Goal: Contribute content: Contribute content

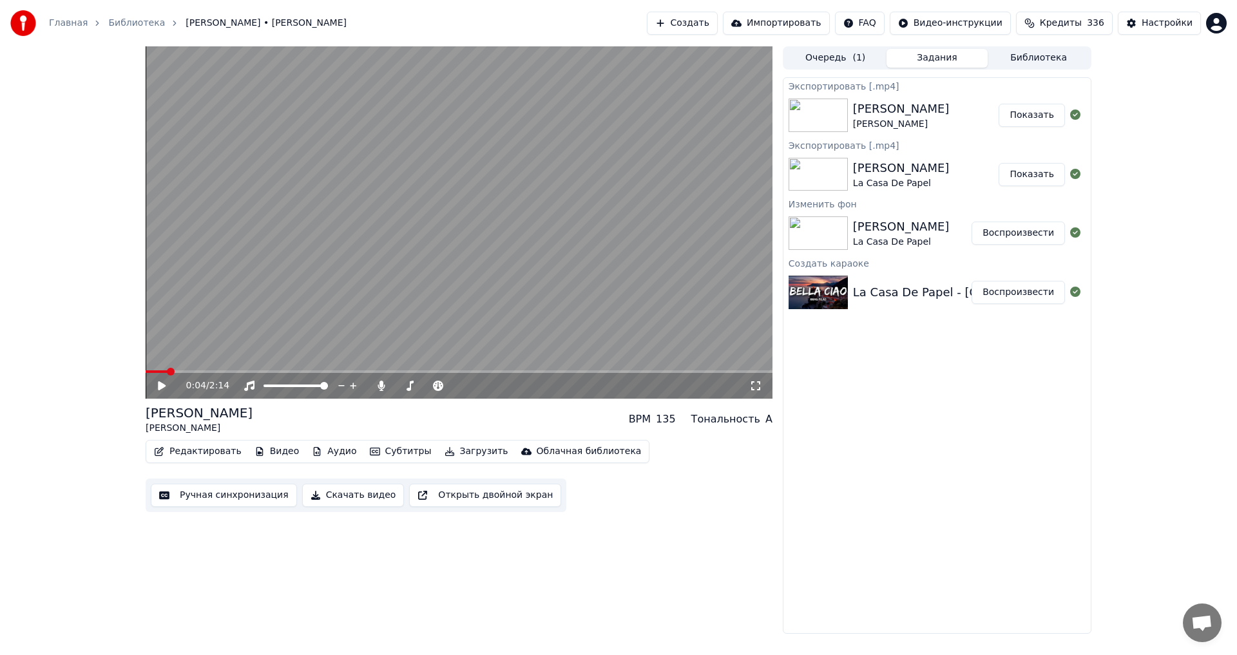
click at [686, 28] on button "Создать" at bounding box center [682, 23] width 71 height 23
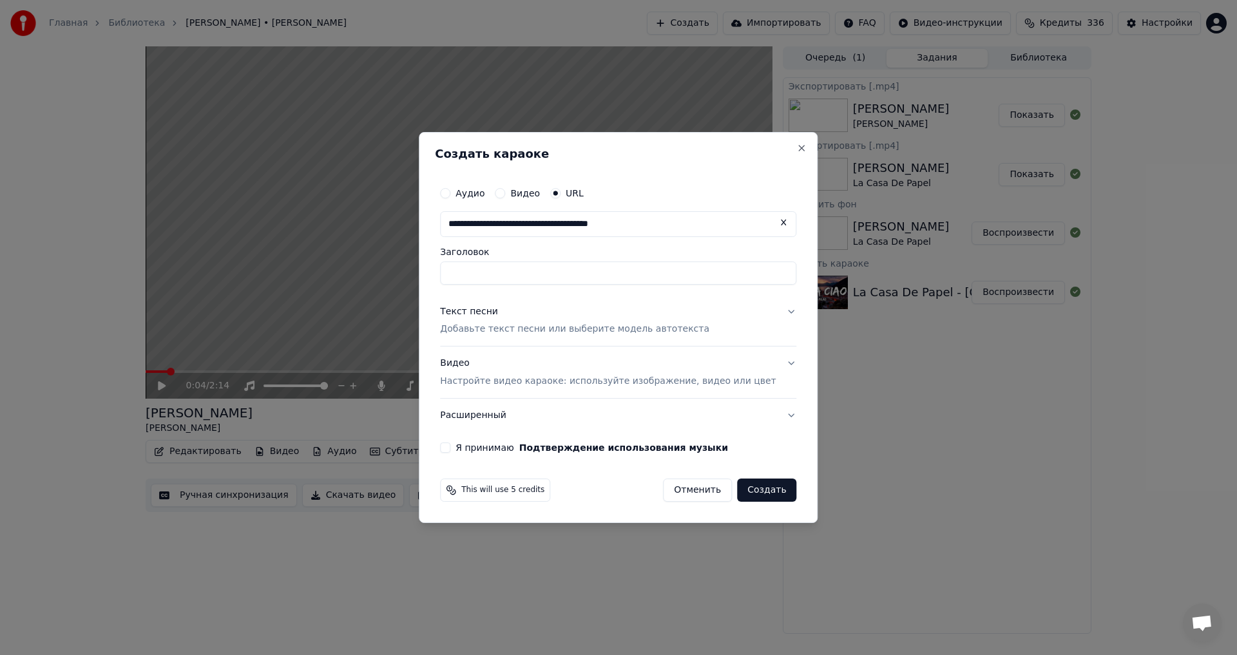
type input "**********"
click at [531, 338] on button "Текст песни Добавьте текст песни или выберите модель автотекста" at bounding box center [618, 321] width 356 height 52
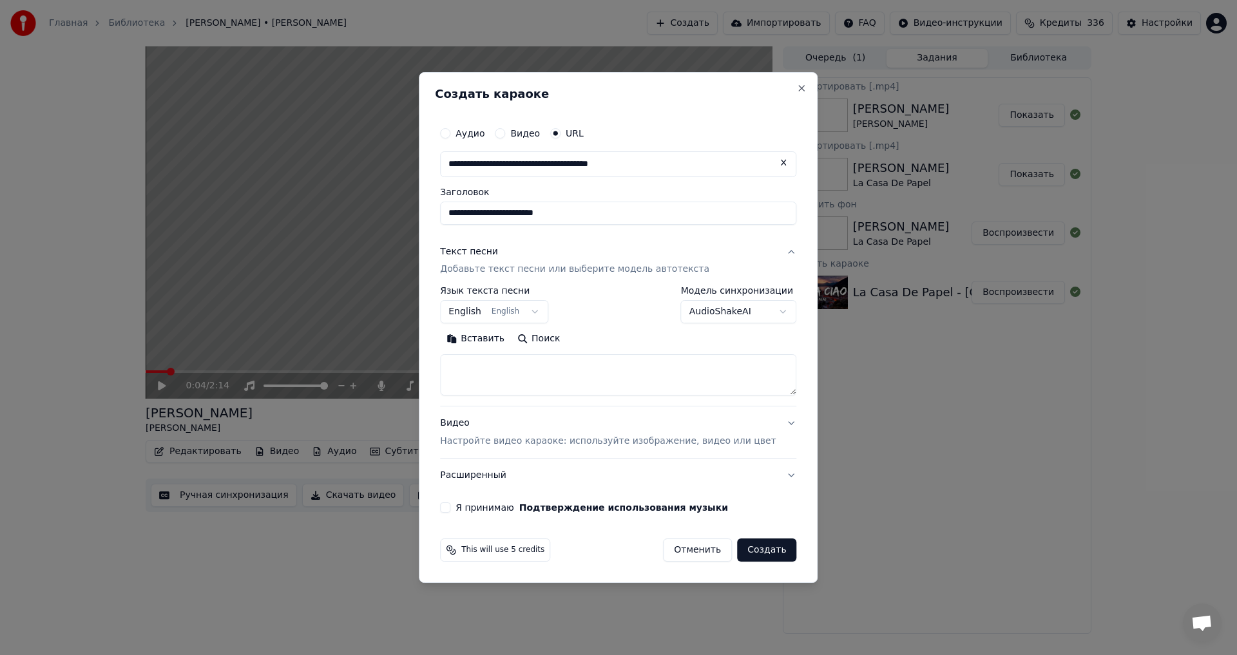
click at [519, 364] on textarea at bounding box center [618, 375] width 356 height 41
paste textarea "**********"
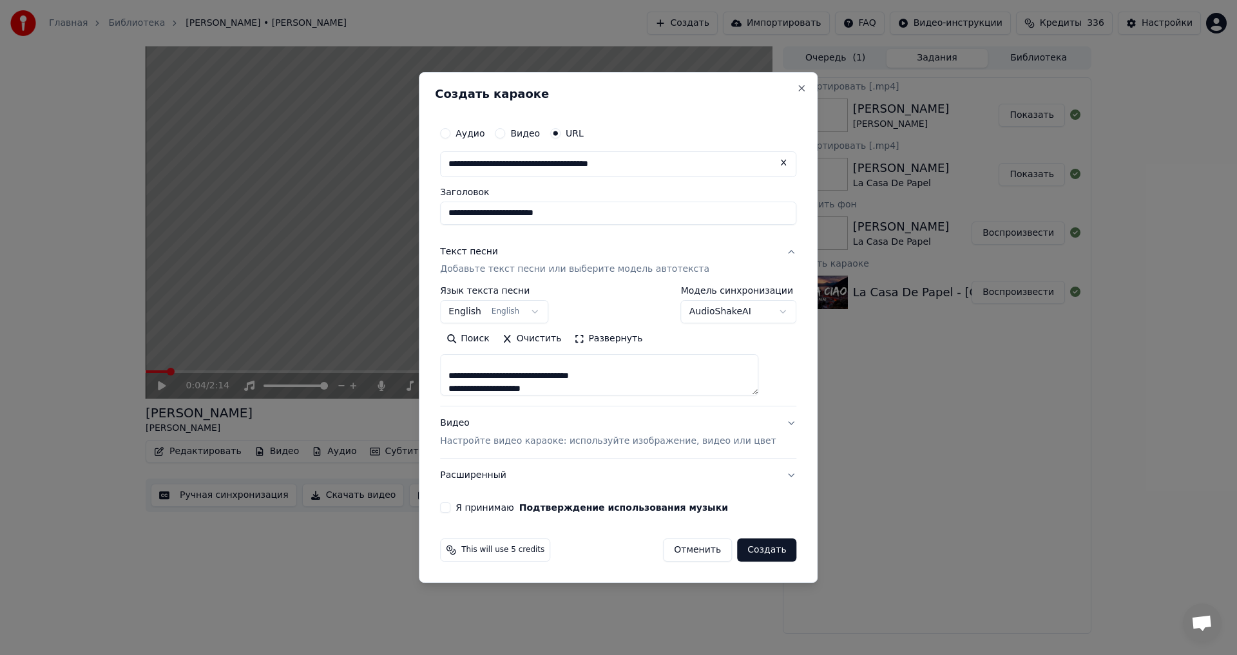
type textarea "**********"
click at [470, 514] on div "**********" at bounding box center [618, 316] width 367 height 403
click at [450, 513] on button "Я принимаю Подтверждение использования музыки" at bounding box center [445, 508] width 10 height 10
click at [748, 554] on button "Создать" at bounding box center [766, 550] width 59 height 23
select select
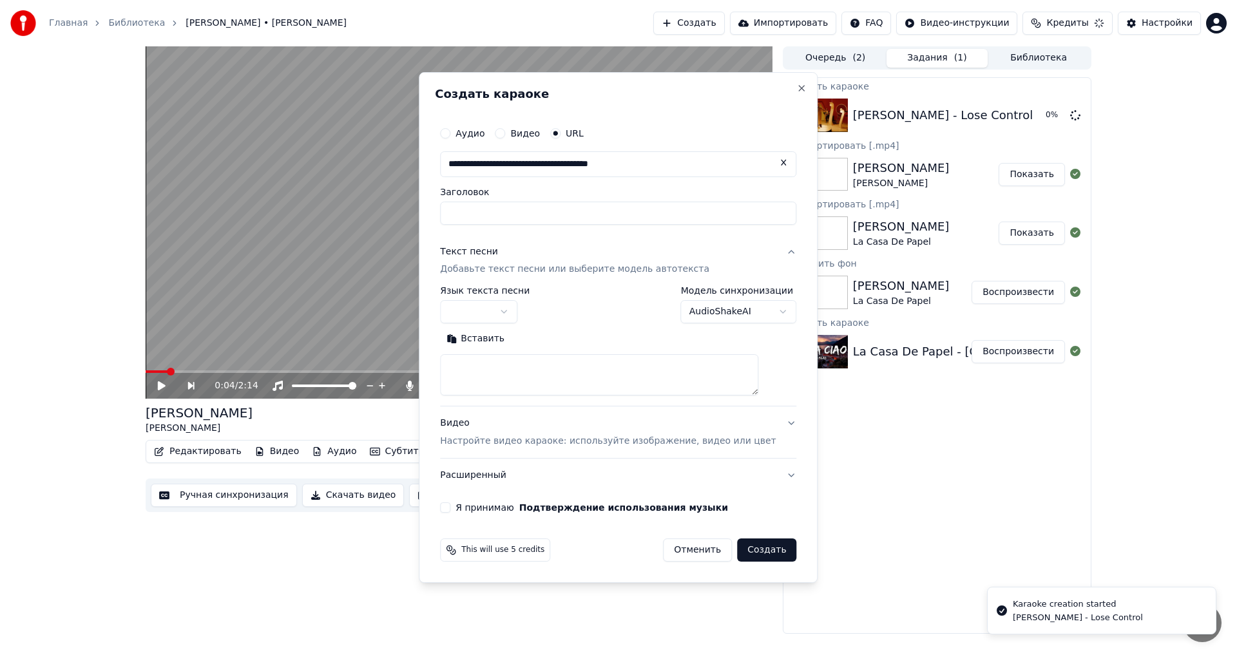
scroll to position [0, 0]
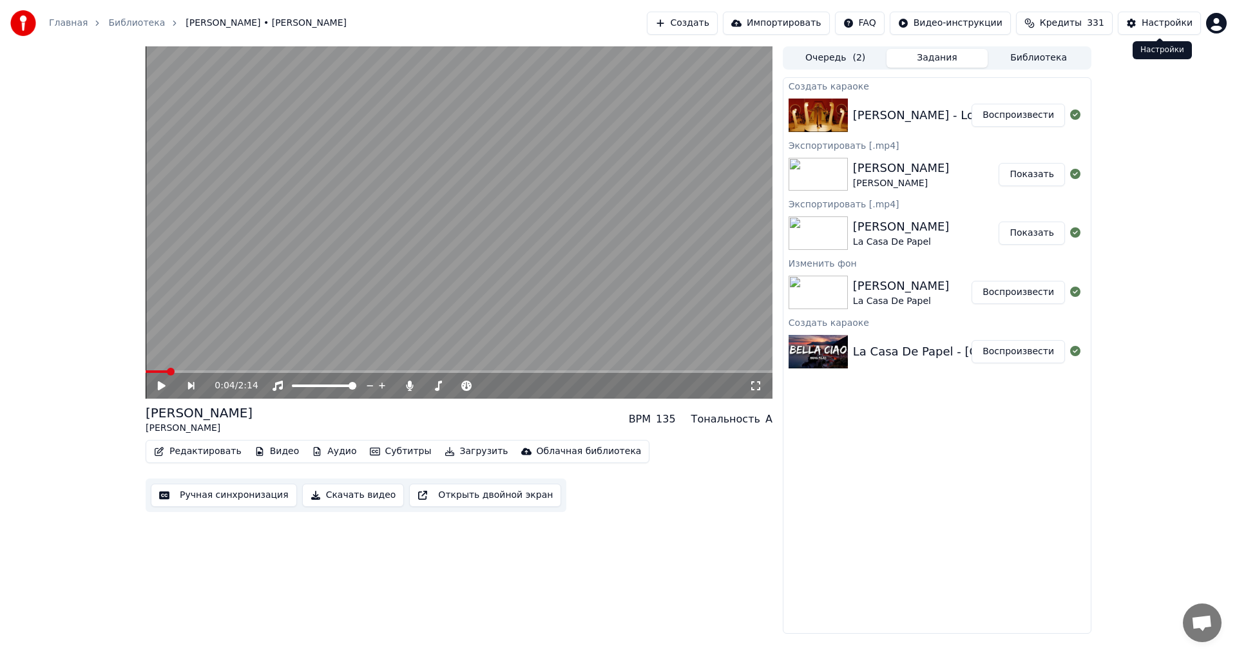
click at [1013, 122] on button "Воспроизвести" at bounding box center [1018, 115] width 93 height 23
click at [514, 245] on video at bounding box center [459, 222] width 627 height 352
click at [165, 385] on icon at bounding box center [162, 386] width 6 height 8
click at [255, 452] on icon "button" at bounding box center [260, 451] width 10 height 9
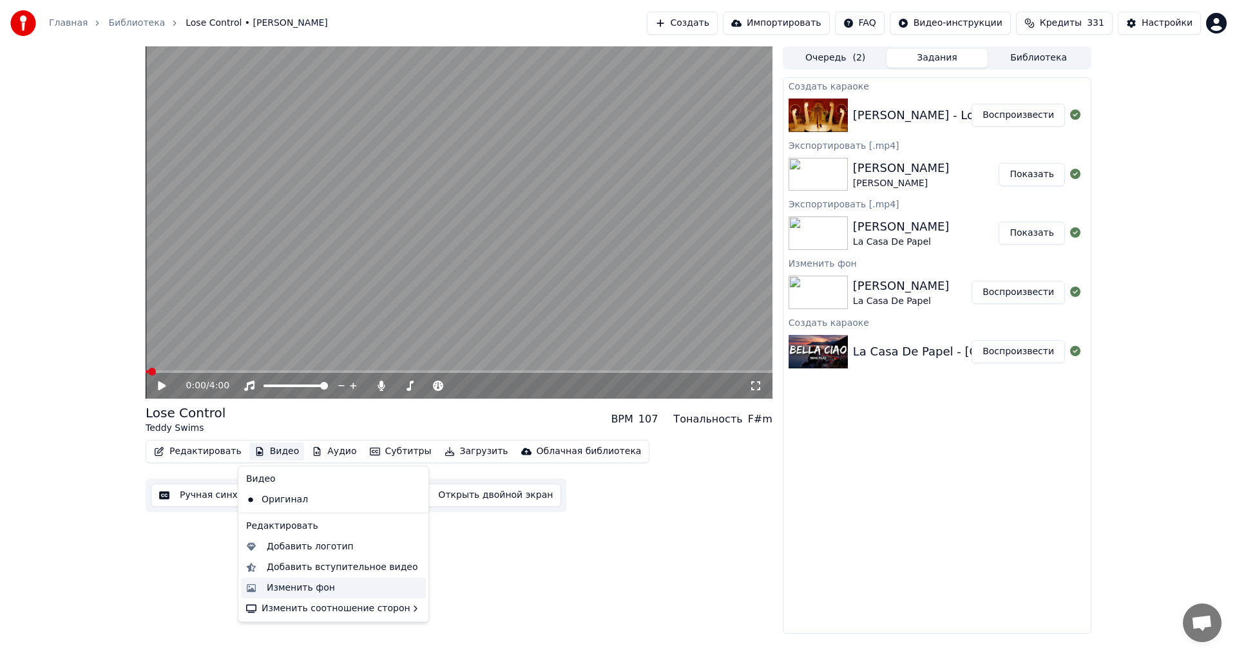
click at [280, 590] on div "Изменить фон" at bounding box center [301, 588] width 68 height 13
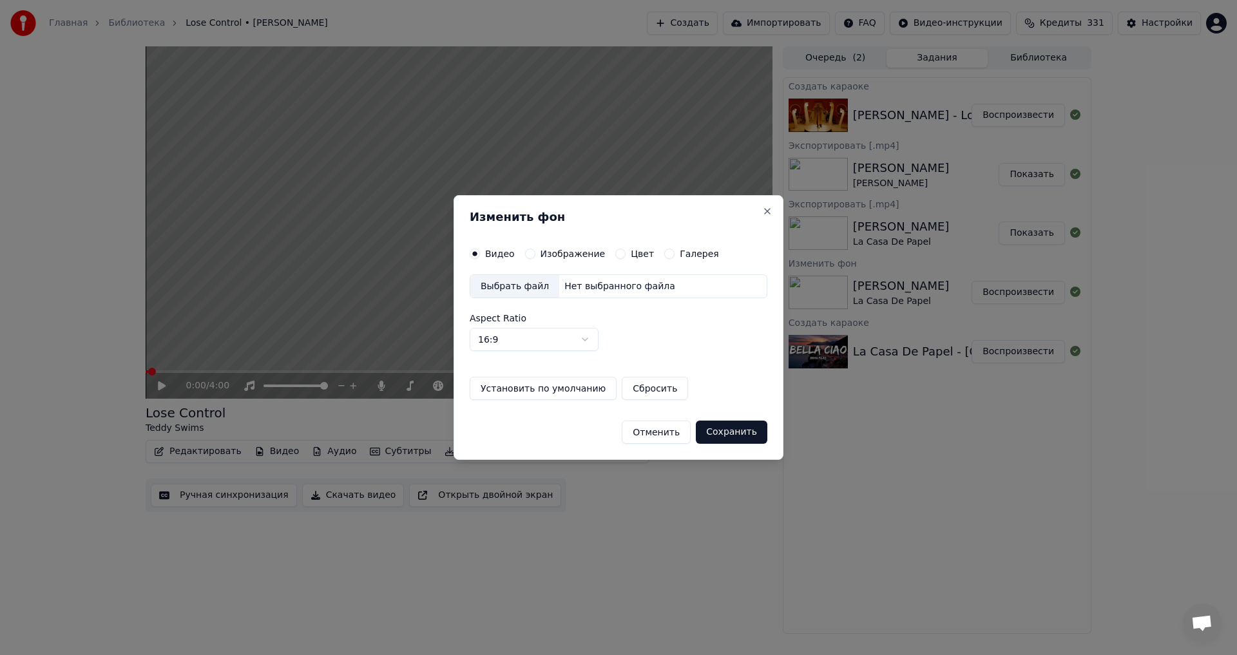
click at [529, 255] on button "Изображение" at bounding box center [530, 254] width 10 height 10
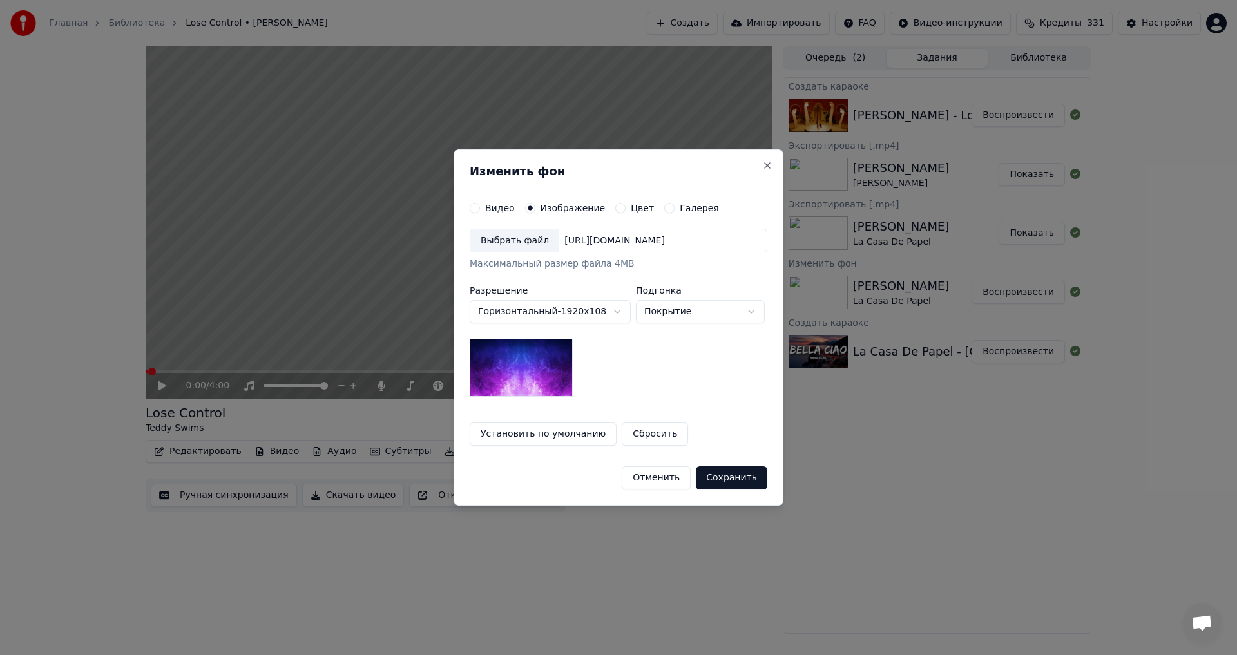
click at [496, 248] on div "Выбрать файл" at bounding box center [514, 240] width 89 height 23
click at [717, 479] on button "Сохранить" at bounding box center [732, 478] width 72 height 23
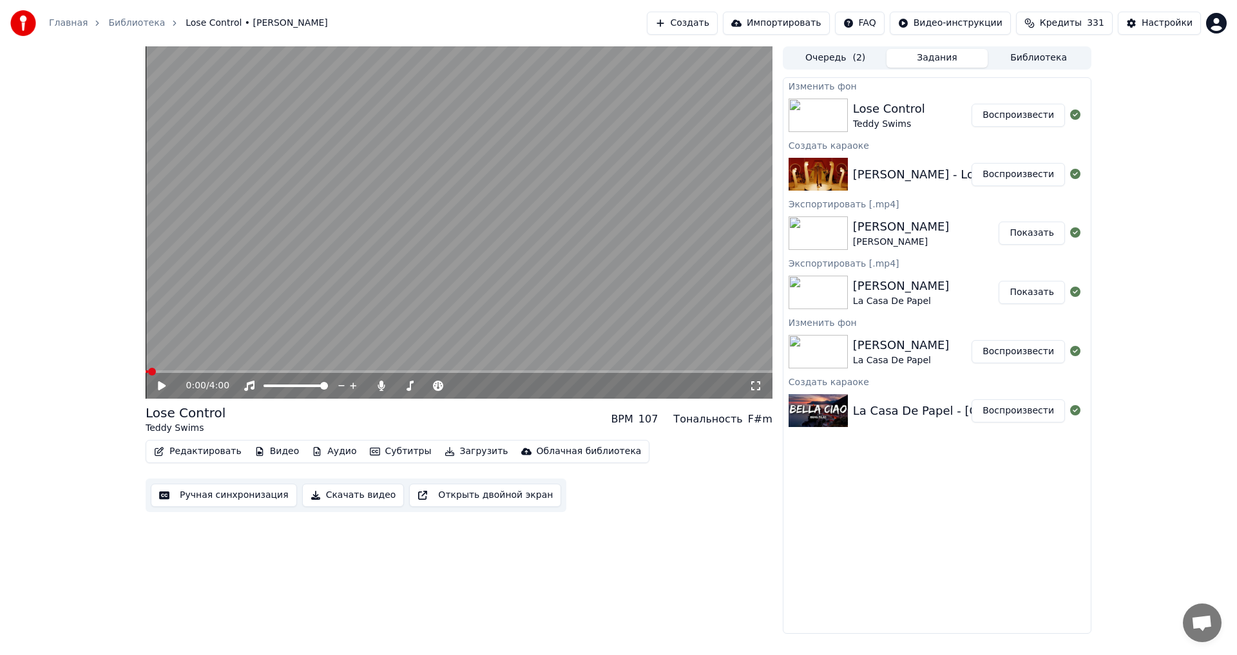
click at [1007, 126] on button "Воспроизвести" at bounding box center [1018, 115] width 93 height 23
click at [460, 390] on span at bounding box center [456, 386] width 8 height 8
click at [202, 372] on span at bounding box center [186, 372] width 81 height 3
click at [192, 372] on span at bounding box center [180, 372] width 68 height 3
click at [430, 255] on video at bounding box center [459, 222] width 627 height 352
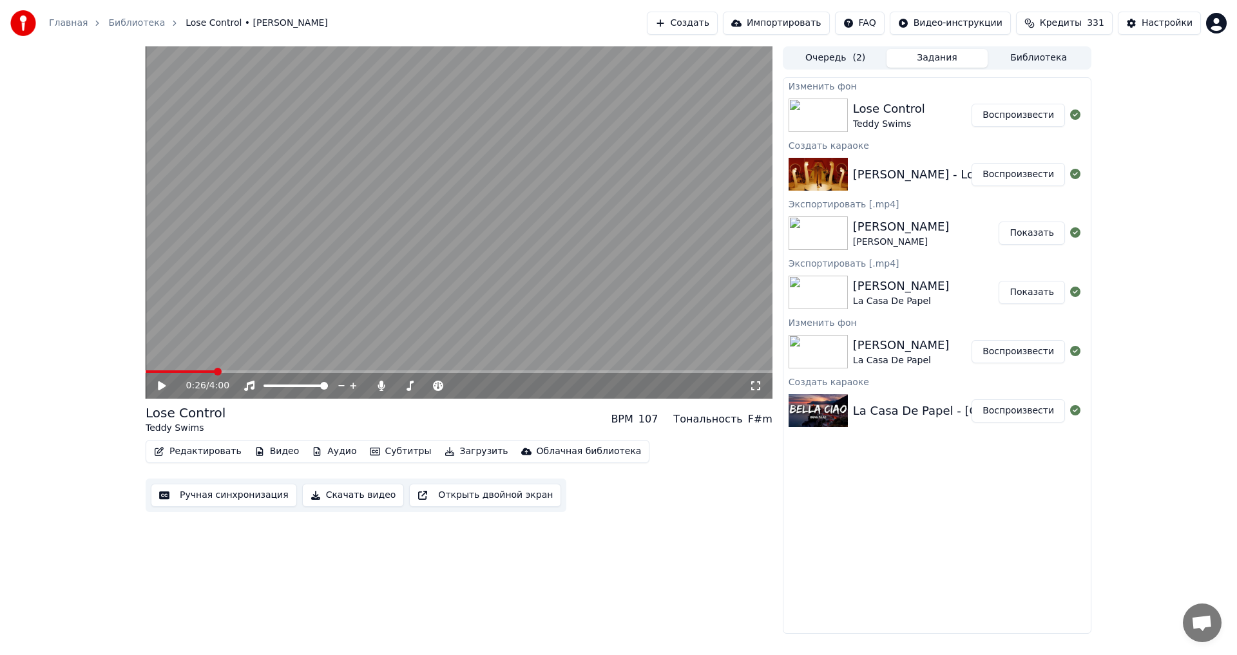
click at [200, 446] on button "Редактировать" at bounding box center [198, 452] width 98 height 18
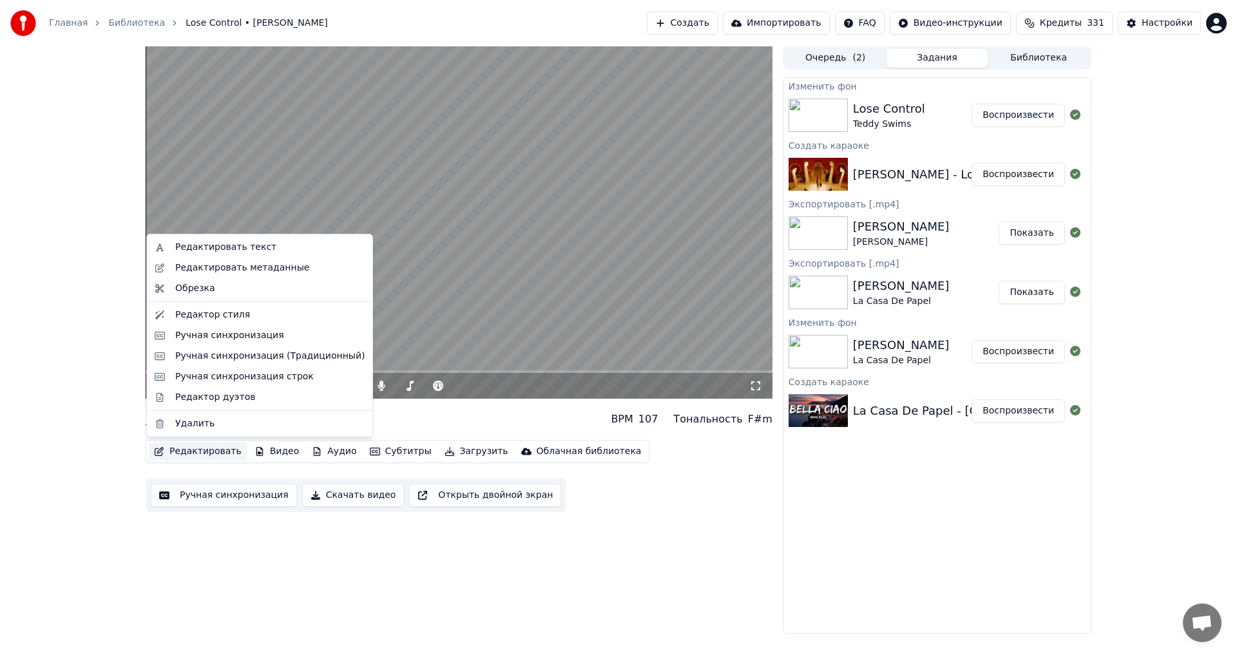
click at [222, 497] on button "Ручная синхронизация" at bounding box center [224, 495] width 146 height 23
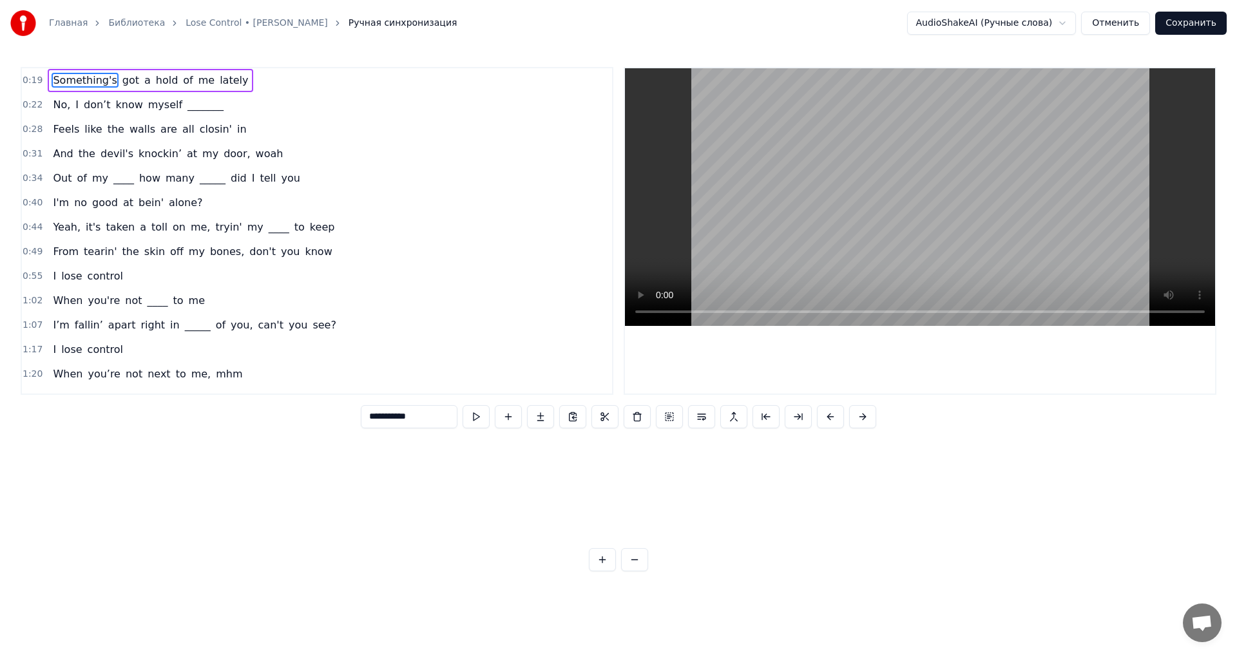
click at [186, 104] on span "_______" at bounding box center [205, 104] width 39 height 15
type input "*******"
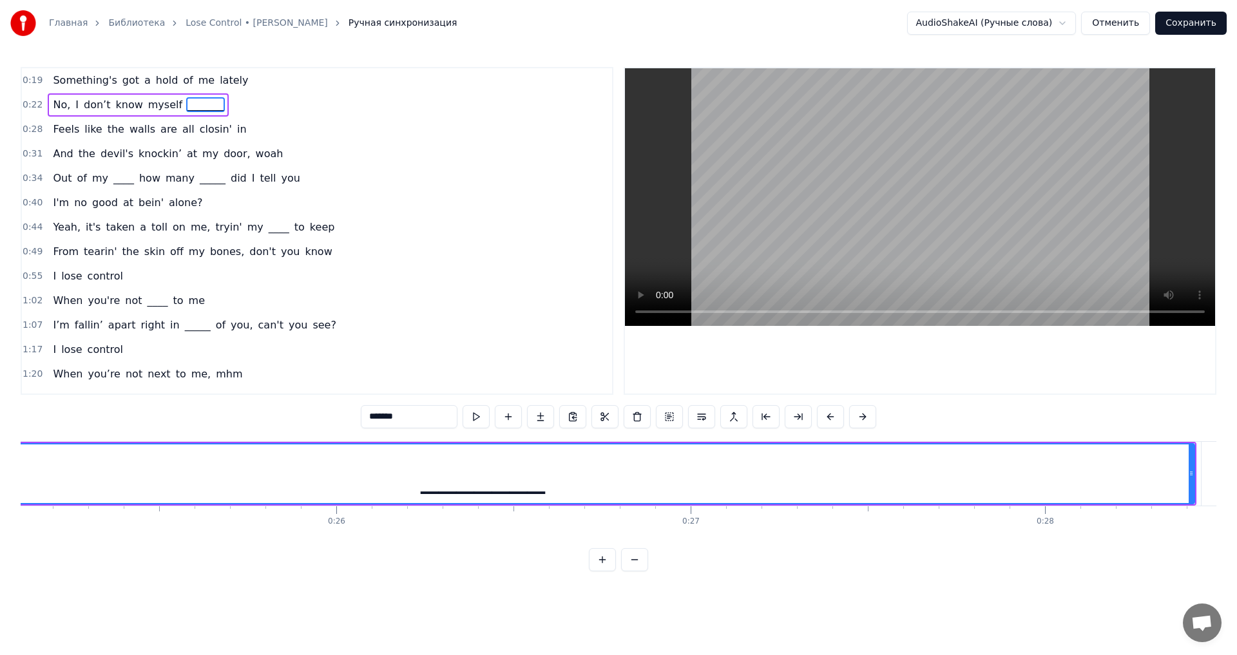
scroll to position [0, 9227]
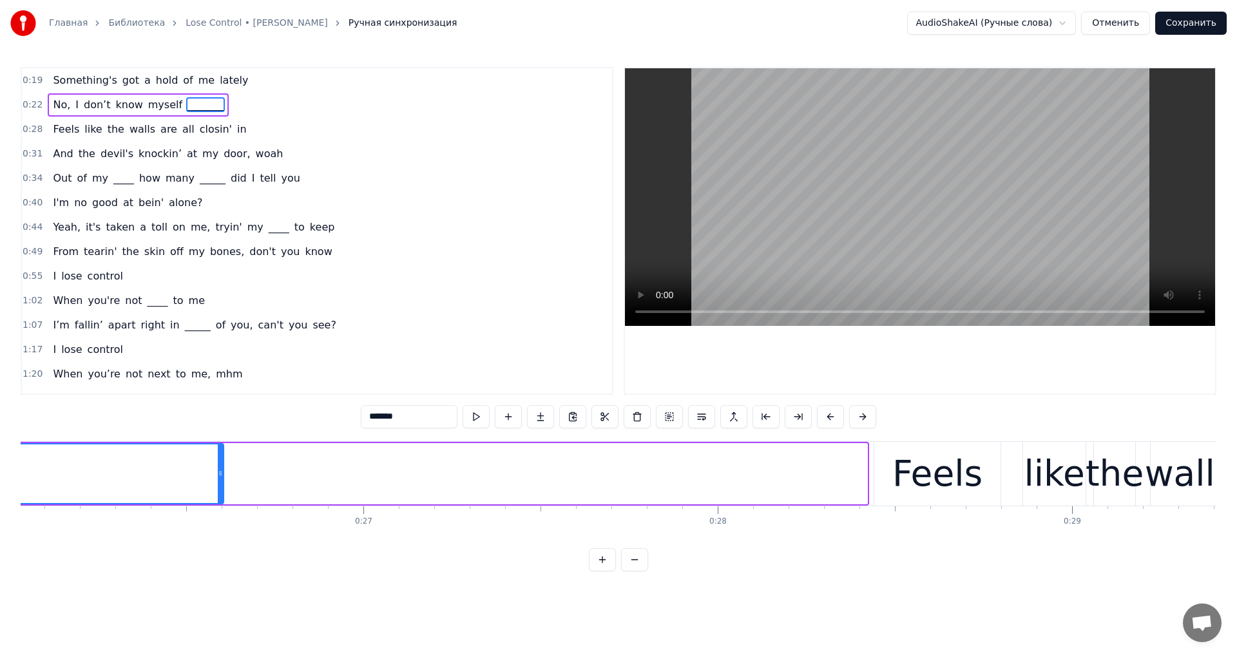
drag, startPoint x: 864, startPoint y: 472, endPoint x: 209, endPoint y: 505, distance: 656.2
click at [206, 510] on div "Something's got a hold of me lately No, I don’t know myself _______ Feels like …" at bounding box center [619, 489] width 1196 height 97
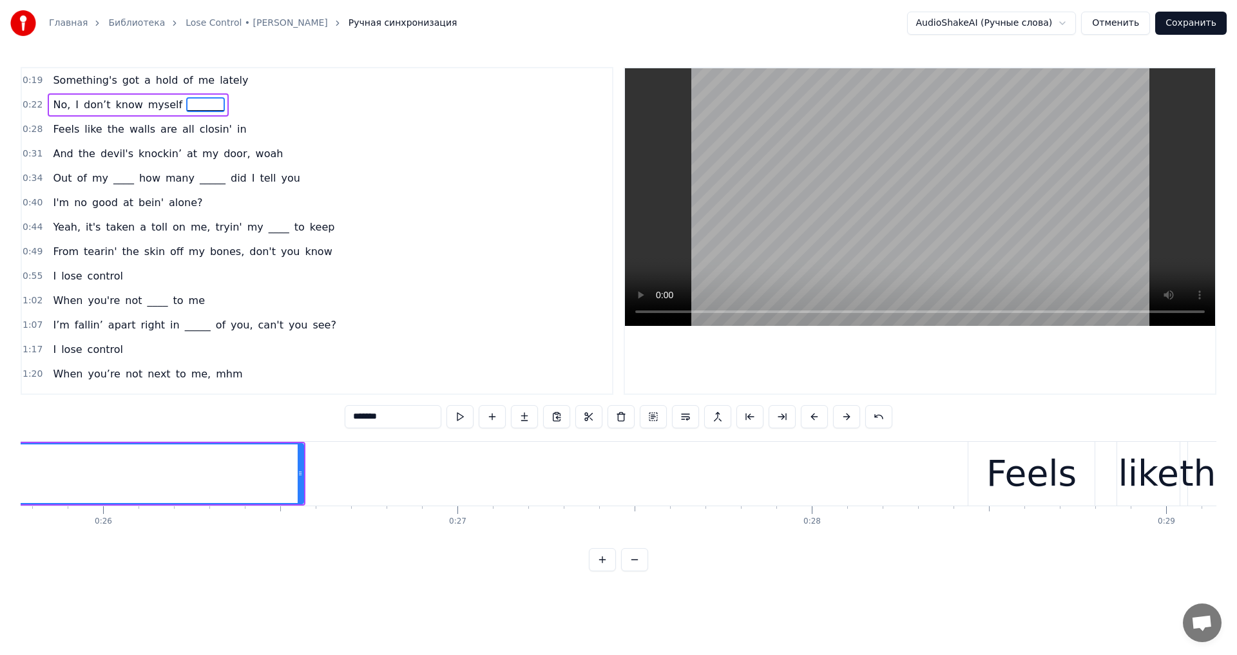
scroll to position [0, 8852]
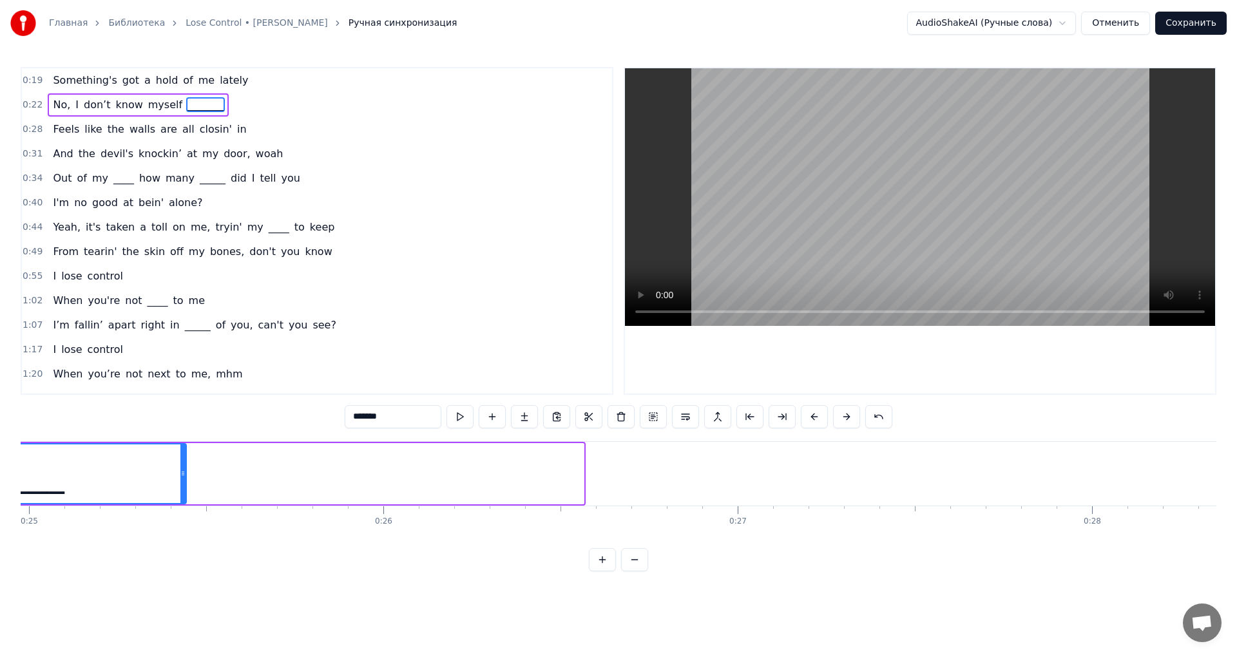
drag, startPoint x: 582, startPoint y: 463, endPoint x: 184, endPoint y: 463, distance: 397.6
click at [184, 463] on div at bounding box center [182, 474] width 5 height 59
click at [835, 197] on video at bounding box center [920, 197] width 590 height 258
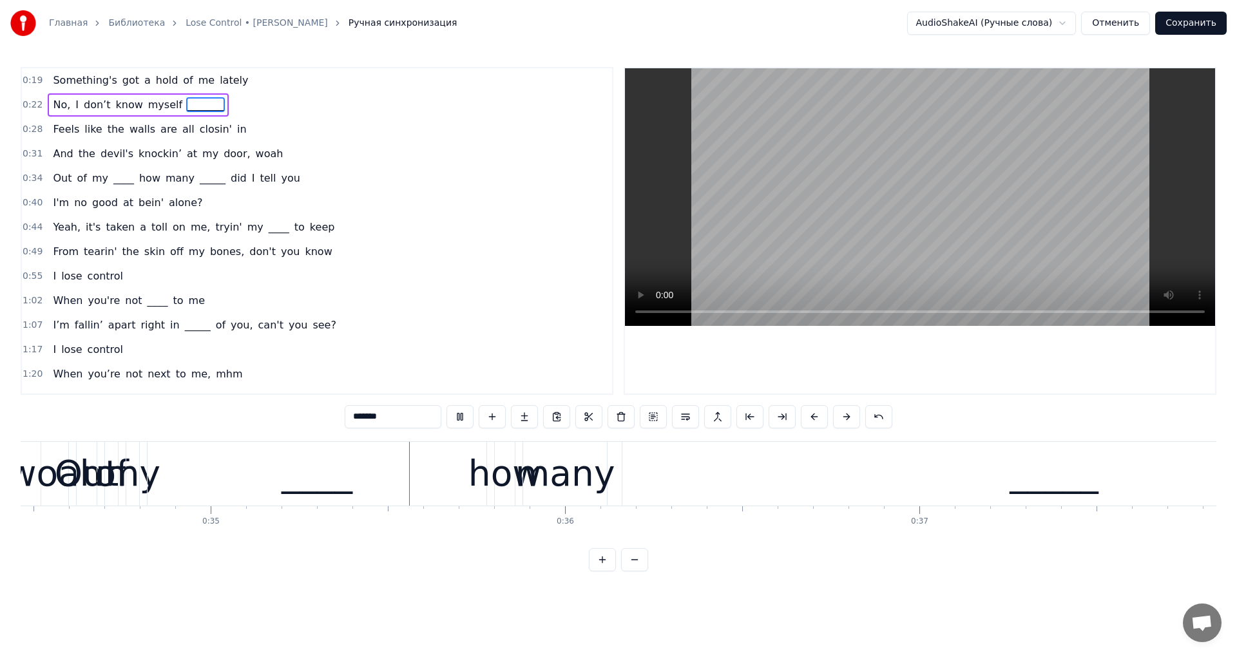
scroll to position [0, 12278]
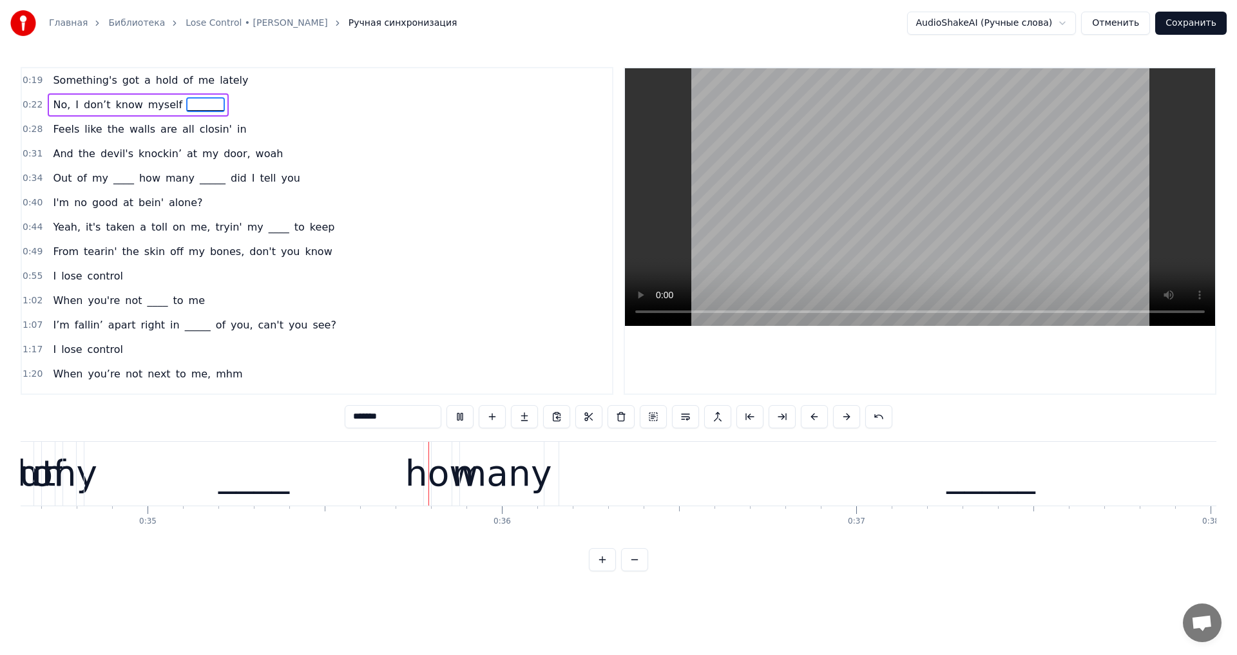
click at [936, 217] on video at bounding box center [920, 197] width 590 height 258
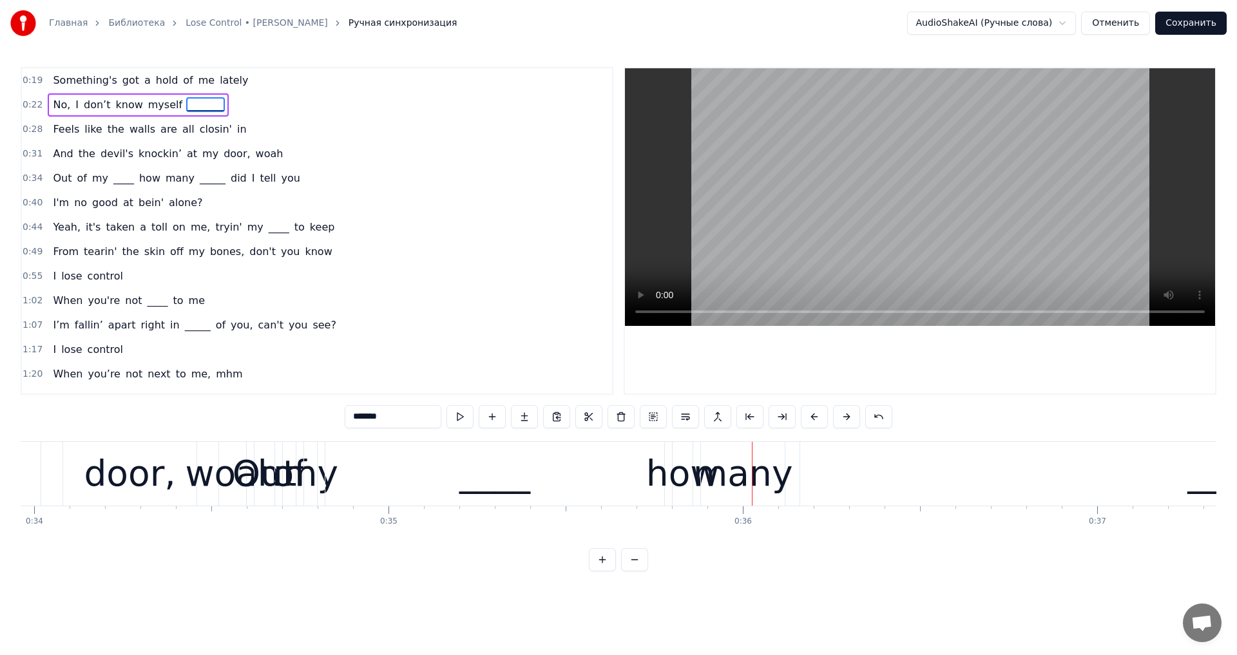
scroll to position [0, 11803]
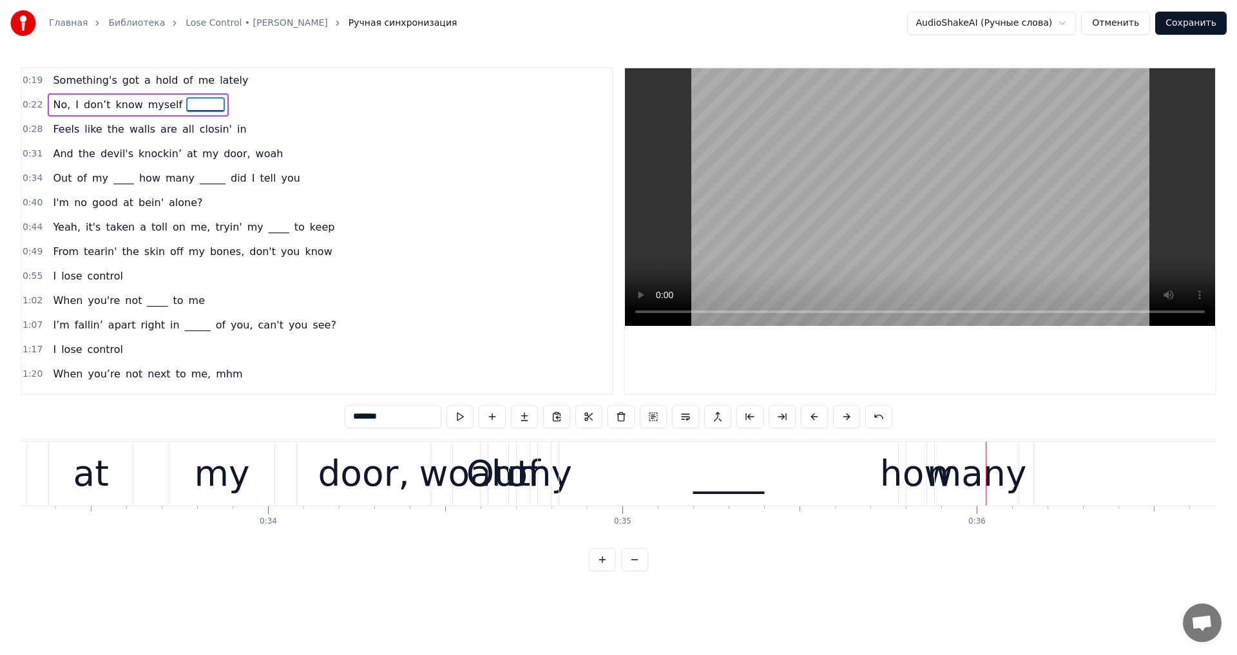
click at [1111, 34] on button "Отменить" at bounding box center [1115, 23] width 69 height 23
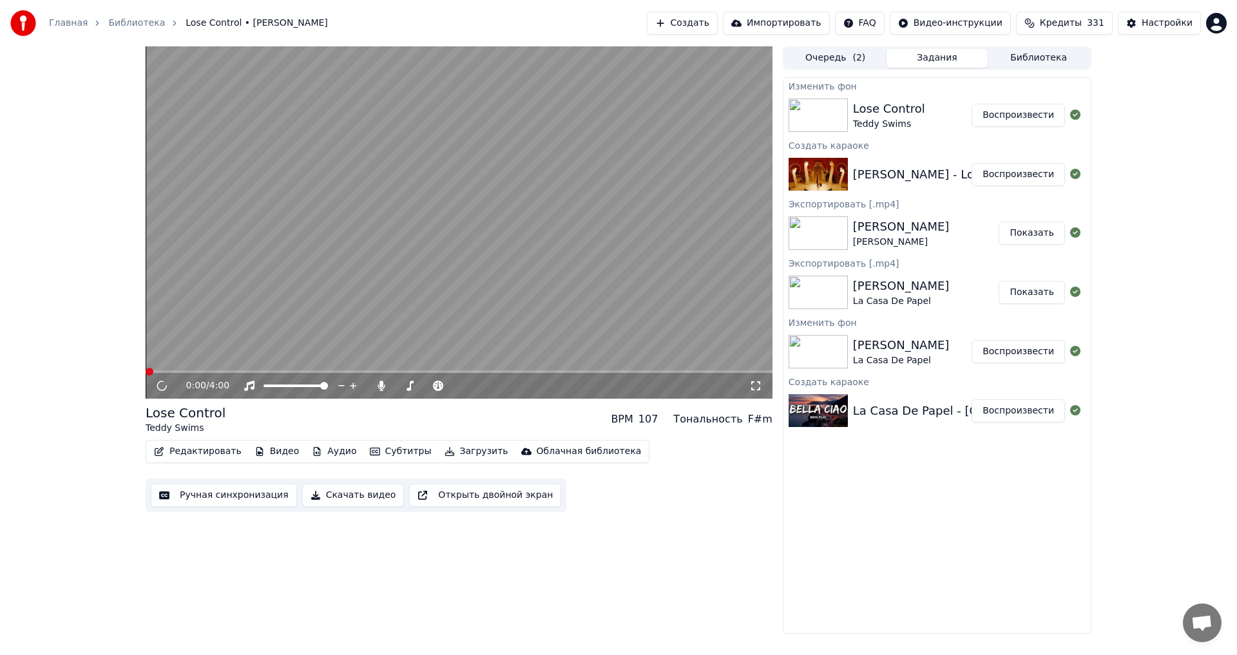
click at [323, 227] on video at bounding box center [459, 222] width 627 height 352
click at [265, 276] on video at bounding box center [459, 222] width 627 height 352
click at [186, 447] on button "Редактировать" at bounding box center [198, 452] width 98 height 18
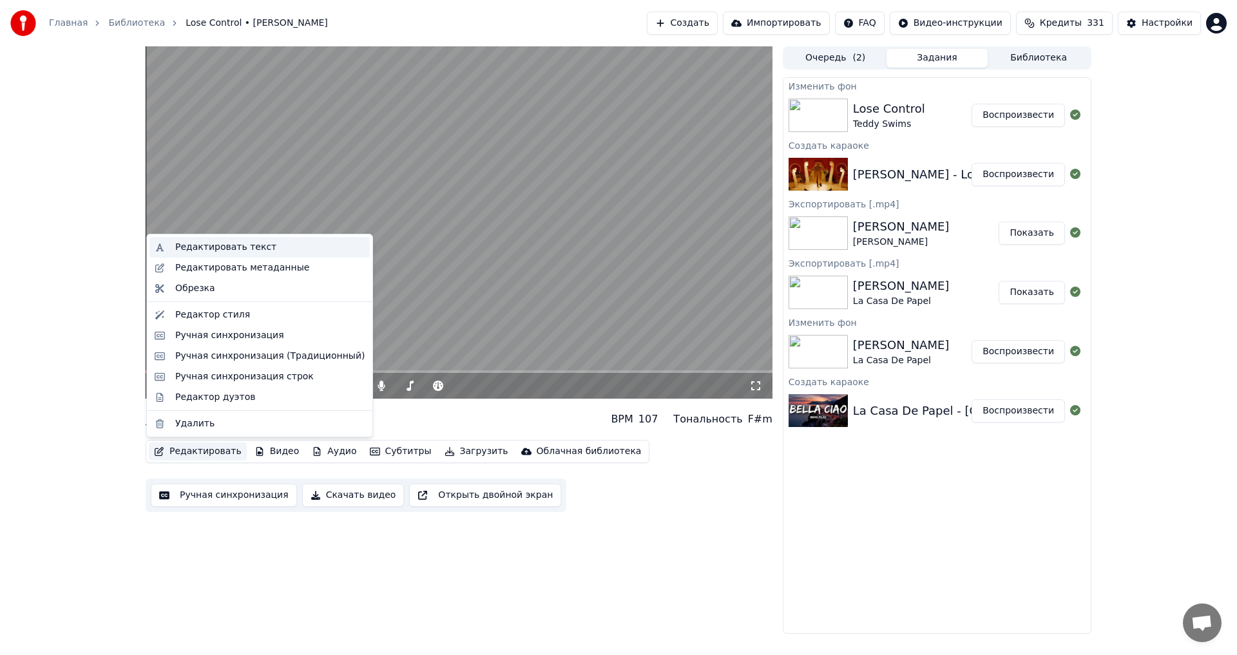
click at [276, 243] on div "Редактировать текст" at bounding box center [269, 247] width 189 height 13
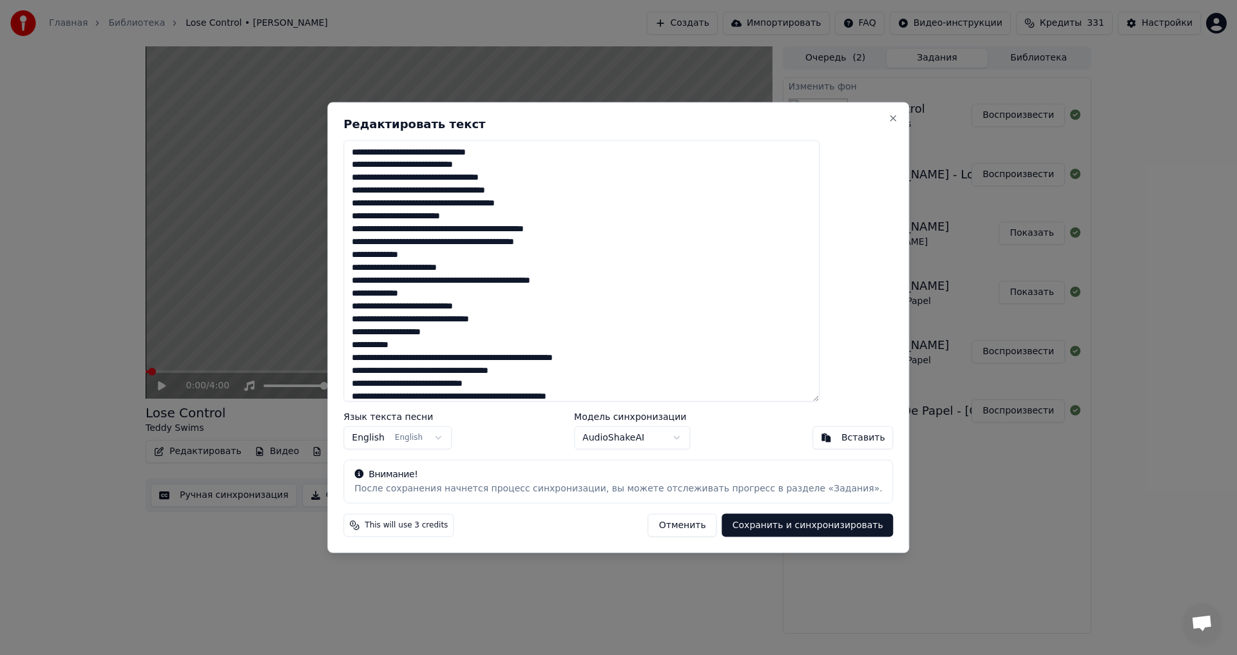
click at [663, 449] on body "Главная Библиотека Lose Control • [PERSON_NAME] Создать Импортировать FAQ Видео…" at bounding box center [618, 327] width 1237 height 655
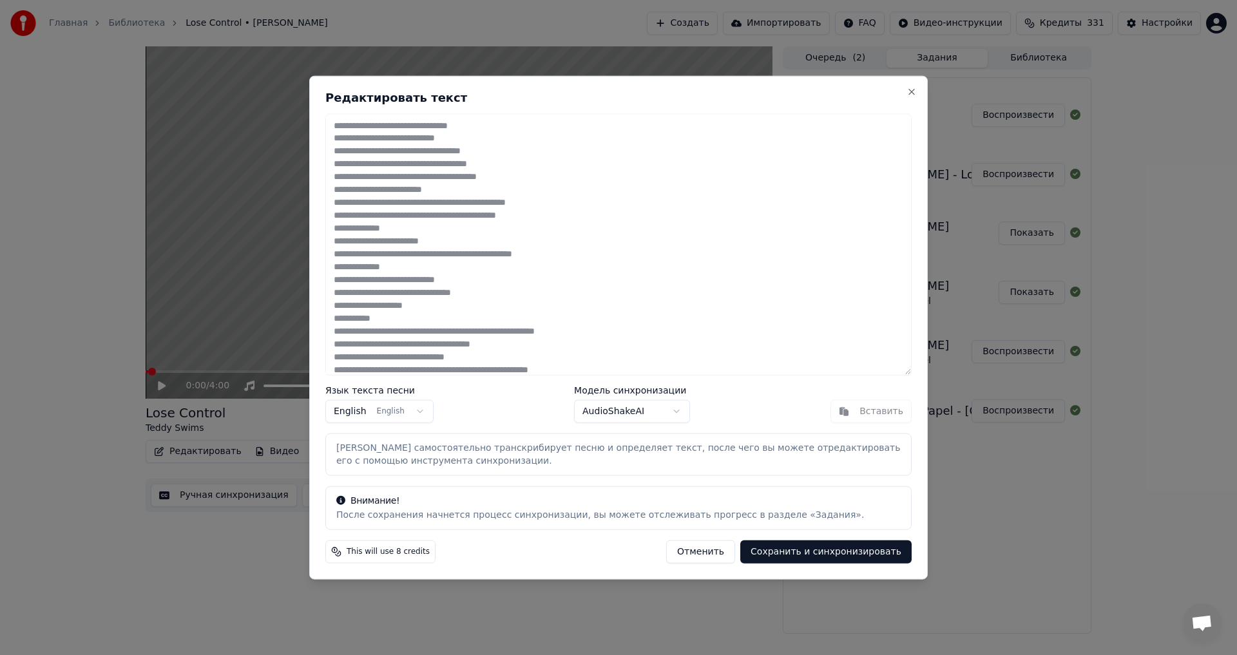
click at [796, 552] on button "Сохранить и синхронизировать" at bounding box center [825, 552] width 171 height 23
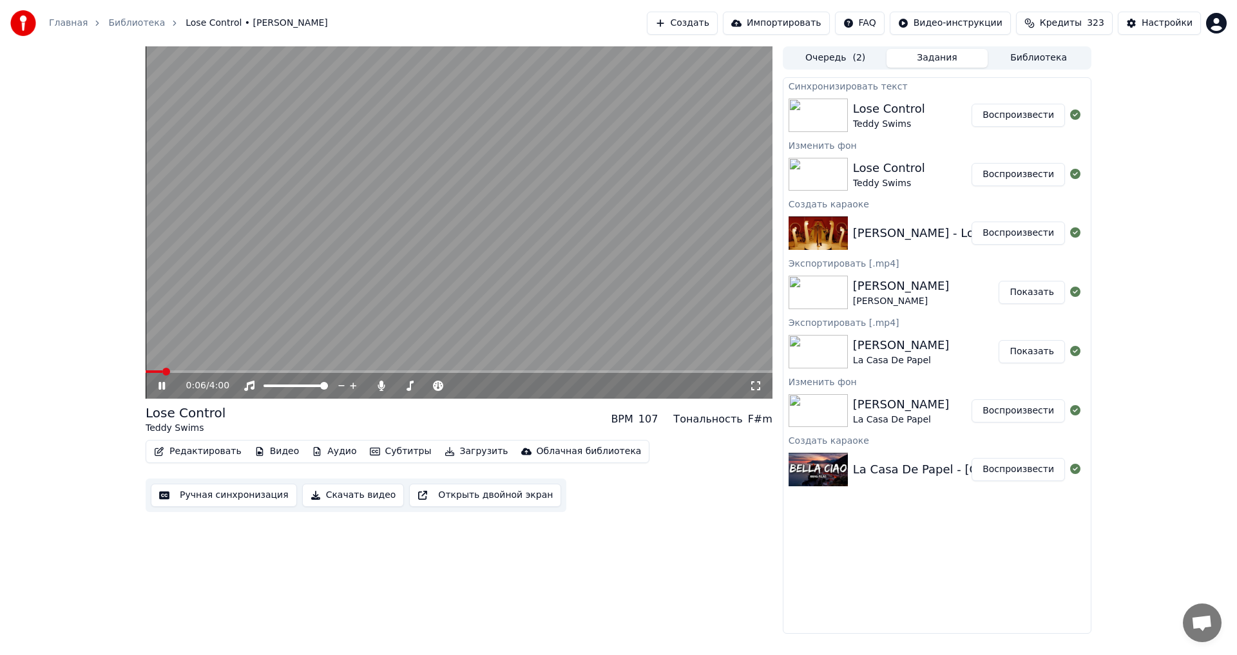
click at [377, 285] on video at bounding box center [459, 222] width 627 height 352
click at [318, 285] on video at bounding box center [459, 222] width 627 height 352
click at [146, 376] on span at bounding box center [150, 372] width 8 height 8
click at [322, 302] on video at bounding box center [459, 222] width 627 height 352
click at [447, 256] on video at bounding box center [459, 222] width 627 height 352
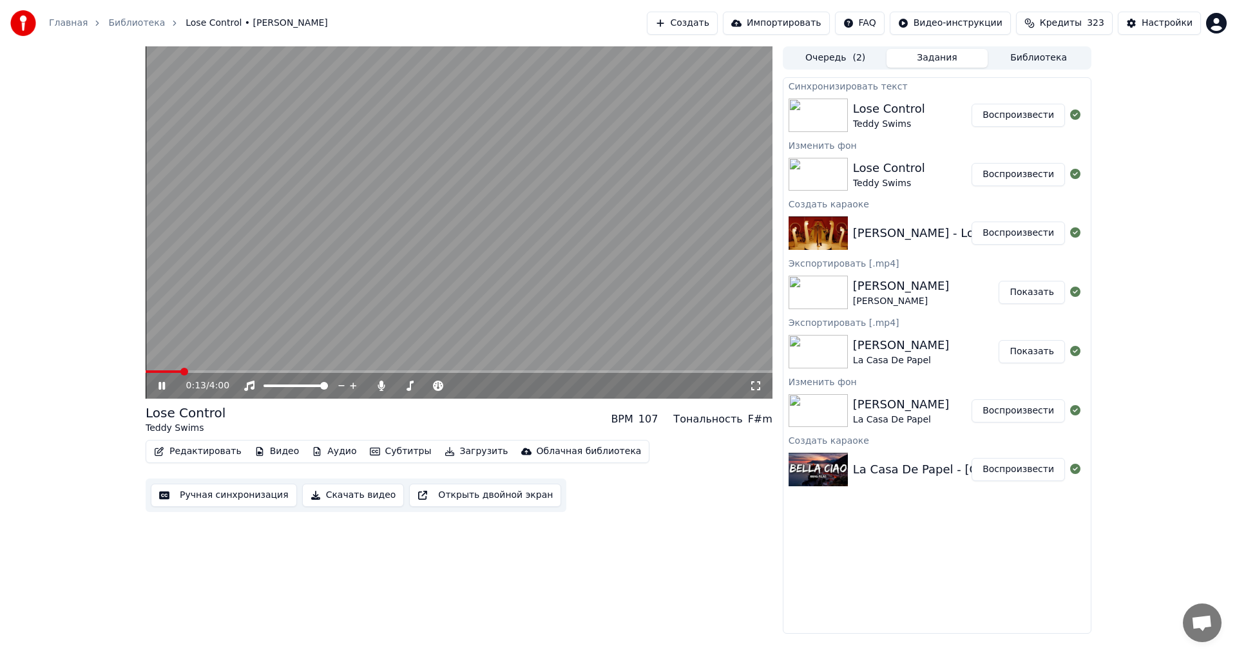
click at [196, 495] on button "Ручная синхронизация" at bounding box center [224, 495] width 146 height 23
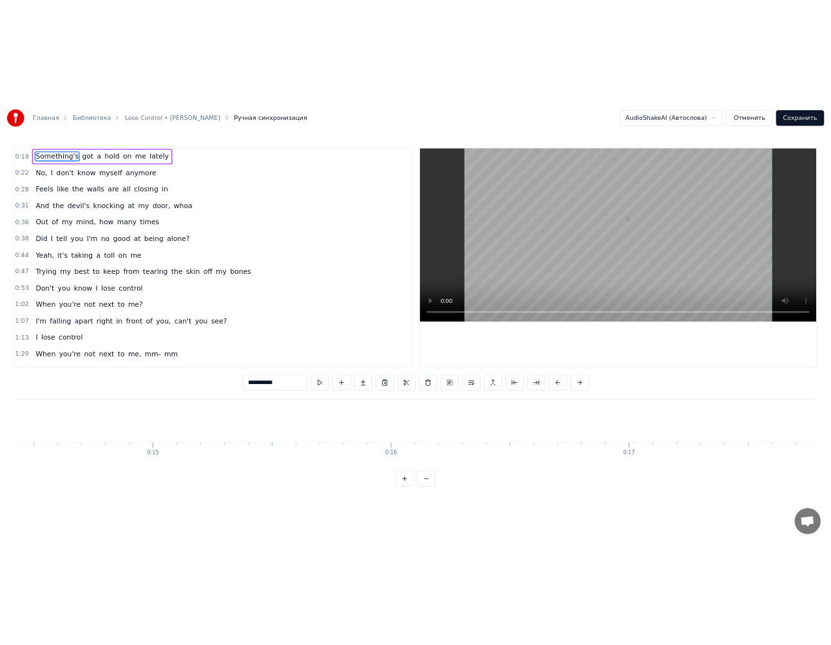
scroll to position [0, 6811]
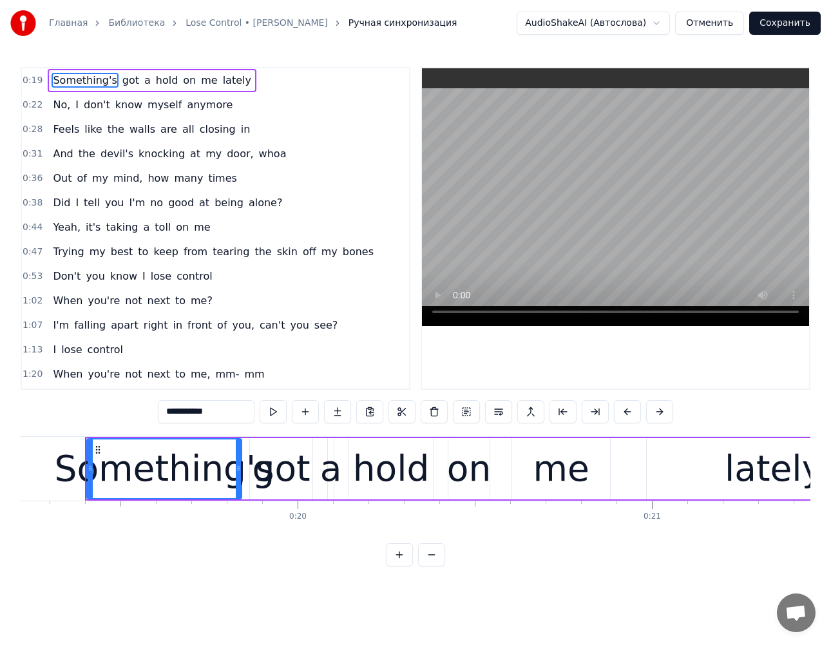
click at [182, 84] on span "on" at bounding box center [189, 80] width 15 height 15
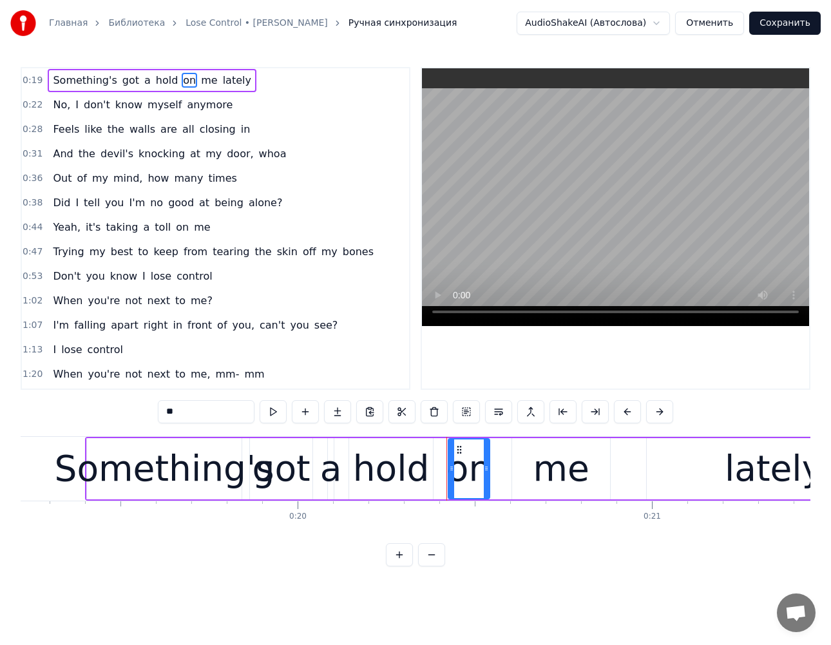
click at [158, 407] on input "**" at bounding box center [206, 411] width 97 height 23
click at [63, 105] on span "No," at bounding box center [62, 104] width 20 height 15
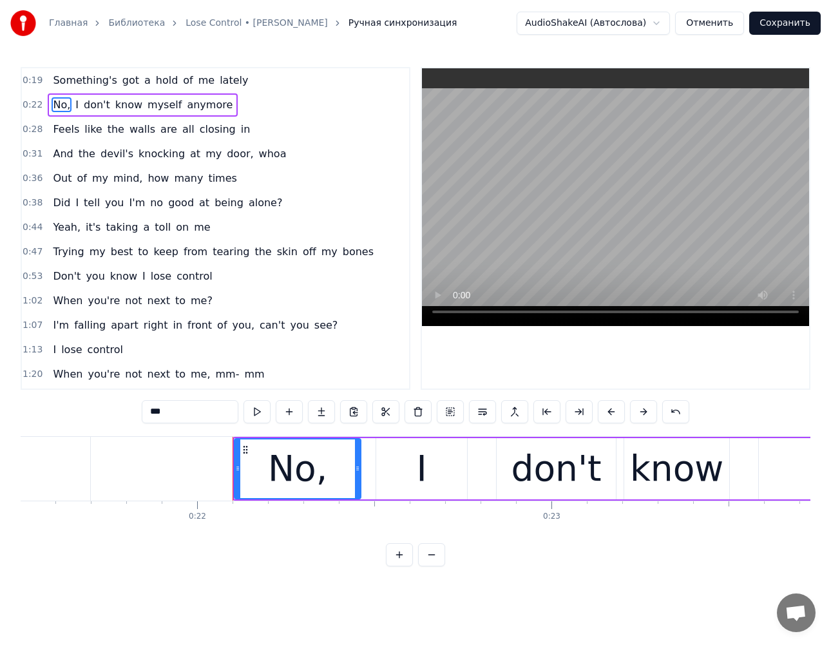
scroll to position [0, 7768]
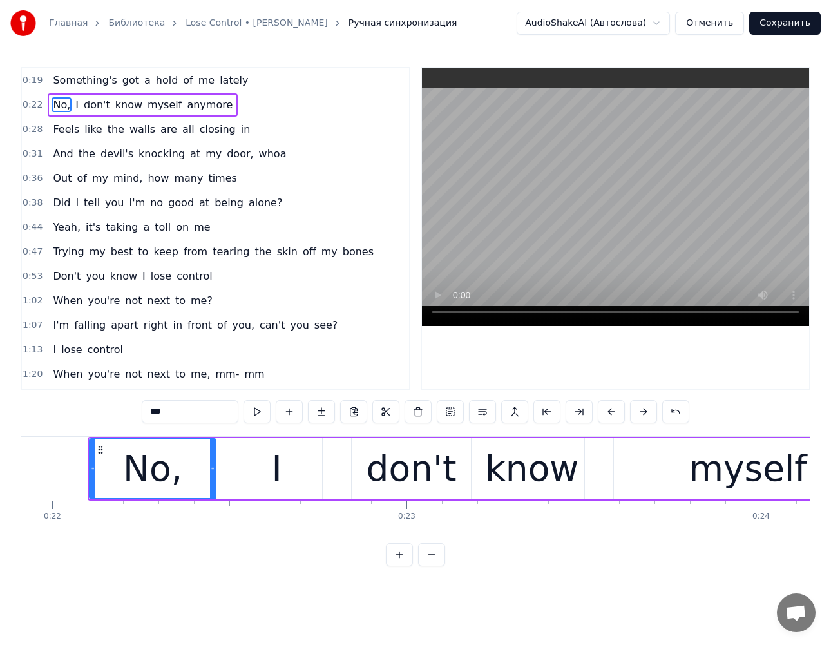
click at [101, 110] on span "don't" at bounding box center [96, 104] width 29 height 15
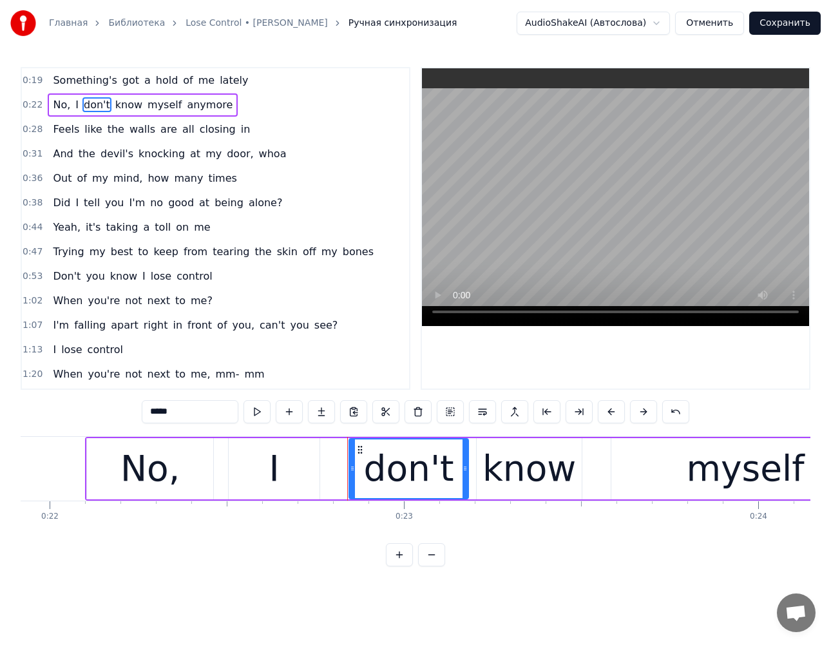
click at [121, 106] on span "know" at bounding box center [129, 104] width 30 height 15
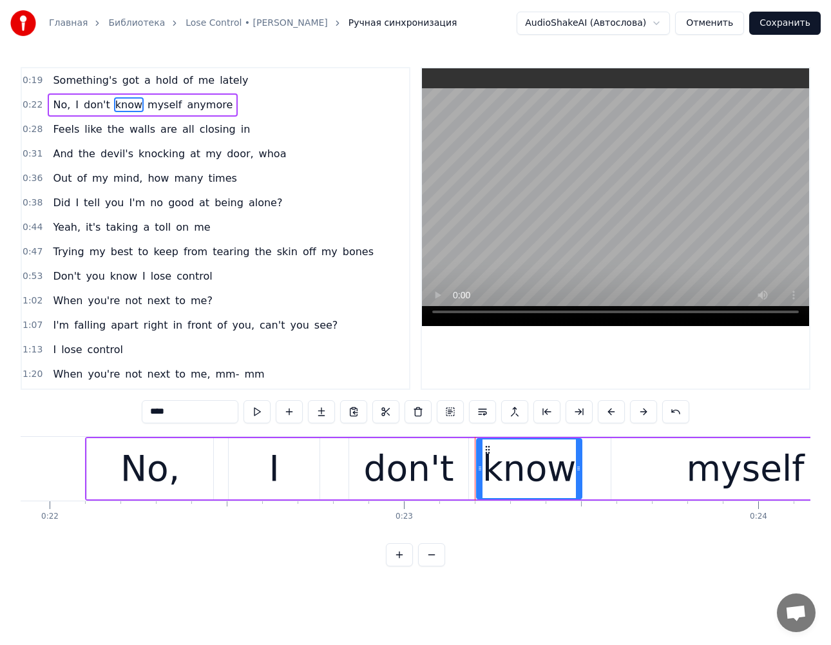
click at [157, 103] on span "myself" at bounding box center [164, 104] width 37 height 15
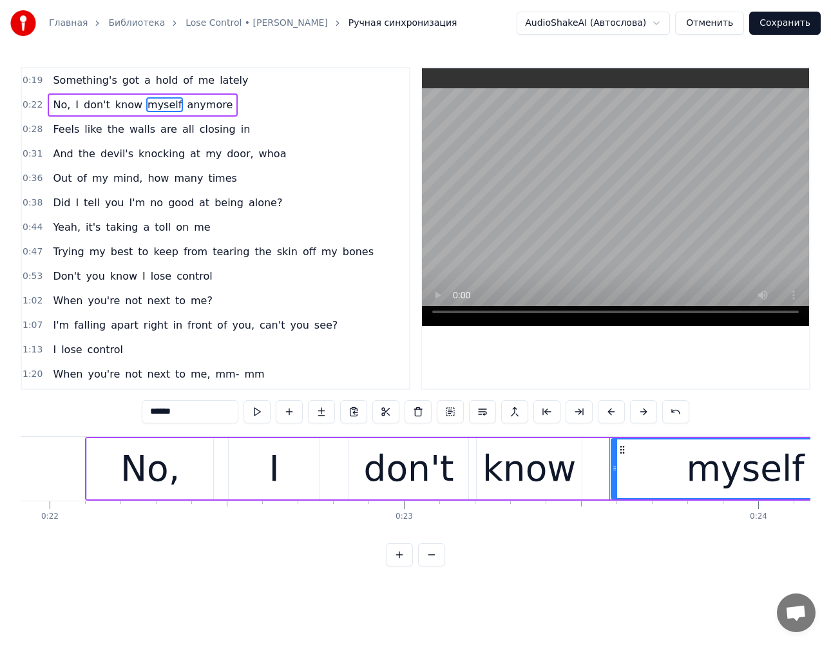
click at [186, 104] on span "anymore" at bounding box center [210, 104] width 48 height 15
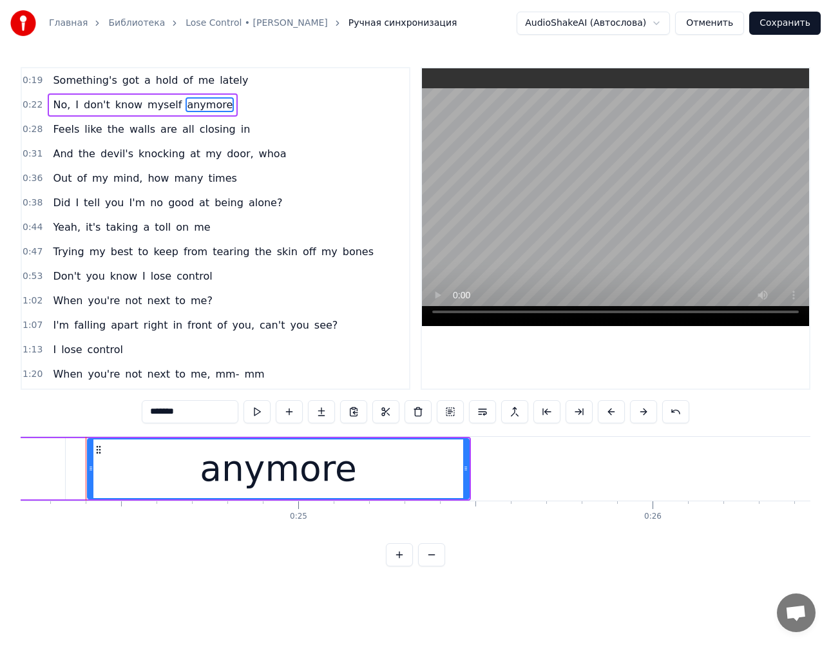
scroll to position [0, 8584]
drag, startPoint x: 158, startPoint y: 409, endPoint x: 28, endPoint y: 392, distance: 130.7
click at [28, 392] on div "0:19 Something's got a hold of me lately 0:22 No, I don't know myself anymore 0…" at bounding box center [416, 316] width 790 height 499
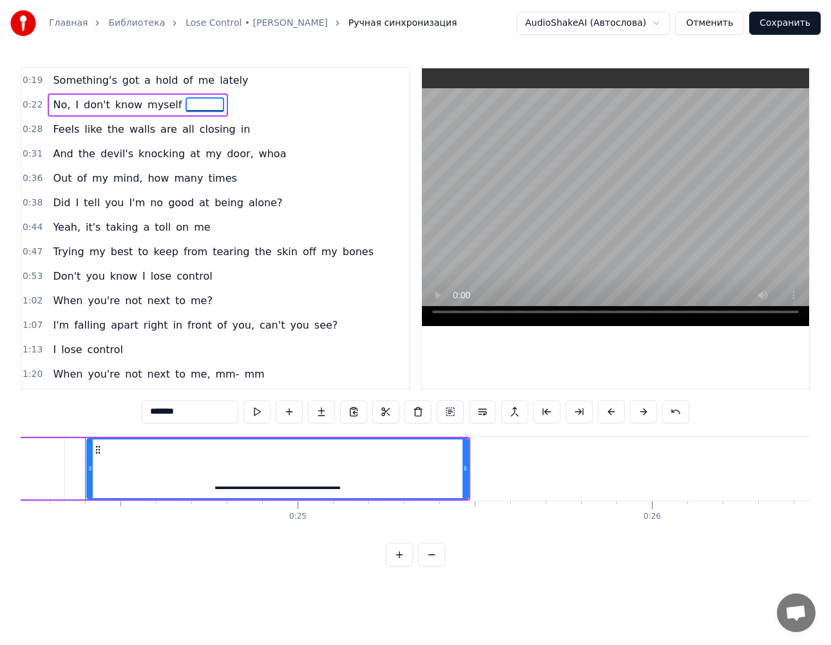
click at [52, 132] on span "Feels" at bounding box center [66, 129] width 29 height 15
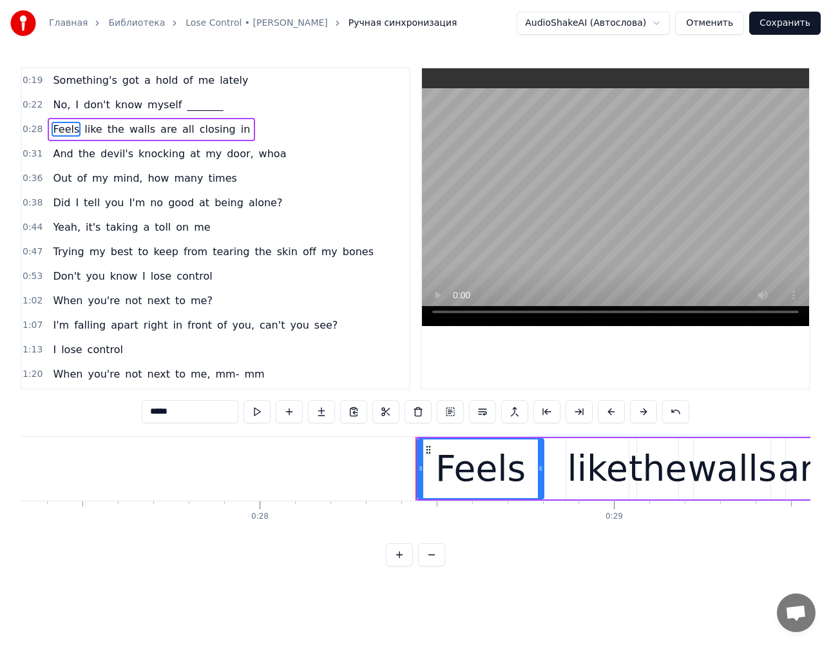
scroll to position [0, 10015]
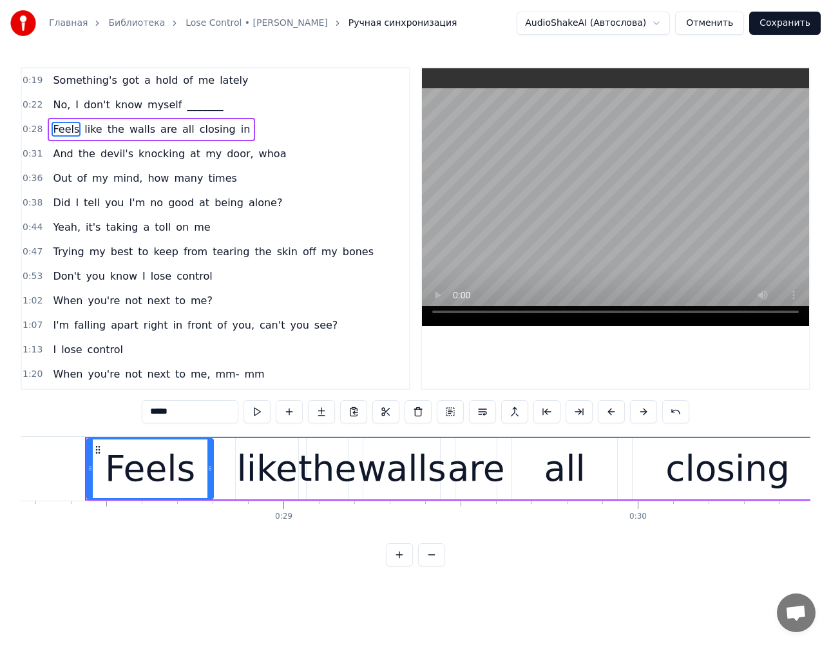
click at [83, 131] on span "like" at bounding box center [93, 129] width 20 height 15
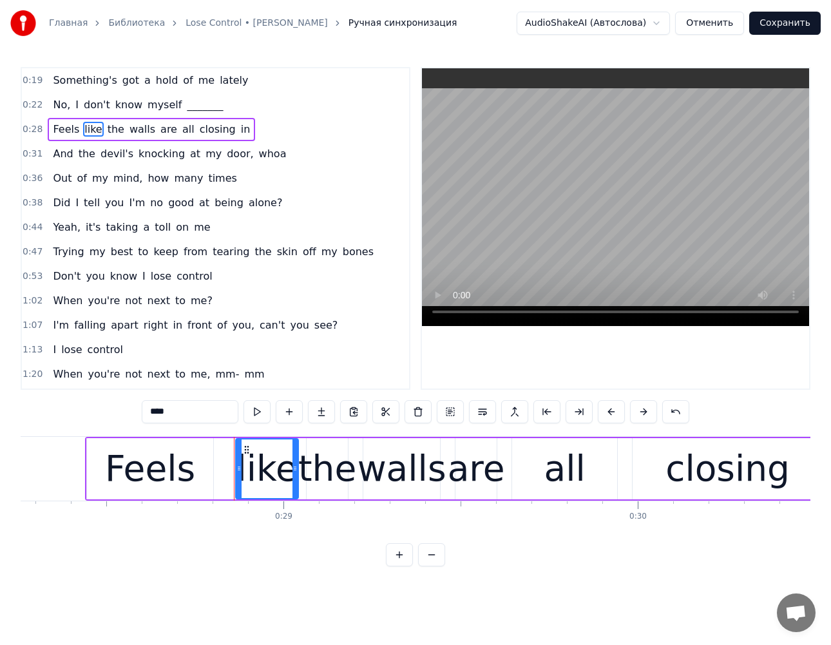
click at [110, 131] on span "the" at bounding box center [115, 129] width 19 height 15
click at [128, 132] on span "walls" at bounding box center [142, 129] width 28 height 15
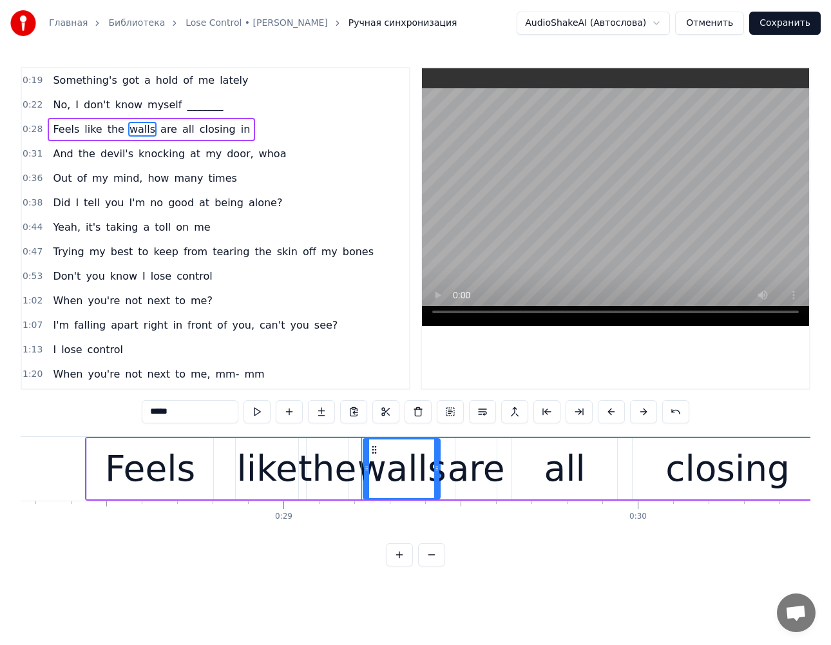
click at [159, 130] on span "are" at bounding box center [168, 129] width 19 height 15
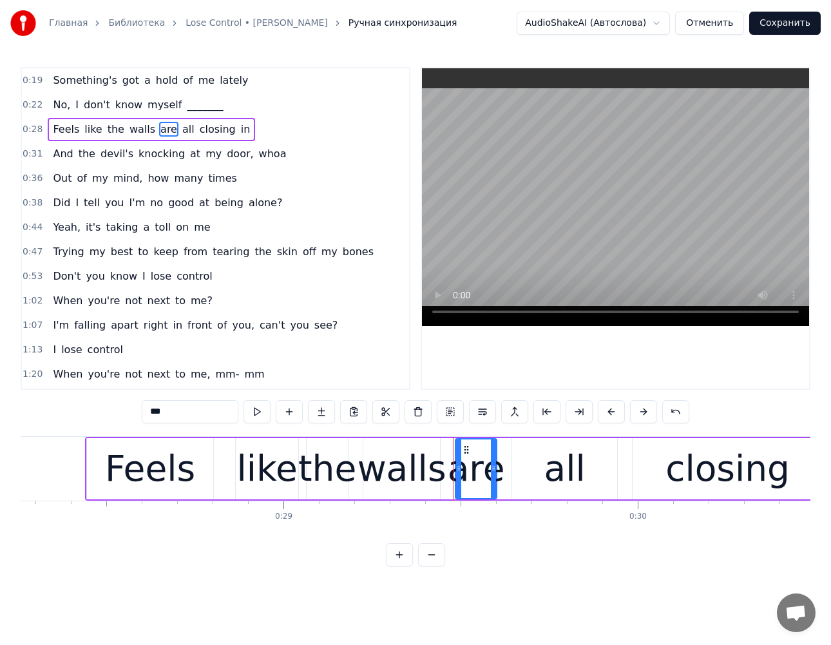
click at [181, 130] on span "all" at bounding box center [188, 129] width 15 height 15
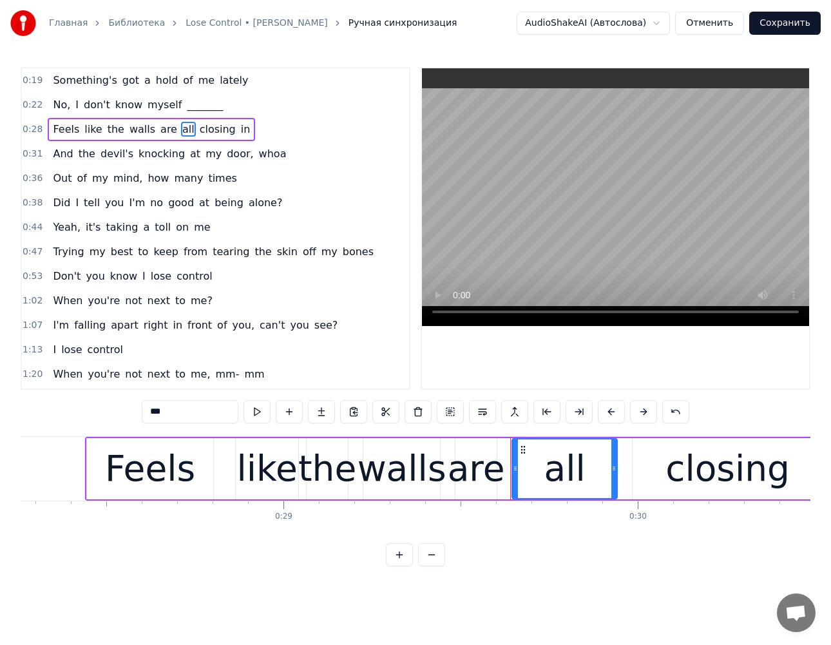
click at [198, 131] on span "closing" at bounding box center [217, 129] width 39 height 15
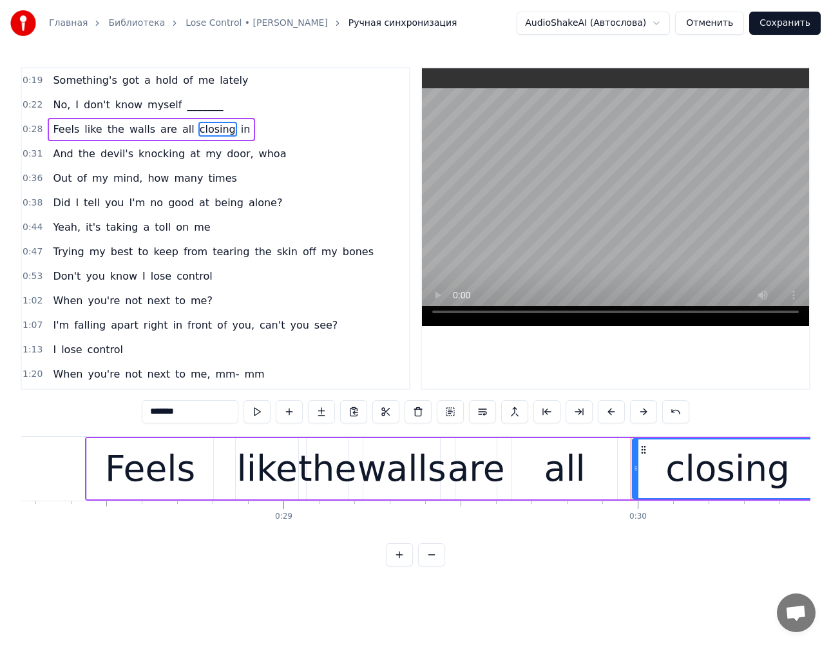
click at [240, 132] on span "in" at bounding box center [246, 129] width 12 height 15
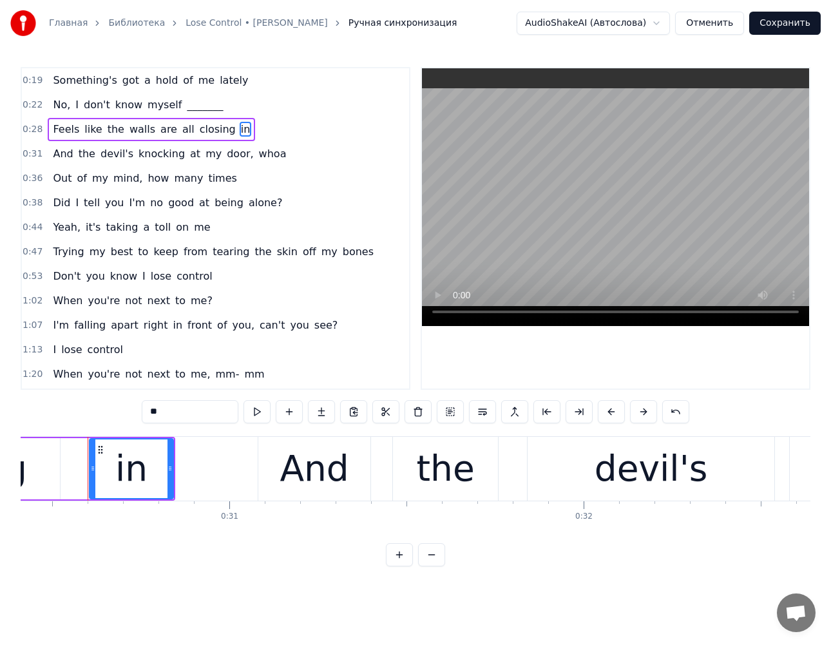
click at [61, 159] on span "And" at bounding box center [63, 153] width 23 height 15
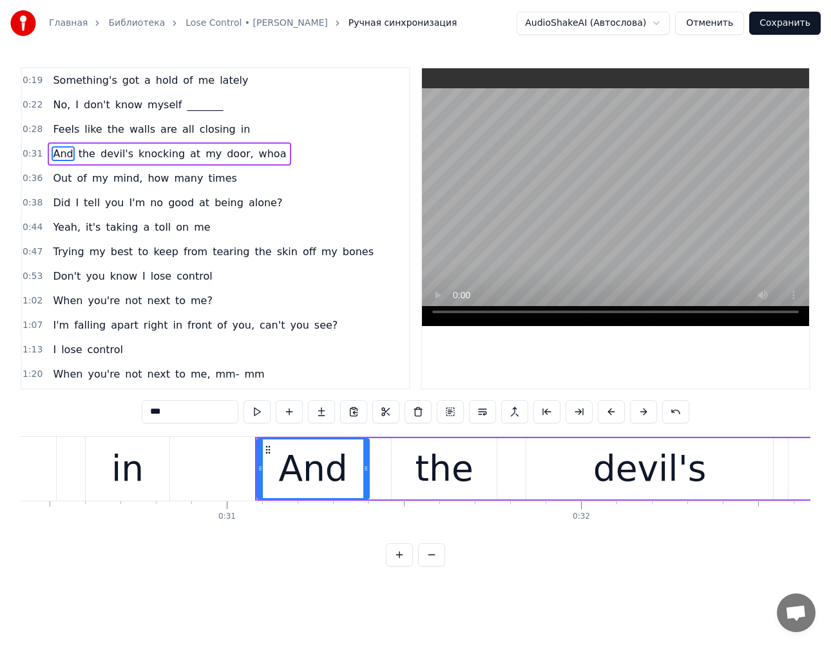
click at [82, 156] on span "the" at bounding box center [86, 153] width 19 height 15
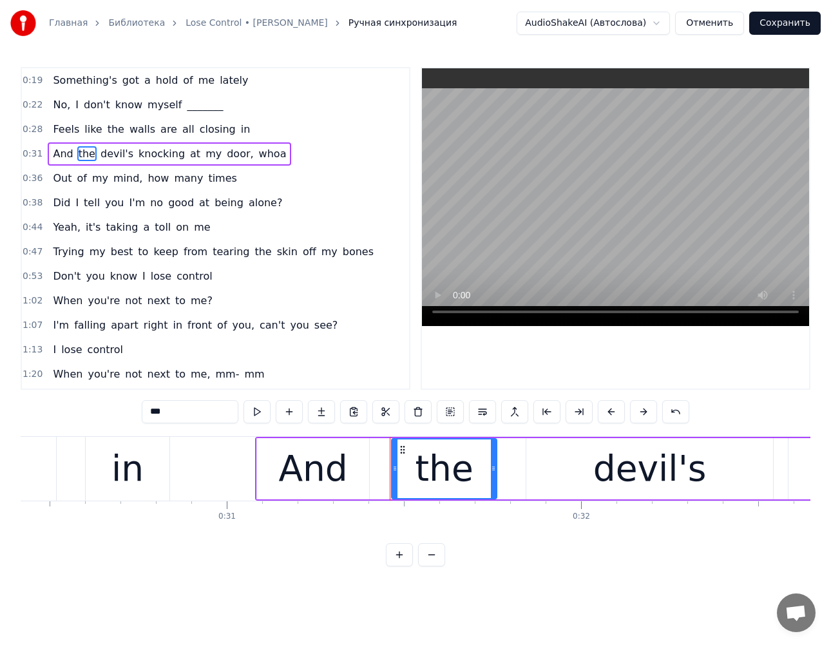
click at [114, 156] on span "devil's" at bounding box center [116, 153] width 35 height 15
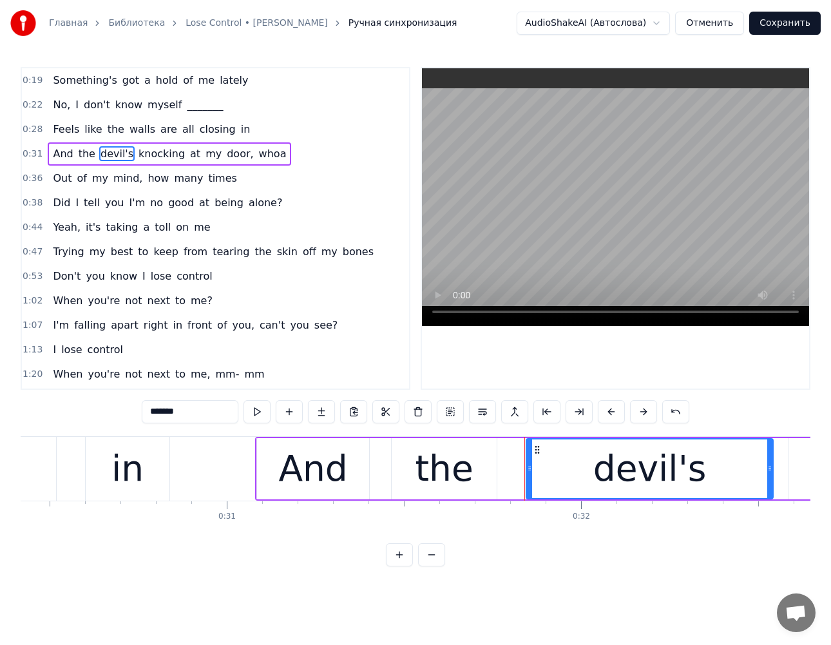
click at [137, 157] on span "knocking" at bounding box center [161, 153] width 49 height 15
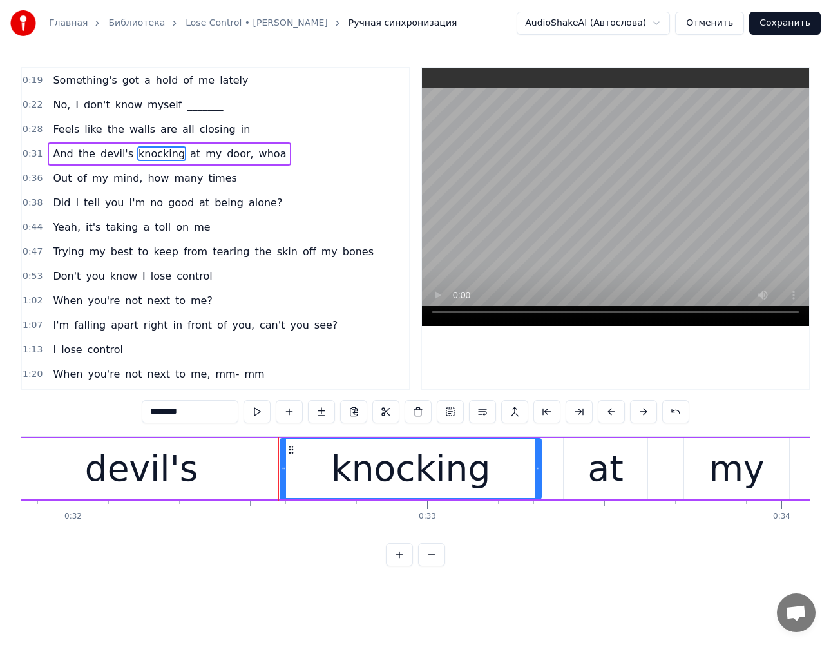
scroll to position [0, 11483]
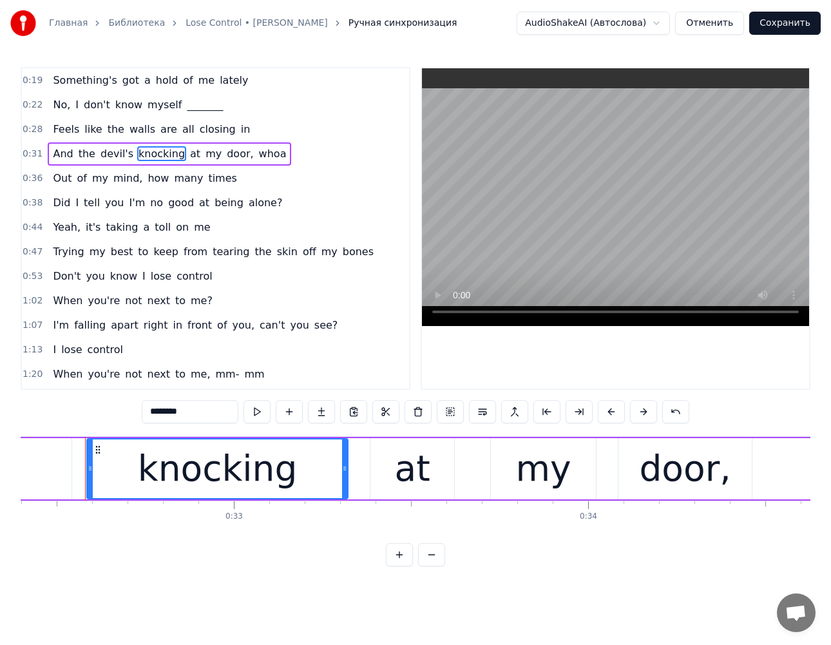
click at [189, 155] on span "at" at bounding box center [195, 153] width 13 height 15
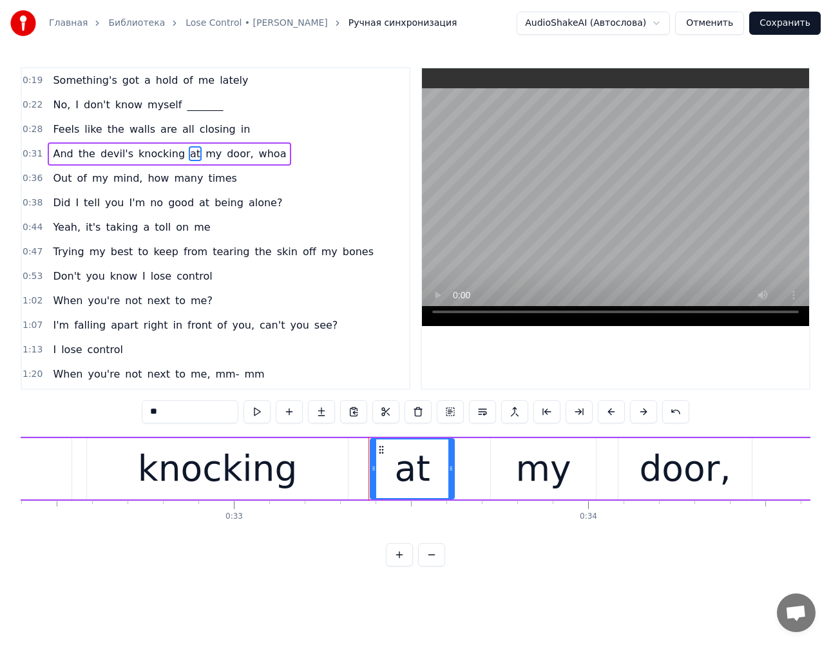
click at [204, 155] on span "my" at bounding box center [213, 153] width 19 height 15
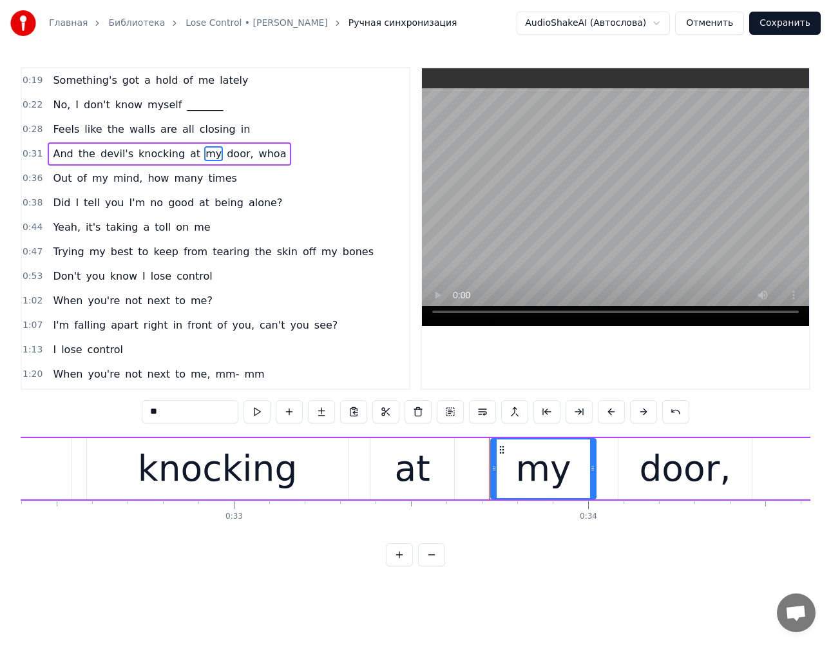
click at [226, 157] on span "door," at bounding box center [240, 153] width 29 height 15
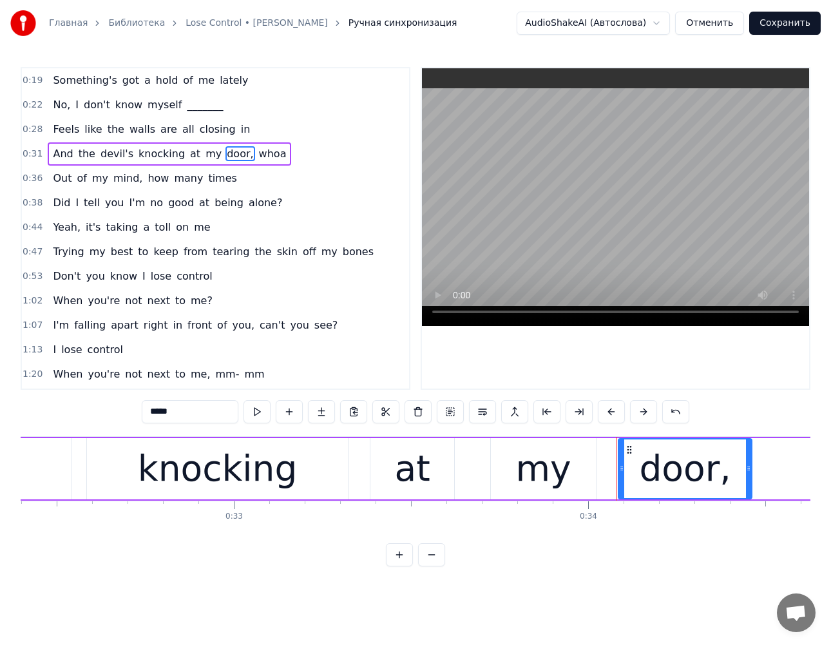
click at [258, 157] on span "whoa" at bounding box center [273, 153] width 30 height 15
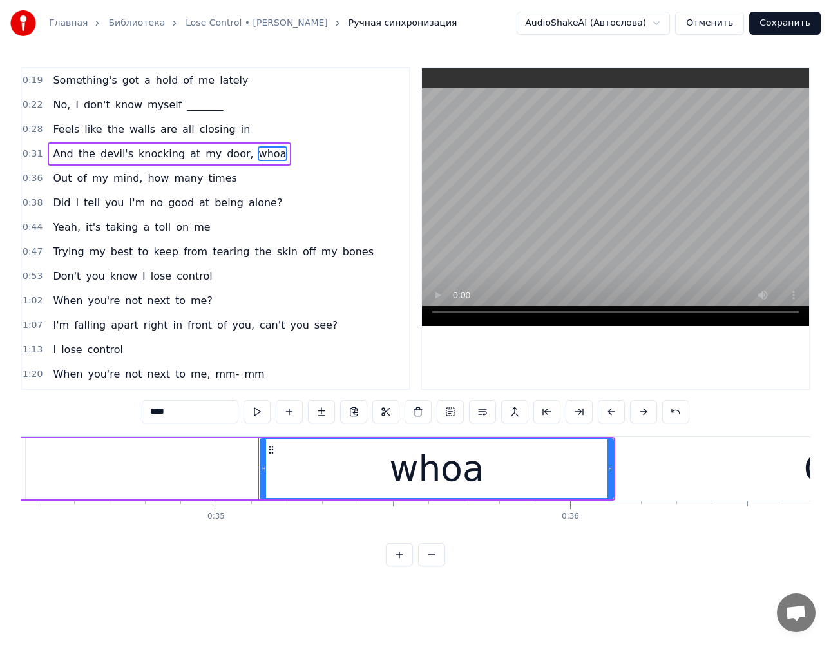
scroll to position [0, 12383]
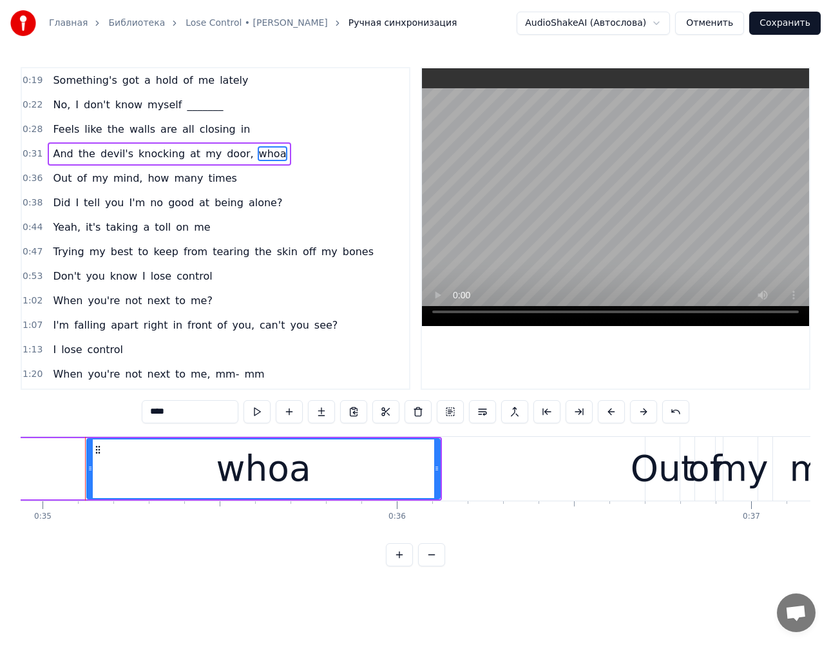
click at [160, 421] on input "****" at bounding box center [190, 411] width 97 height 23
click at [55, 177] on span "Out" at bounding box center [62, 178] width 21 height 15
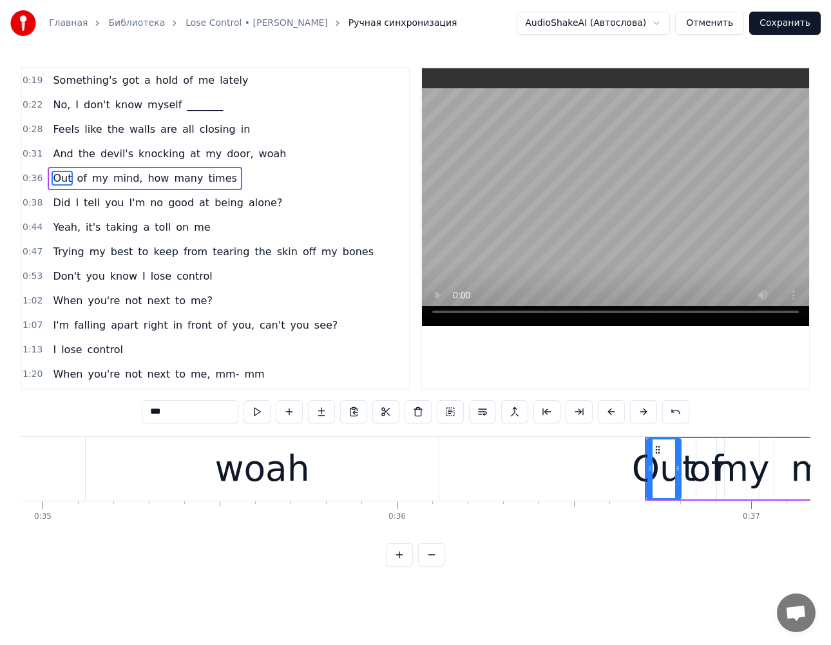
click at [91, 177] on span "my" at bounding box center [100, 178] width 19 height 15
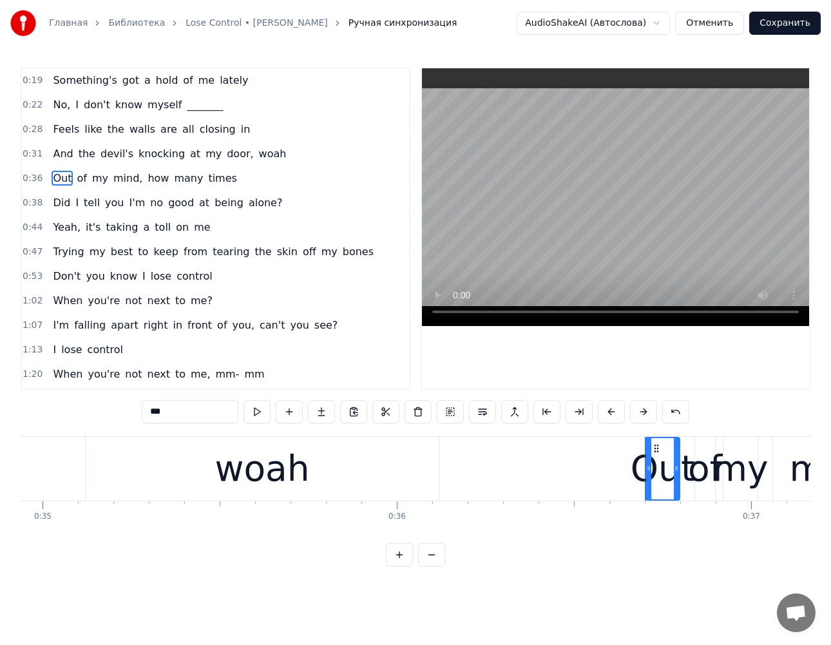
click at [112, 179] on span "mind," at bounding box center [128, 178] width 32 height 15
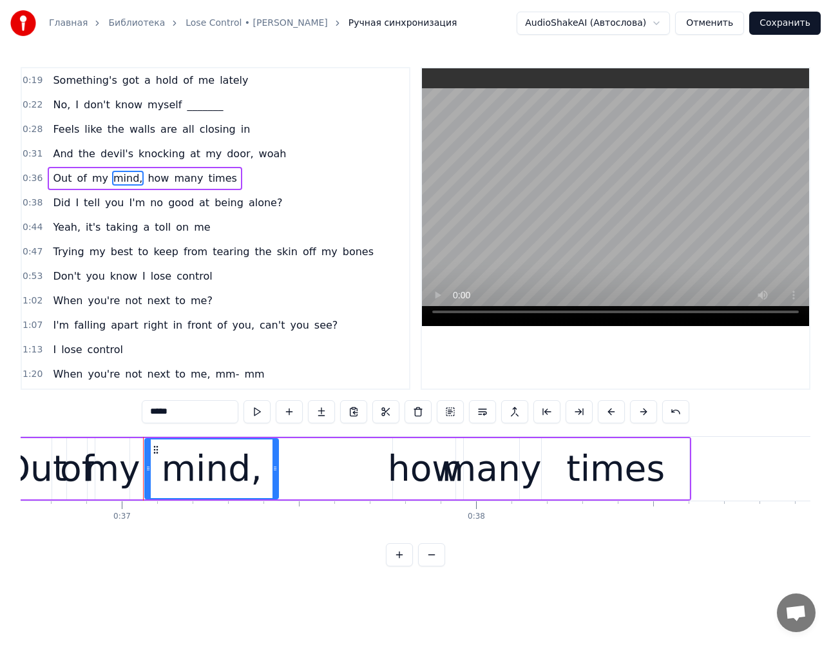
scroll to position [0, 13071]
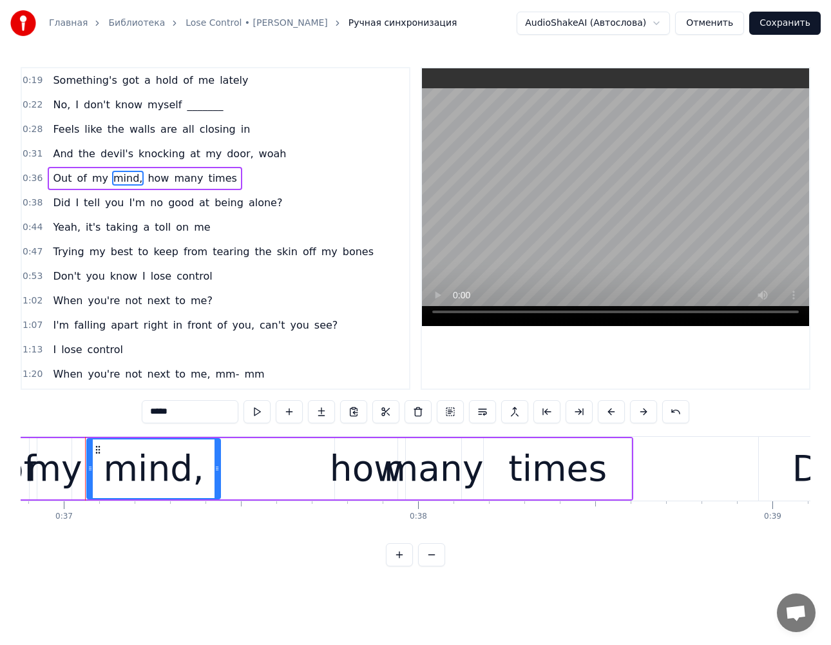
drag, startPoint x: 150, startPoint y: 412, endPoint x: 55, endPoint y: 379, distance: 100.5
click at [66, 398] on div "0:19 Something's got a hold of me lately 0:22 No, I don't know myself _______ 0…" at bounding box center [416, 316] width 790 height 499
click at [164, 177] on span "many" at bounding box center [180, 178] width 32 height 15
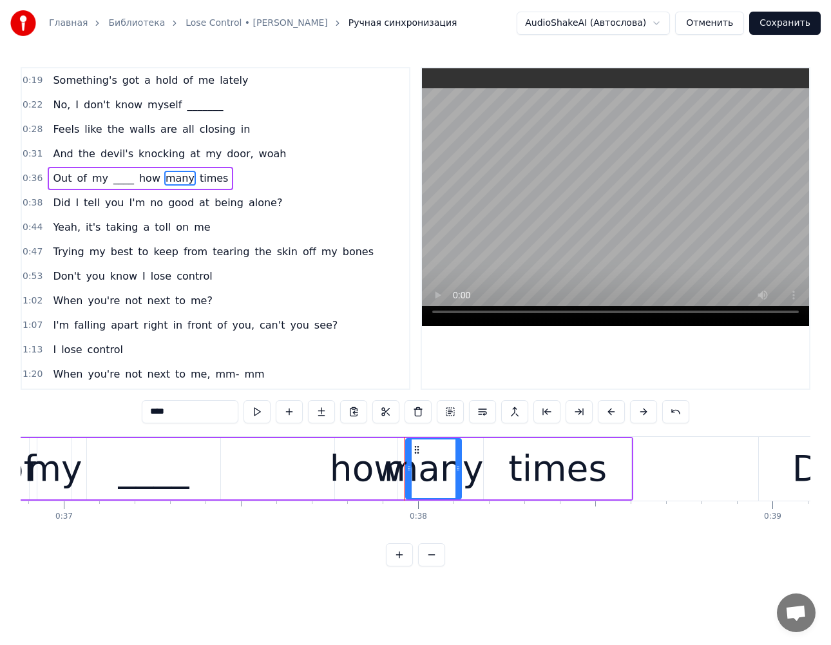
click at [198, 176] on span "times" at bounding box center [213, 178] width 31 height 15
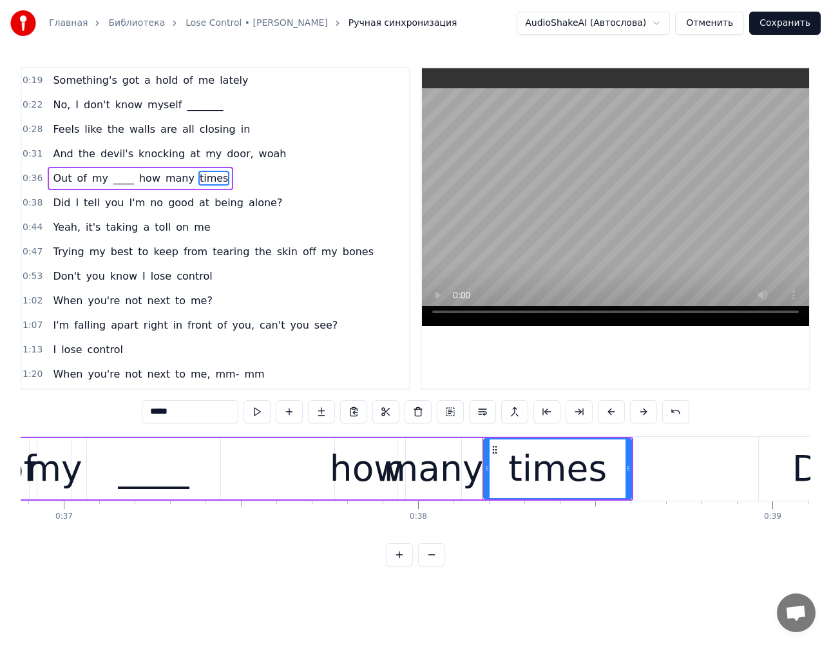
drag, startPoint x: 157, startPoint y: 412, endPoint x: 39, endPoint y: 412, distance: 117.9
click at [39, 412] on div "0:19 Something's got a hold of me lately 0:22 No, I don't know myself _______ 0…" at bounding box center [416, 316] width 790 height 499
click at [83, 205] on span "tell" at bounding box center [91, 202] width 19 height 15
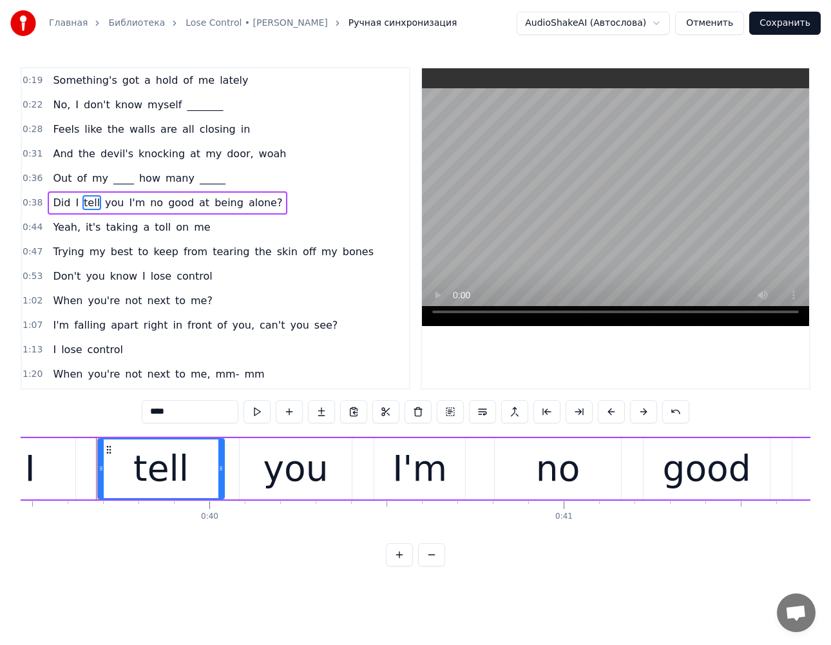
scroll to position [0, 13999]
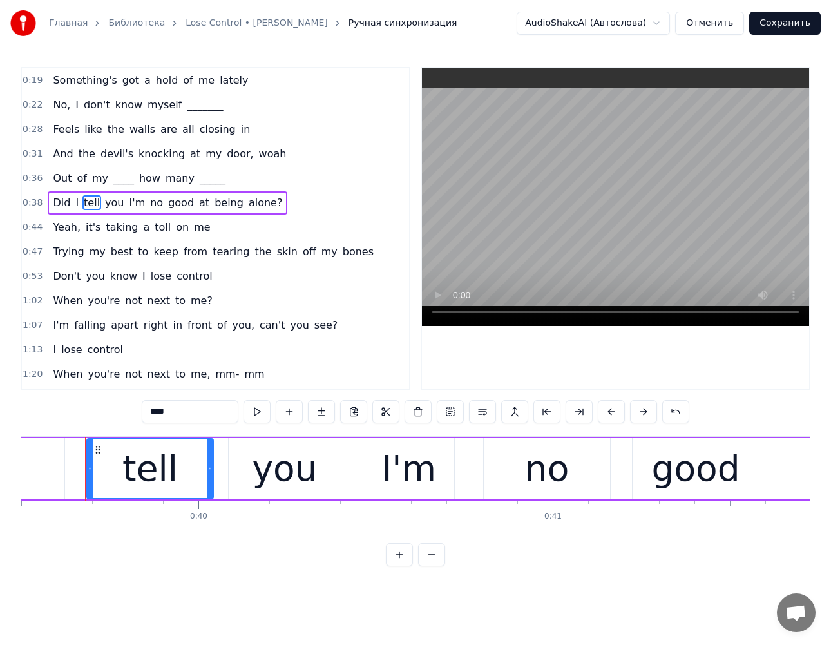
click at [112, 207] on span "you" at bounding box center [114, 202] width 21 height 15
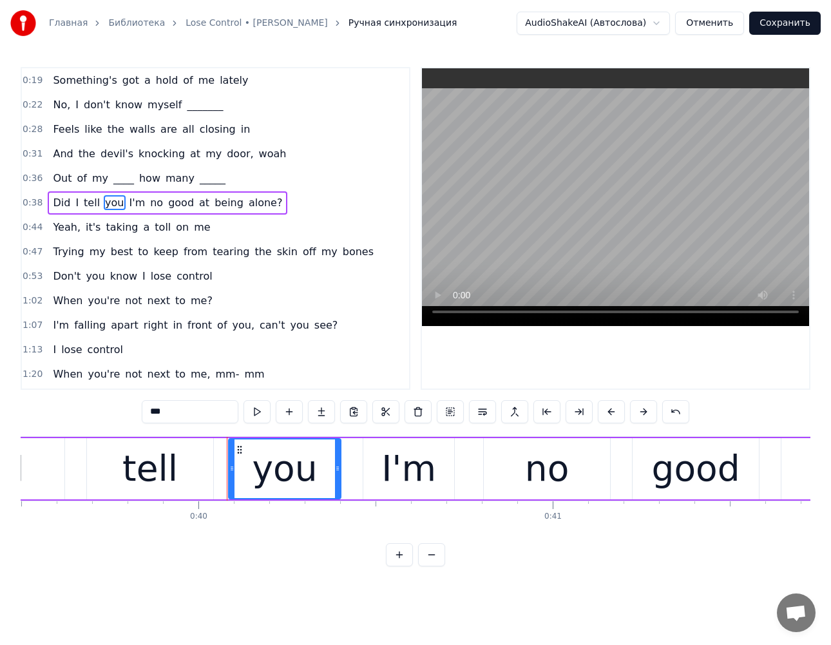
click at [130, 205] on span "I'm" at bounding box center [137, 202] width 19 height 15
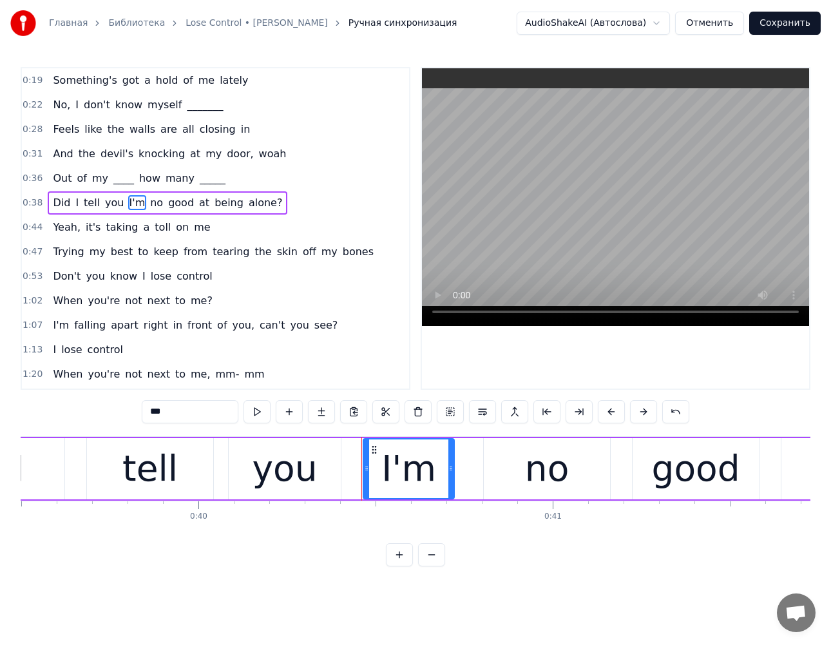
click at [198, 202] on span "at" at bounding box center [204, 202] width 13 height 15
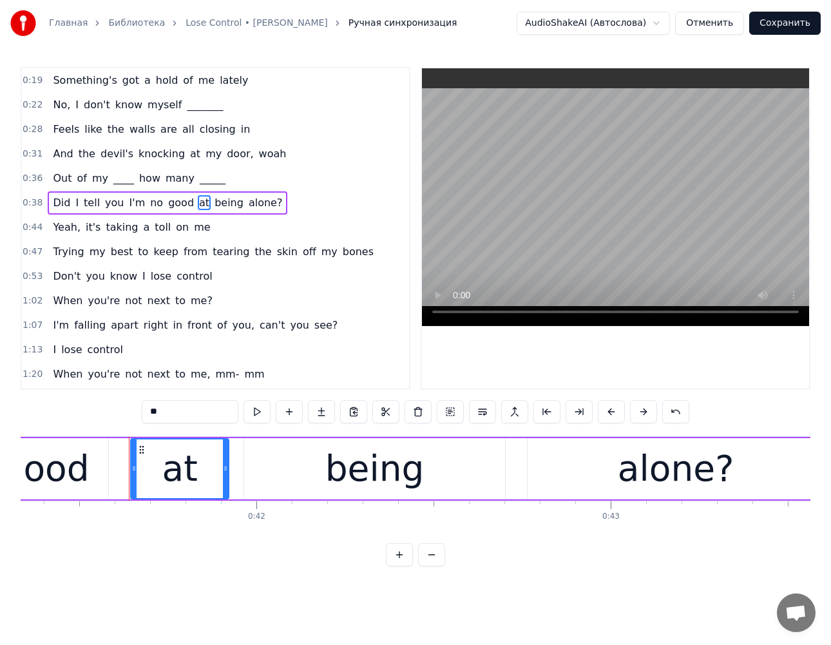
scroll to position [0, 14694]
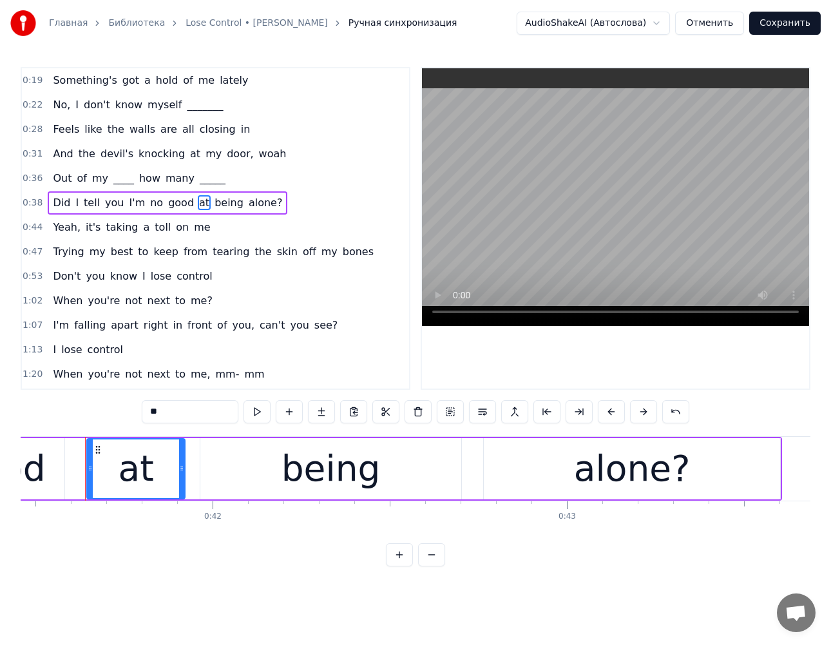
click at [213, 206] on span "being" at bounding box center [229, 202] width 32 height 15
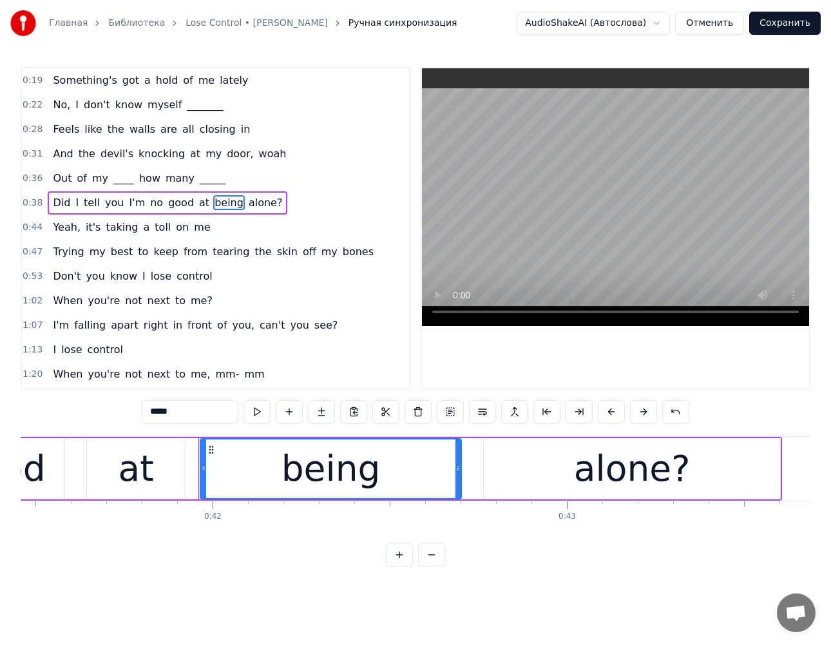
click at [247, 200] on span "alone?" at bounding box center [265, 202] width 37 height 15
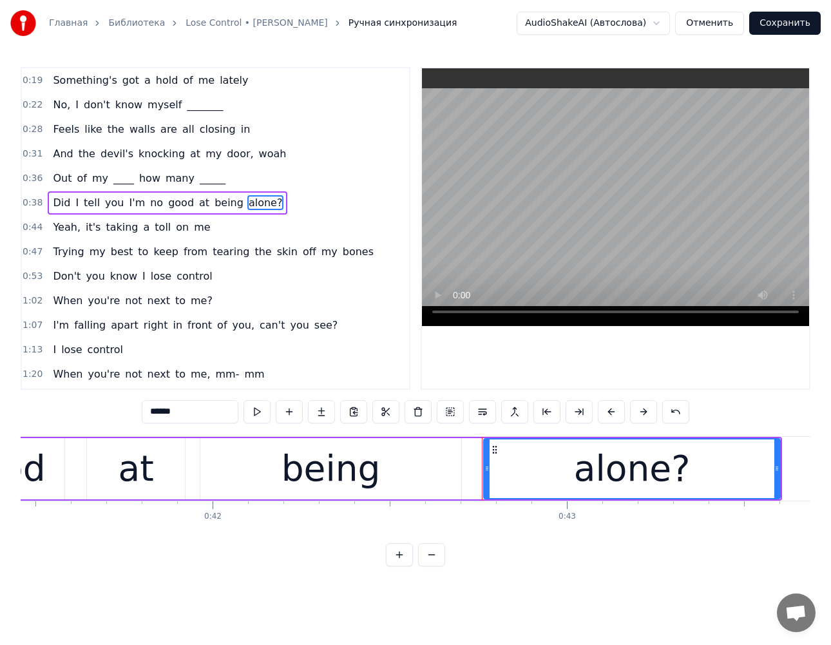
click at [52, 223] on span "Yeah," at bounding box center [67, 227] width 30 height 15
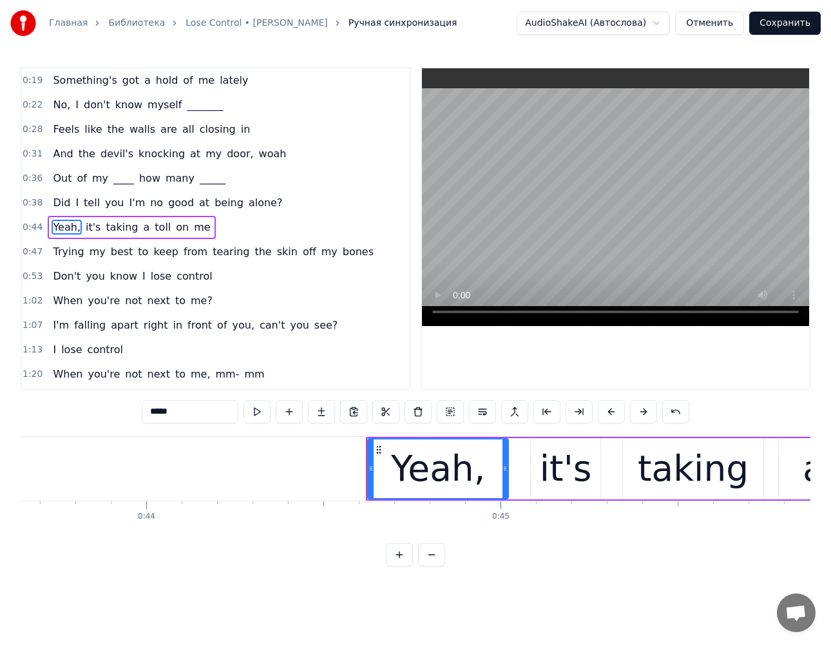
click at [84, 230] on span "it's" at bounding box center [92, 227] width 17 height 15
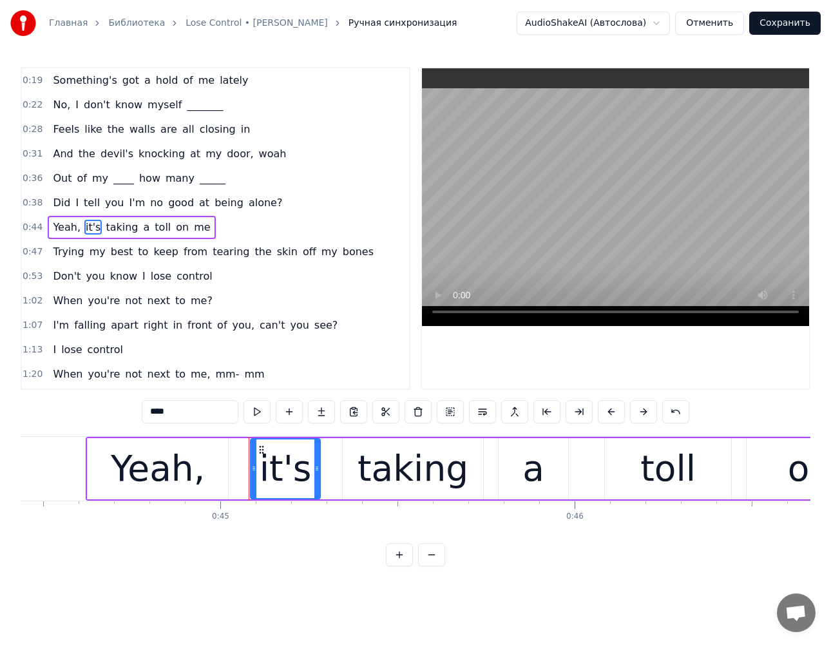
scroll to position [0, 15750]
click at [107, 233] on span "taking" at bounding box center [121, 227] width 35 height 15
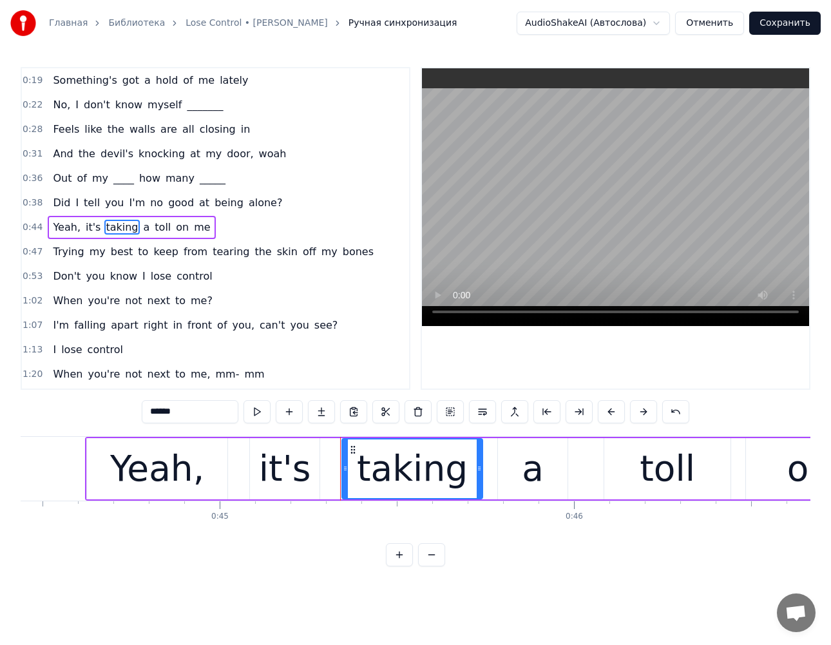
click at [142, 229] on span "a" at bounding box center [146, 227] width 9 height 15
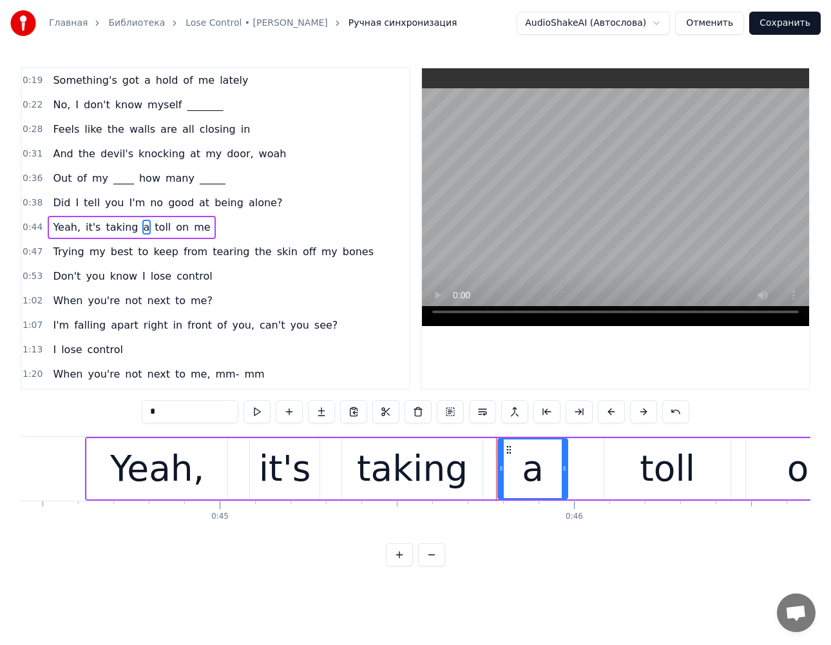
click at [153, 229] on span "toll" at bounding box center [162, 227] width 19 height 15
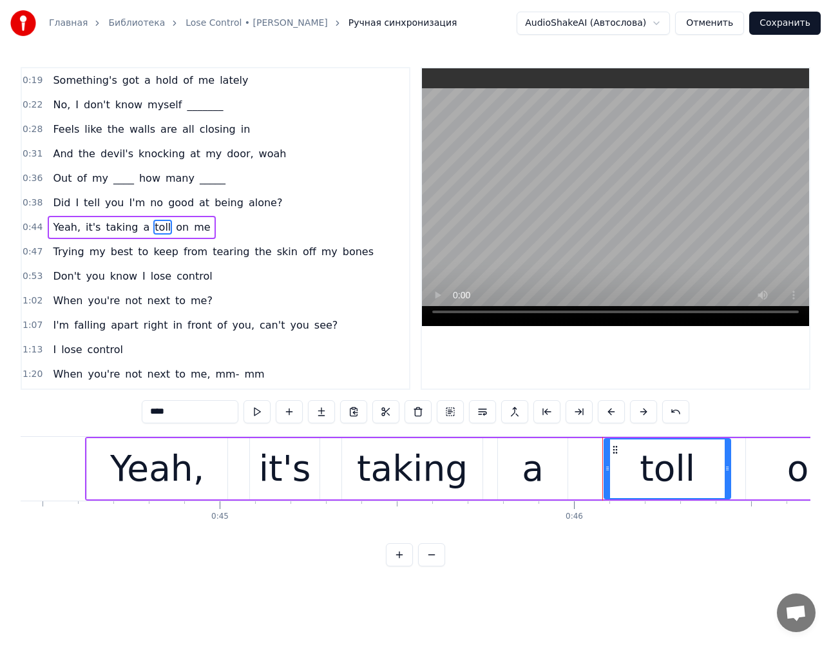
click at [175, 235] on span "on" at bounding box center [182, 227] width 15 height 15
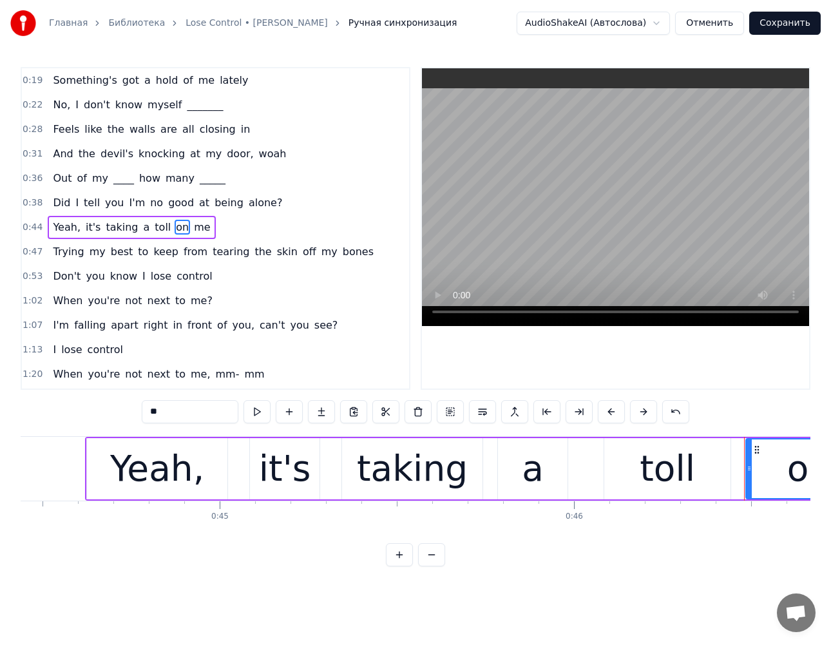
click at [193, 232] on span "me" at bounding box center [202, 227] width 19 height 15
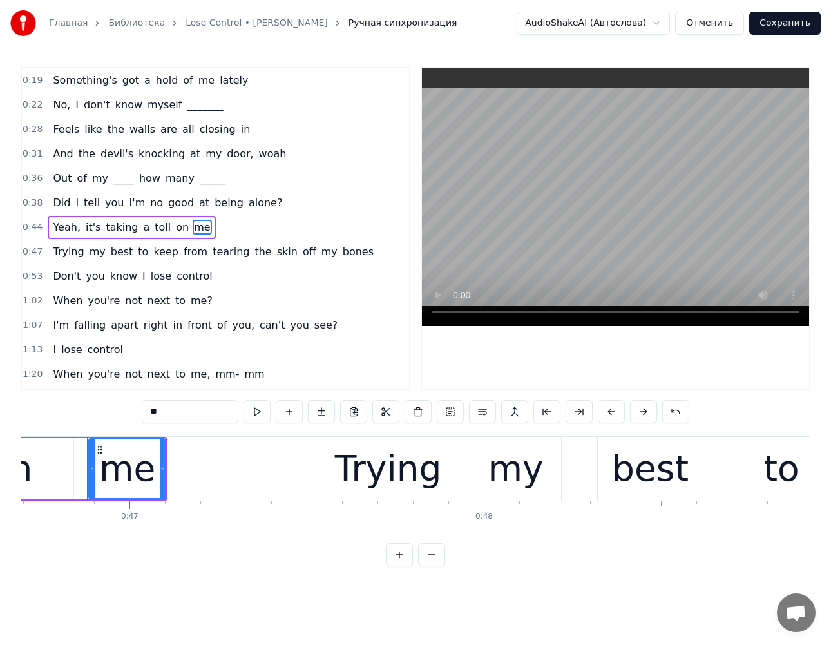
scroll to position [0, 16551]
click at [57, 254] on span "Trying" at bounding box center [69, 251] width 34 height 15
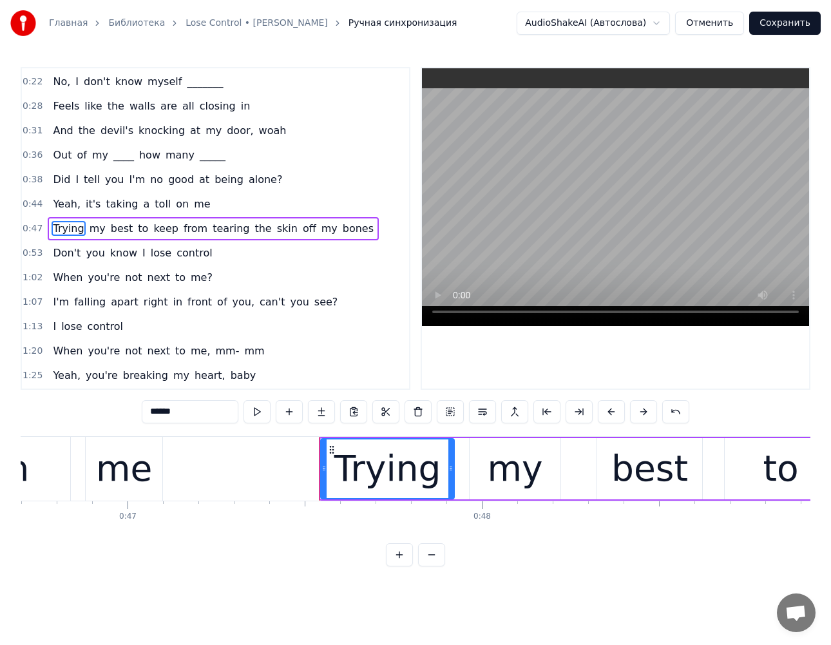
click at [87, 258] on span "you" at bounding box center [94, 253] width 21 height 15
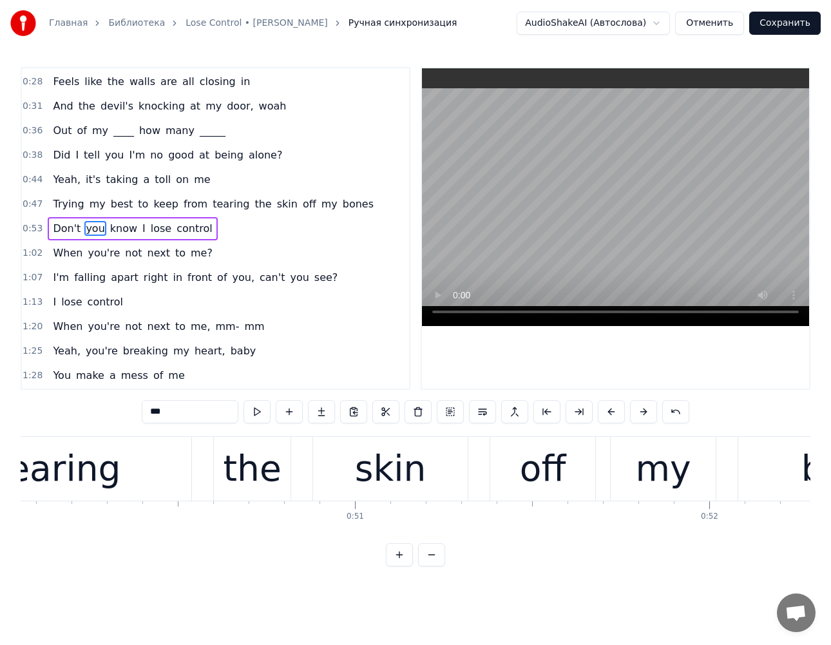
click at [88, 204] on span "my" at bounding box center [97, 204] width 19 height 15
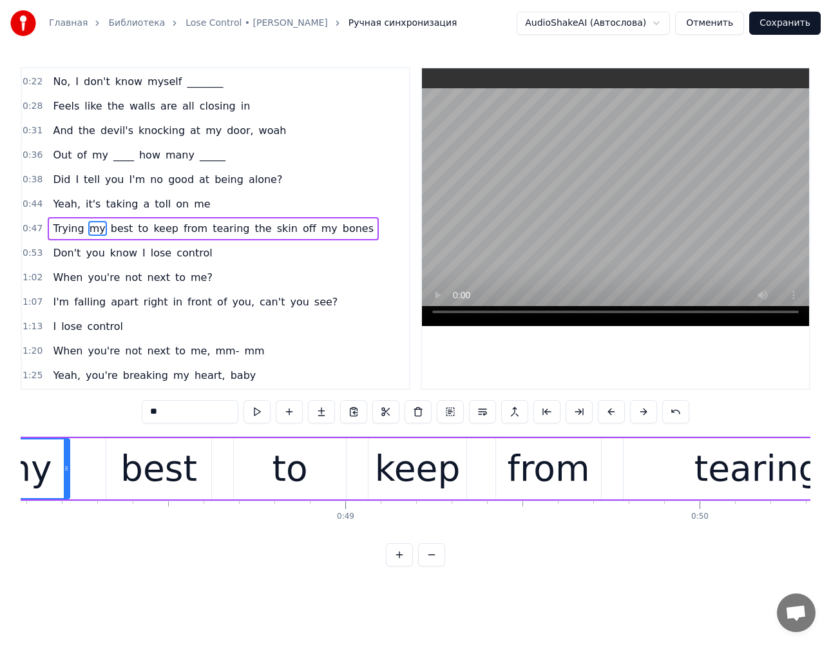
scroll to position [0, 16934]
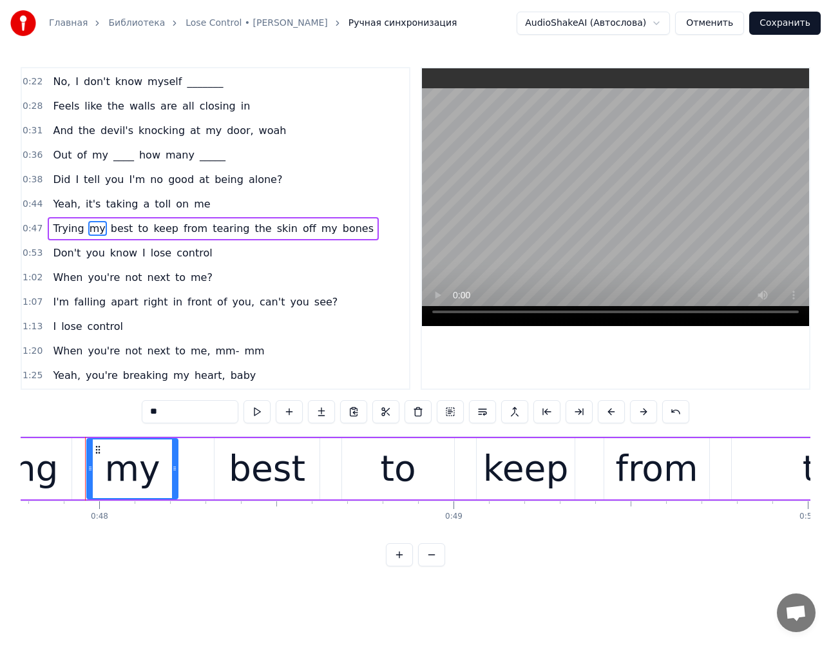
click at [114, 227] on span "best" at bounding box center [122, 228] width 25 height 15
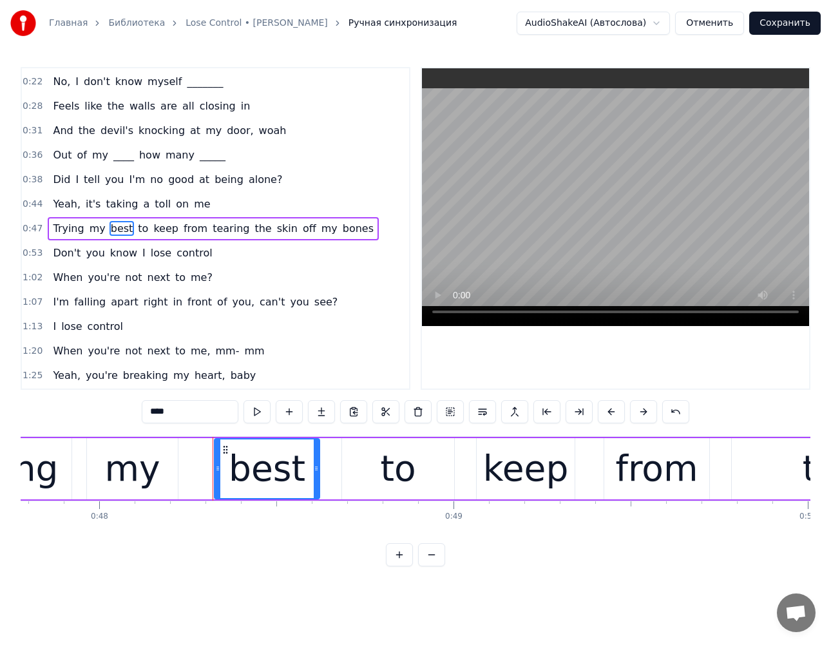
drag, startPoint x: 63, startPoint y: 396, endPoint x: 5, endPoint y: 385, distance: 59.8
click at [21, 388] on div "0:19 Something's got a hold of me lately 0:22 No, I don't know myself _______ 0…" at bounding box center [416, 316] width 790 height 499
click at [135, 226] on span "to" at bounding box center [141, 228] width 13 height 15
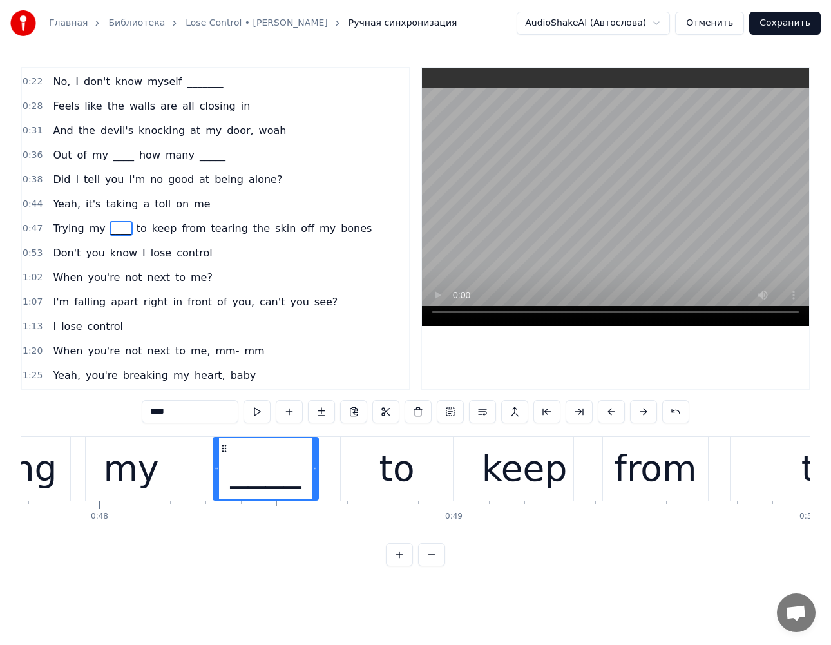
click at [152, 233] on span "keep" at bounding box center [165, 228] width 28 height 15
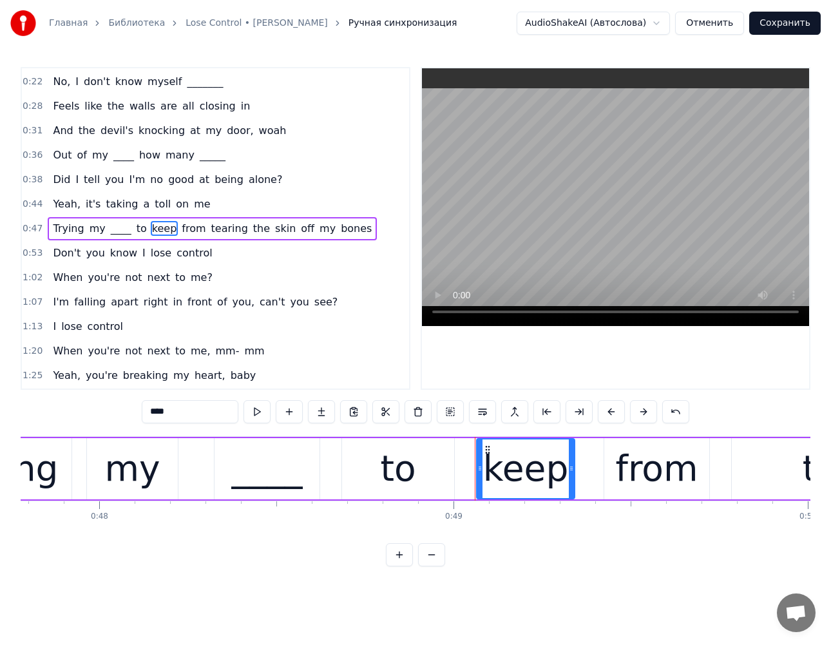
click at [180, 235] on span "from" at bounding box center [193, 228] width 26 height 15
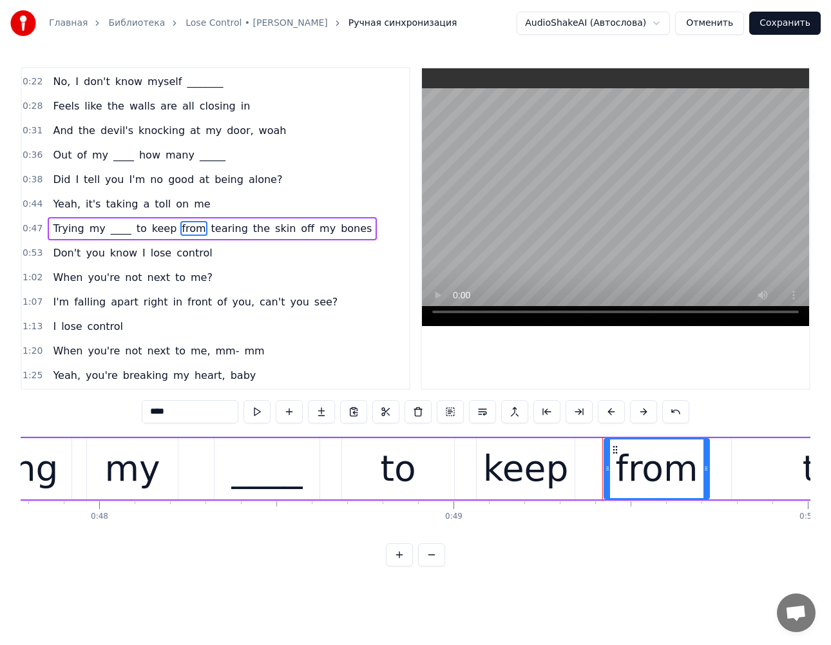
click at [213, 231] on span "tearing" at bounding box center [229, 228] width 39 height 15
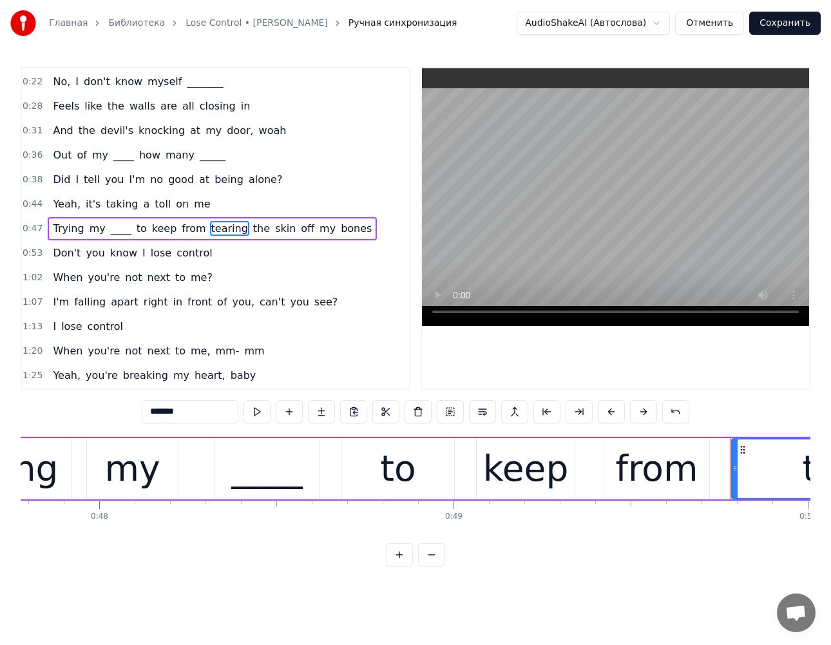
click at [252, 231] on span "the" at bounding box center [261, 228] width 19 height 15
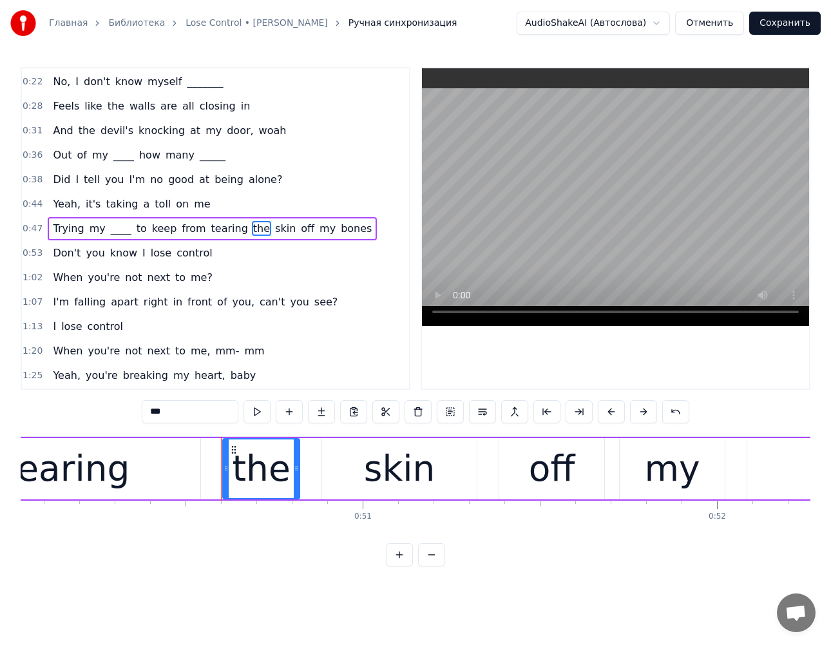
click at [274, 231] on span "skin" at bounding box center [285, 228] width 23 height 15
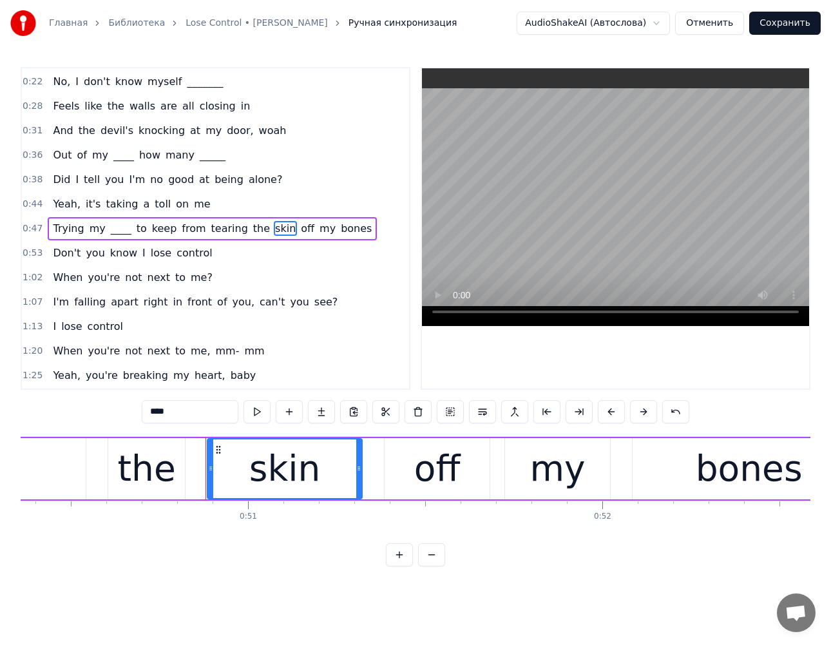
scroll to position [0, 17869]
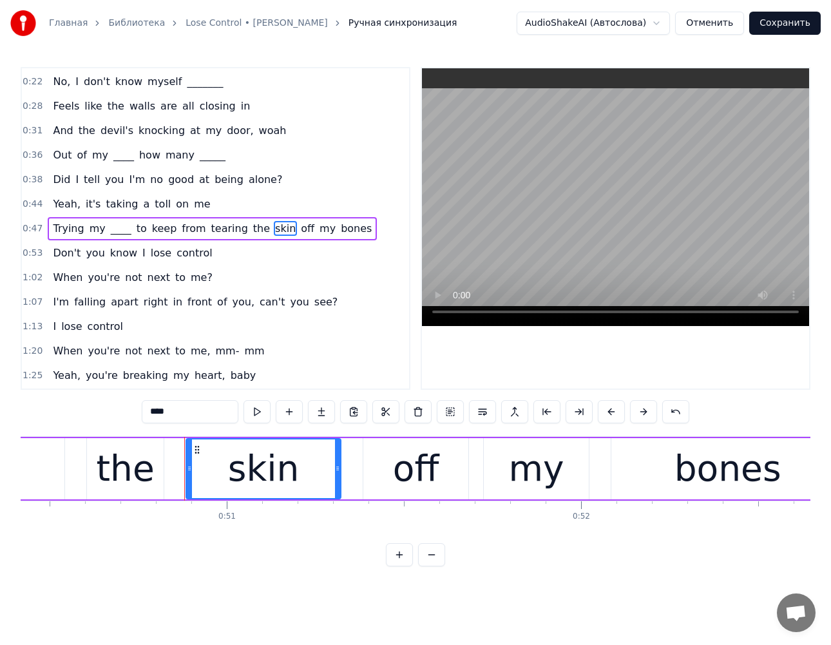
click at [300, 230] on span "off" at bounding box center [308, 228] width 16 height 15
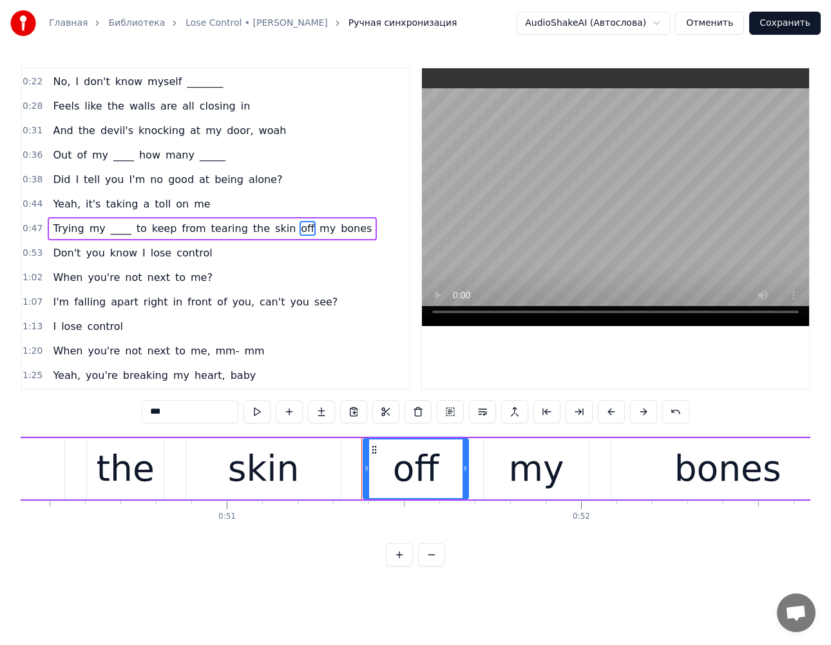
click at [318, 233] on span "my" at bounding box center [327, 228] width 19 height 15
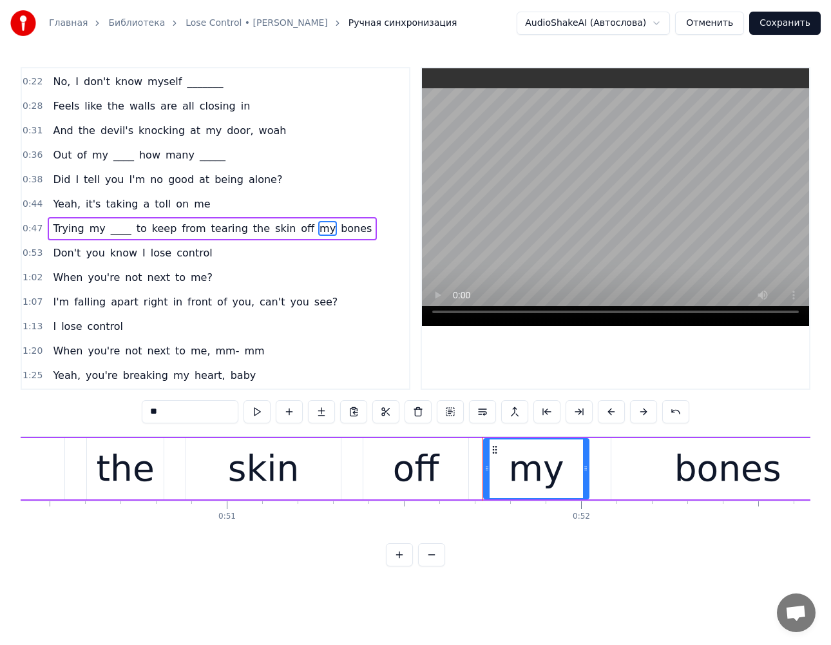
click at [340, 227] on span "bones" at bounding box center [357, 228] width 34 height 15
type input "*****"
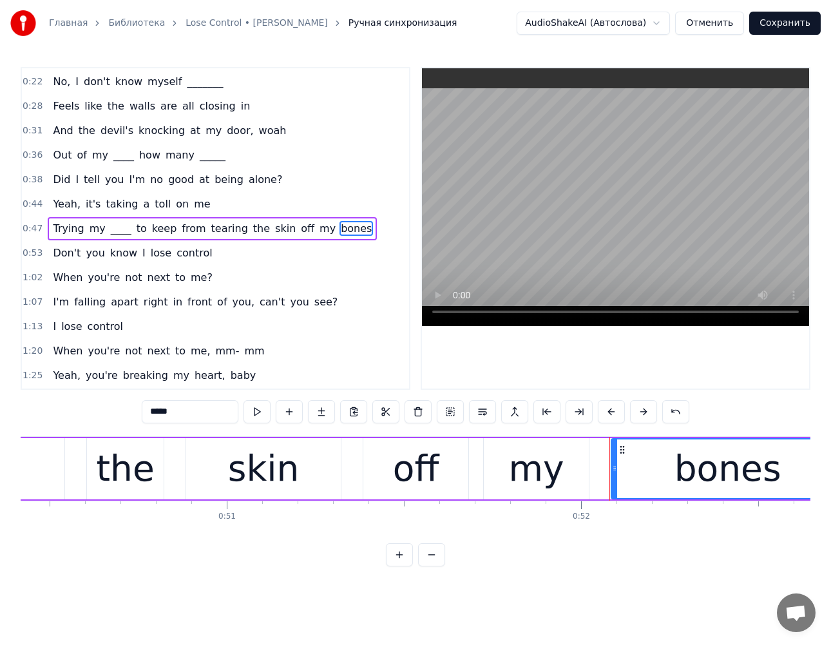
drag, startPoint x: 57, startPoint y: 262, endPoint x: 71, endPoint y: 258, distance: 14.1
click at [59, 262] on div "Don't you know I lose control" at bounding box center [132, 253] width 169 height 23
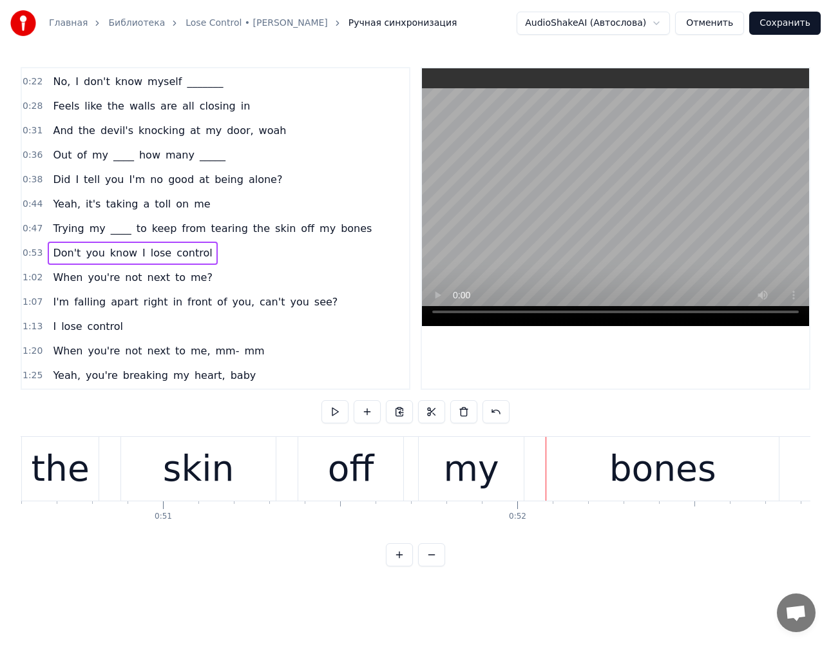
click at [72, 257] on span "Don't" at bounding box center [67, 253] width 30 height 15
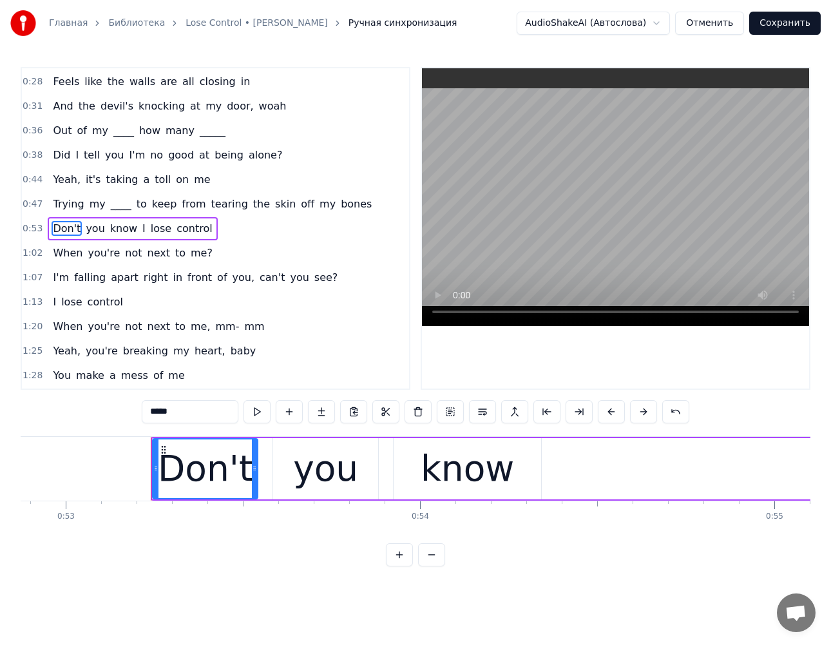
scroll to position [0, 18805]
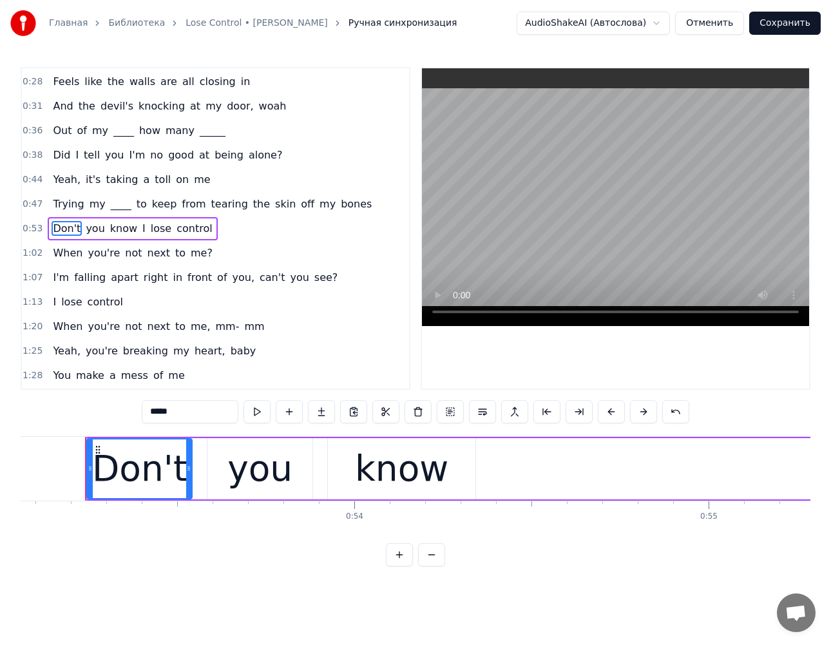
click at [92, 235] on span "you" at bounding box center [94, 228] width 21 height 15
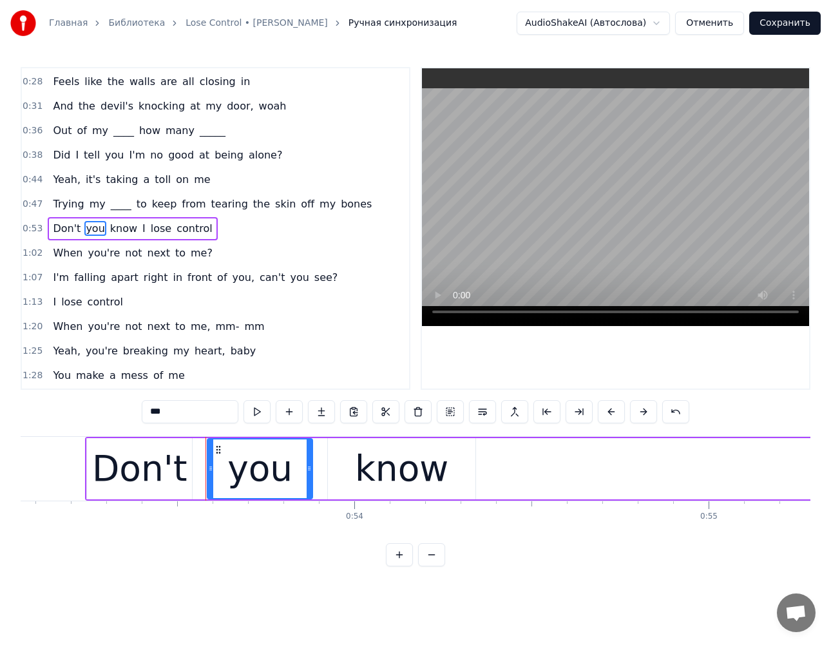
click at [113, 233] on span "know" at bounding box center [124, 228] width 30 height 15
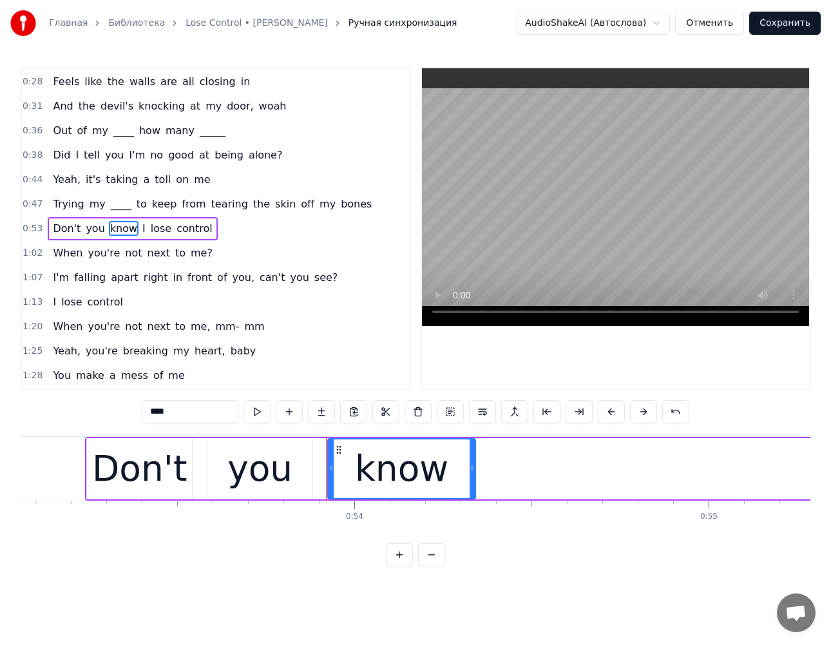
click at [141, 232] on span "I" at bounding box center [144, 228] width 6 height 15
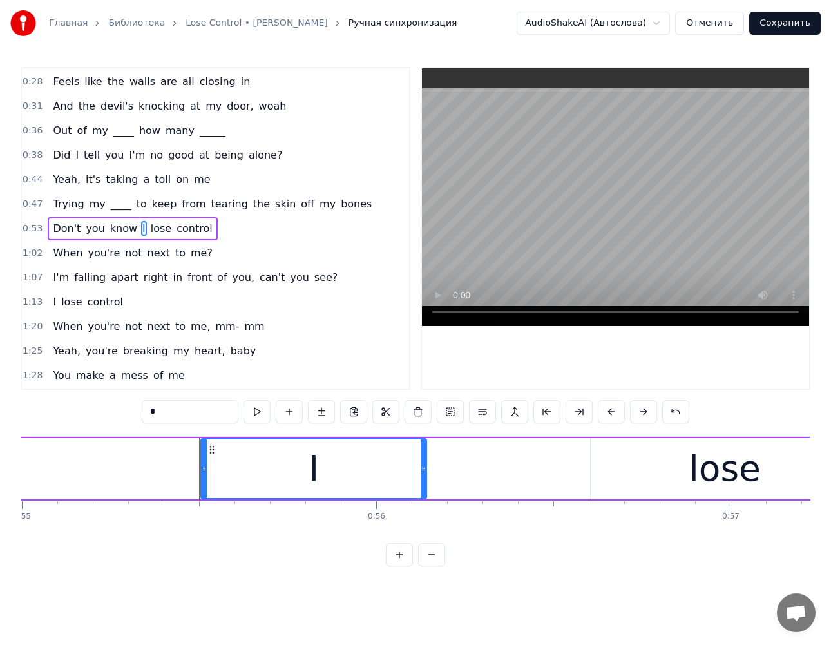
scroll to position [0, 19606]
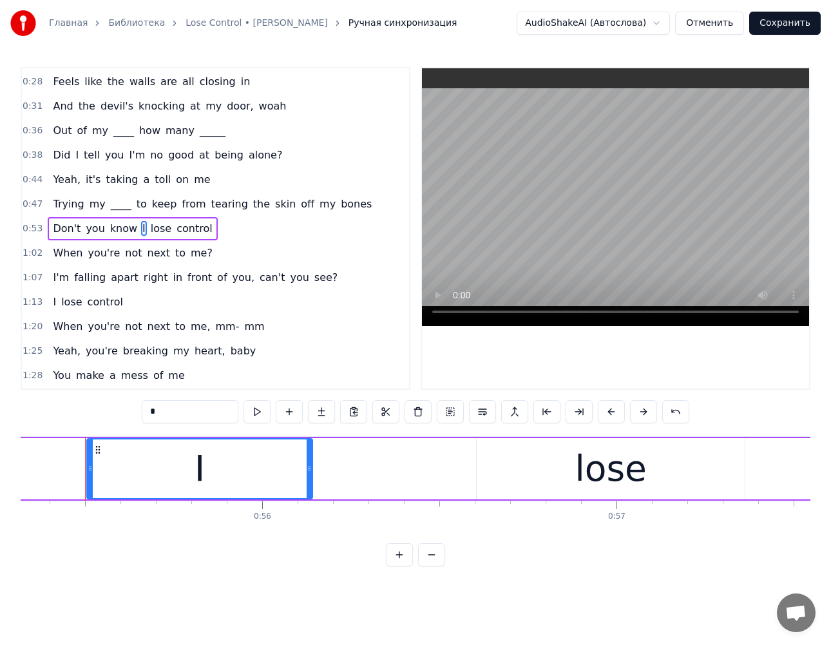
click at [150, 229] on span "lose" at bounding box center [161, 228] width 23 height 15
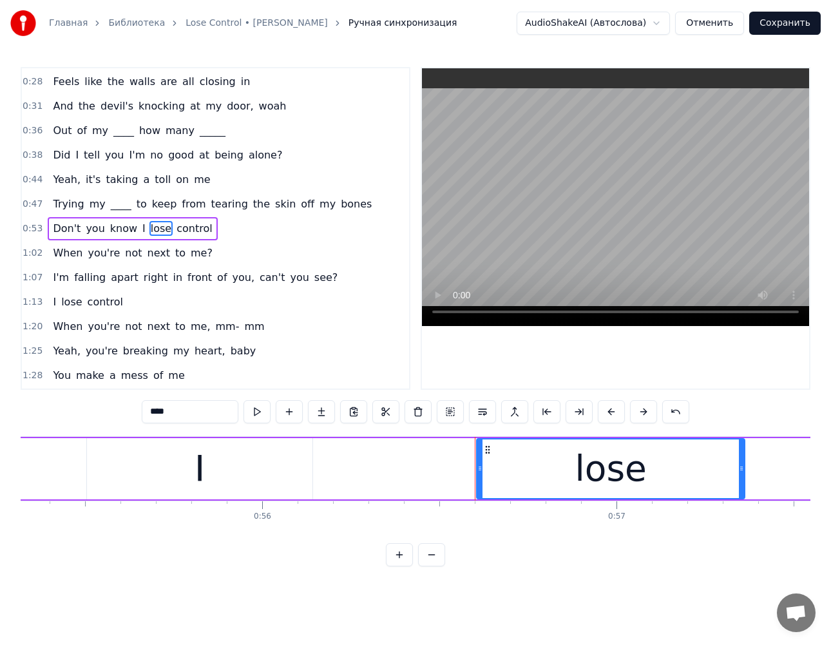
click at [179, 233] on span "control" at bounding box center [194, 228] width 38 height 15
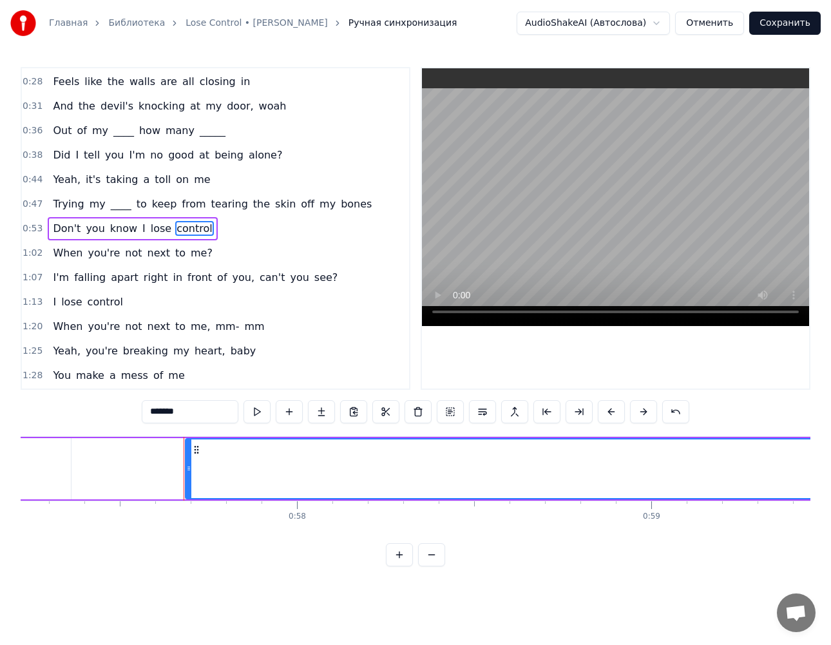
scroll to position [0, 20379]
click at [70, 256] on span "When" at bounding box center [68, 253] width 32 height 15
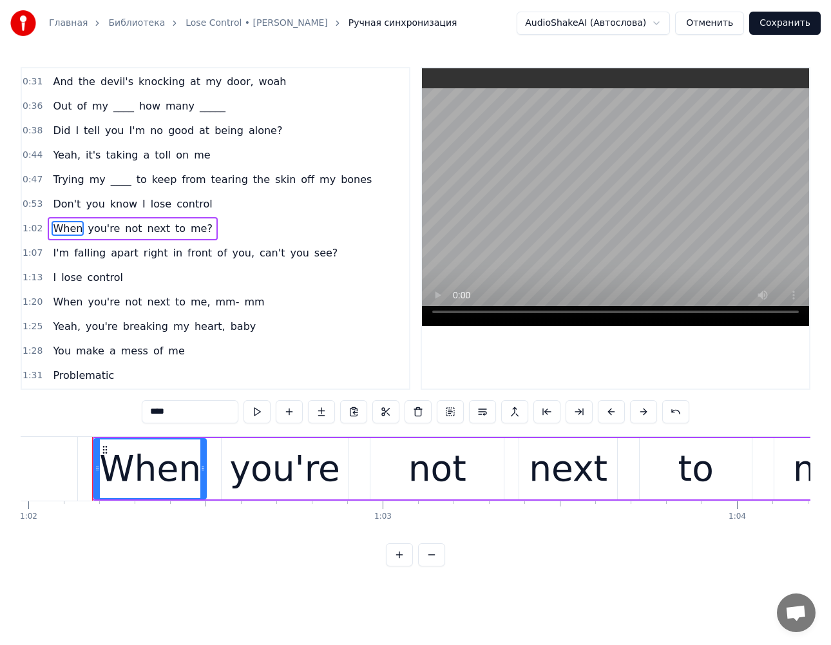
scroll to position [0, 21974]
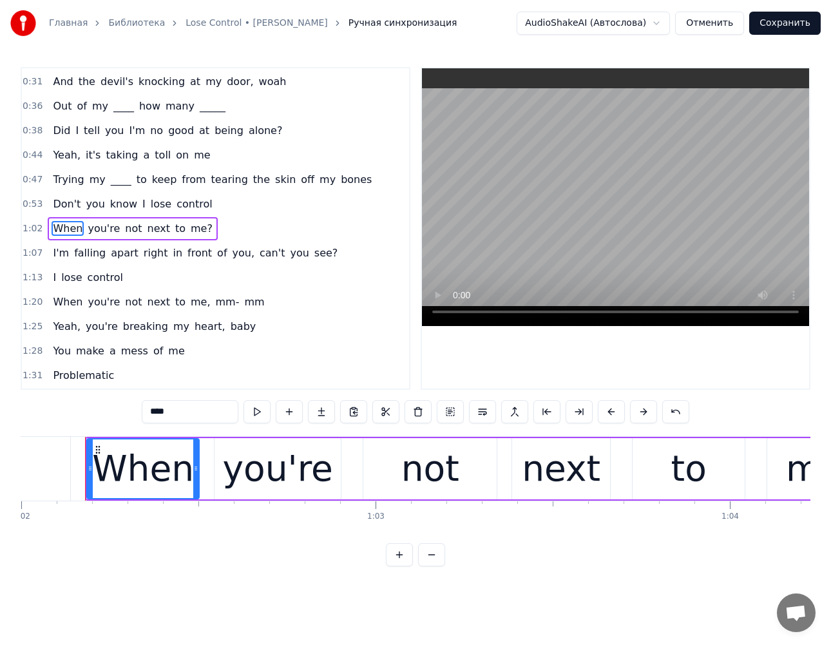
click at [103, 233] on span "you're" at bounding box center [103, 228] width 35 height 15
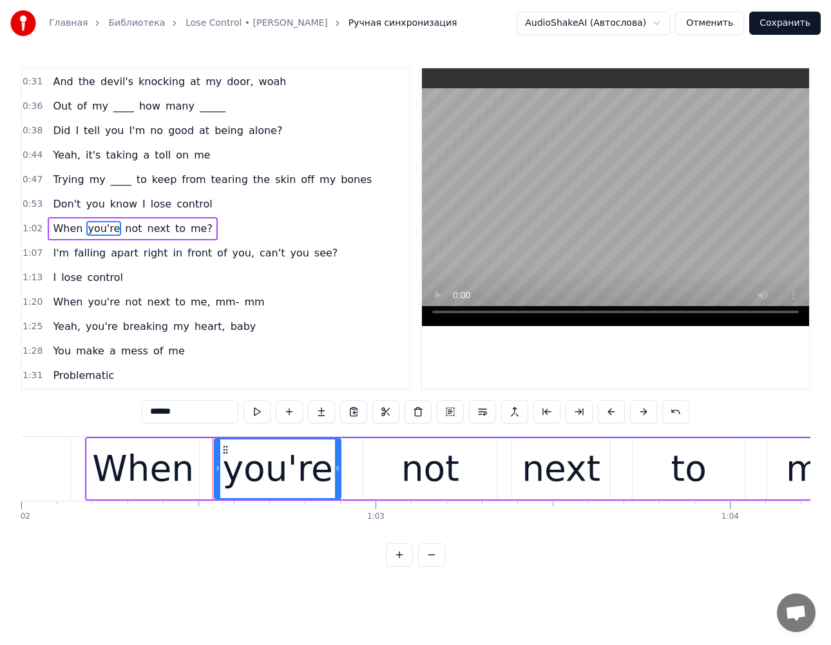
click at [124, 235] on span "not" at bounding box center [133, 228] width 19 height 15
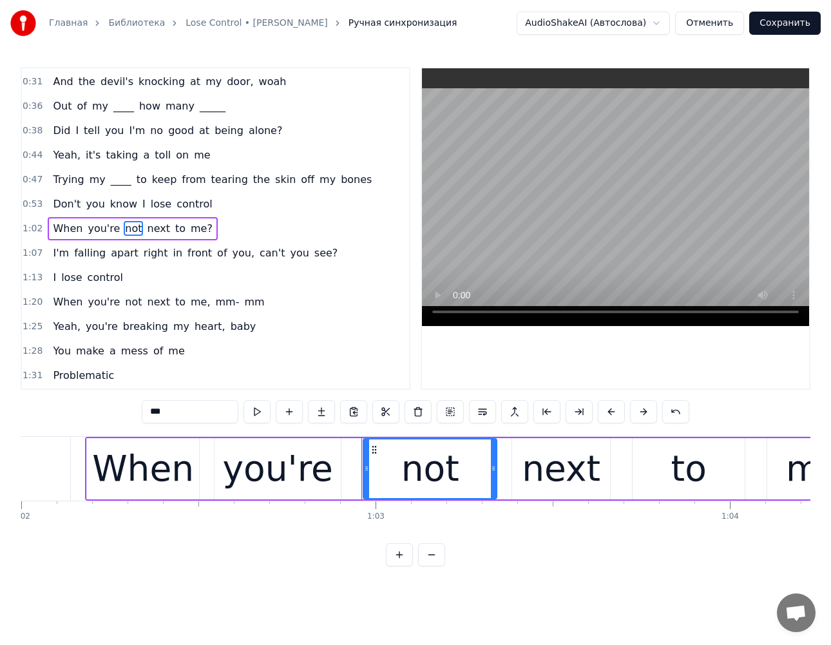
click at [151, 226] on span "next" at bounding box center [158, 228] width 25 height 15
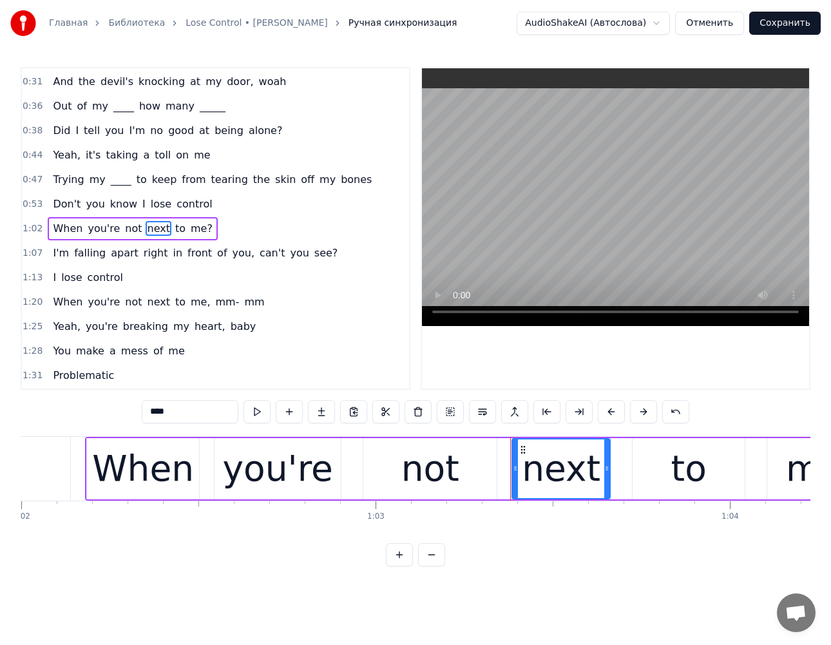
drag, startPoint x: 169, startPoint y: 415, endPoint x: -4, endPoint y: 416, distance: 173.4
click at [0, 416] on html "Главная Библиотека Lose Control • [PERSON_NAME] Ручная синхронизация AudioShake…" at bounding box center [415, 293] width 831 height 587
click at [60, 255] on span "I'm" at bounding box center [61, 253] width 19 height 15
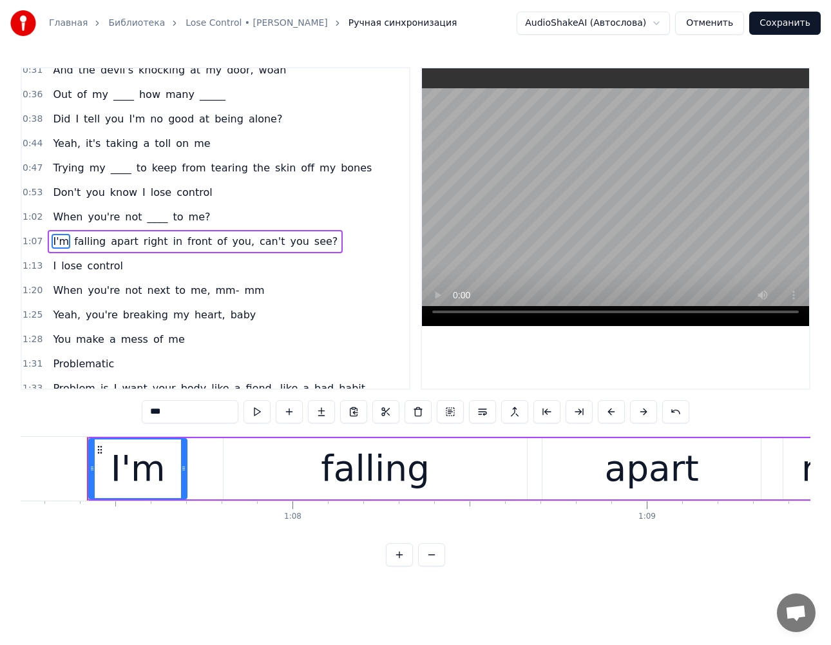
scroll to position [0, 23831]
click at [89, 247] on span "falling" at bounding box center [90, 241] width 34 height 15
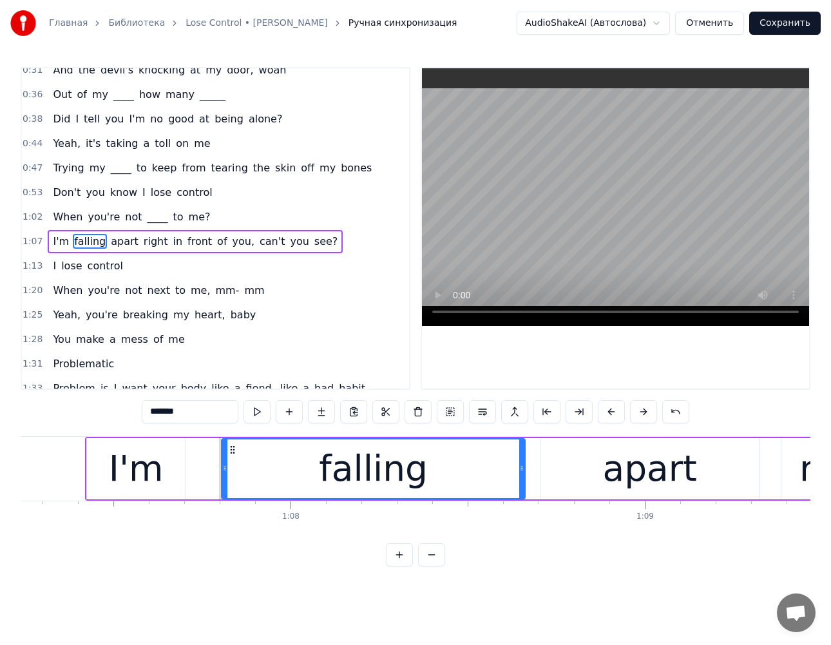
scroll to position [97, 0]
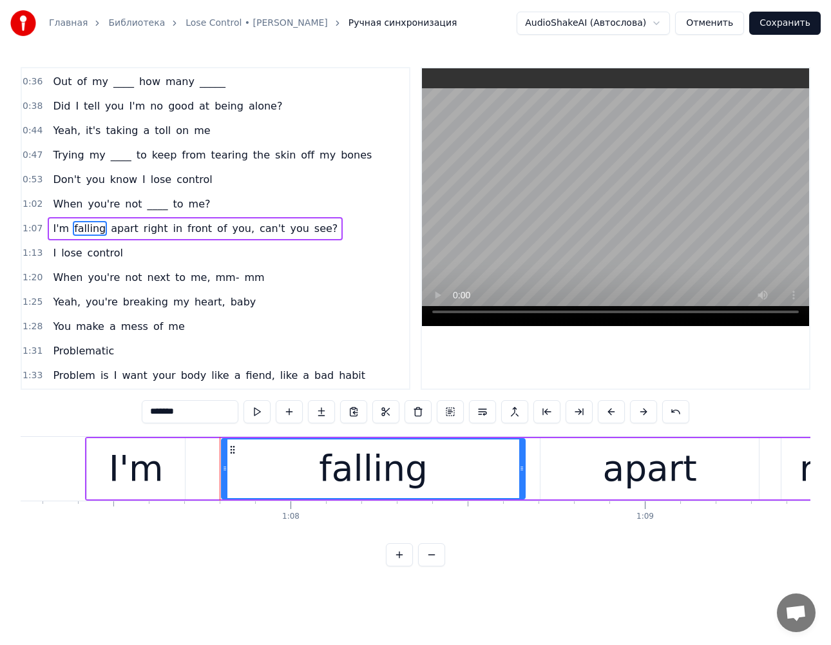
click at [112, 231] on span "apart" at bounding box center [125, 228] width 30 height 15
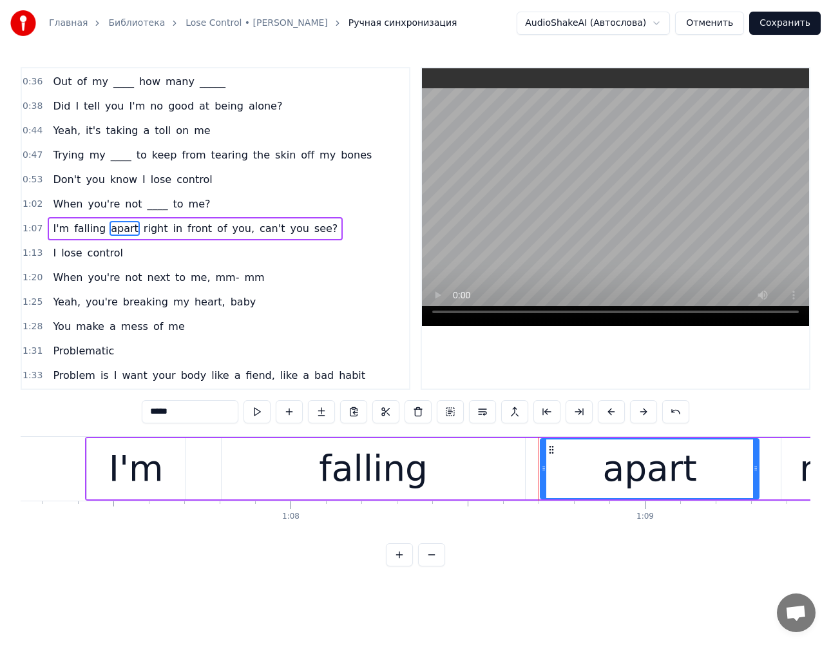
click at [142, 231] on span "right" at bounding box center [155, 228] width 27 height 15
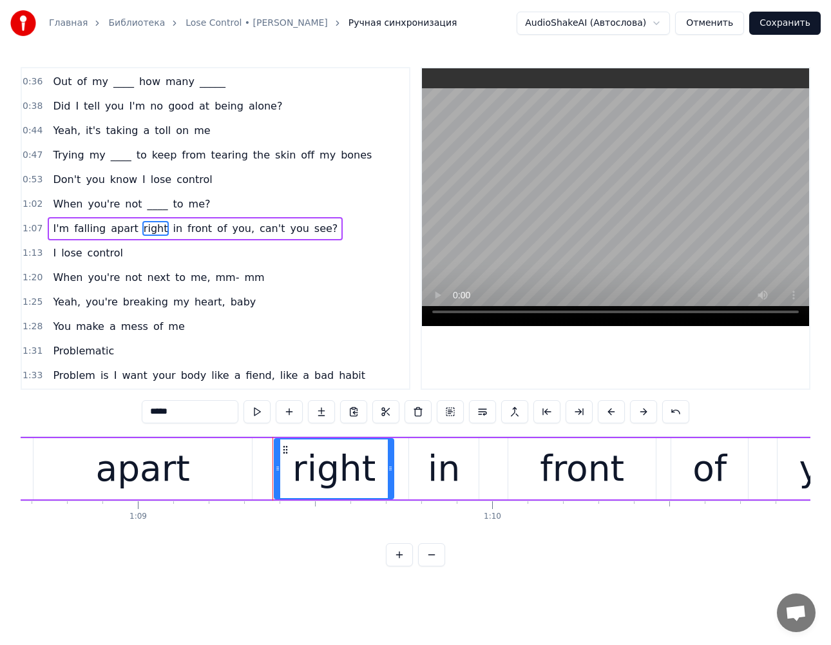
click at [186, 231] on span "front" at bounding box center [199, 228] width 27 height 15
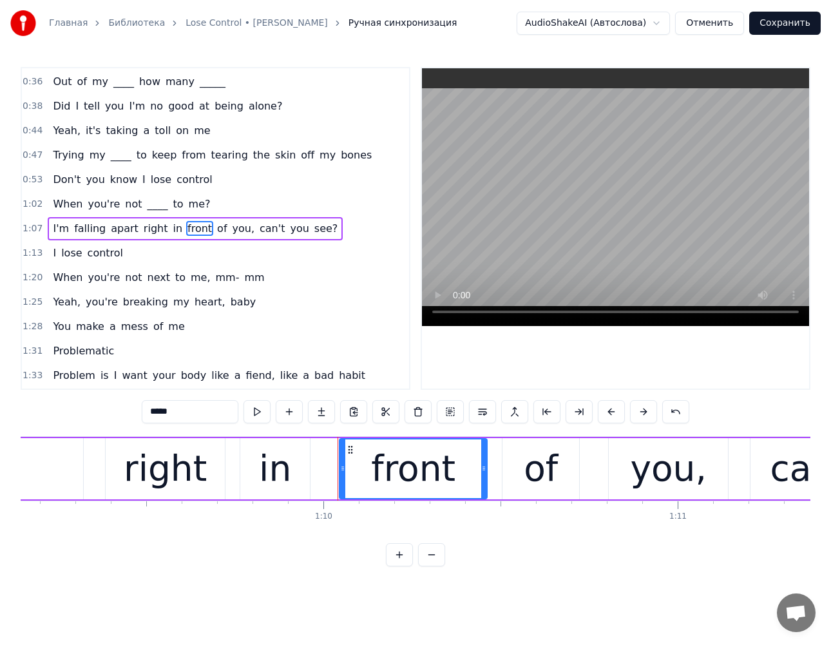
scroll to position [0, 24526]
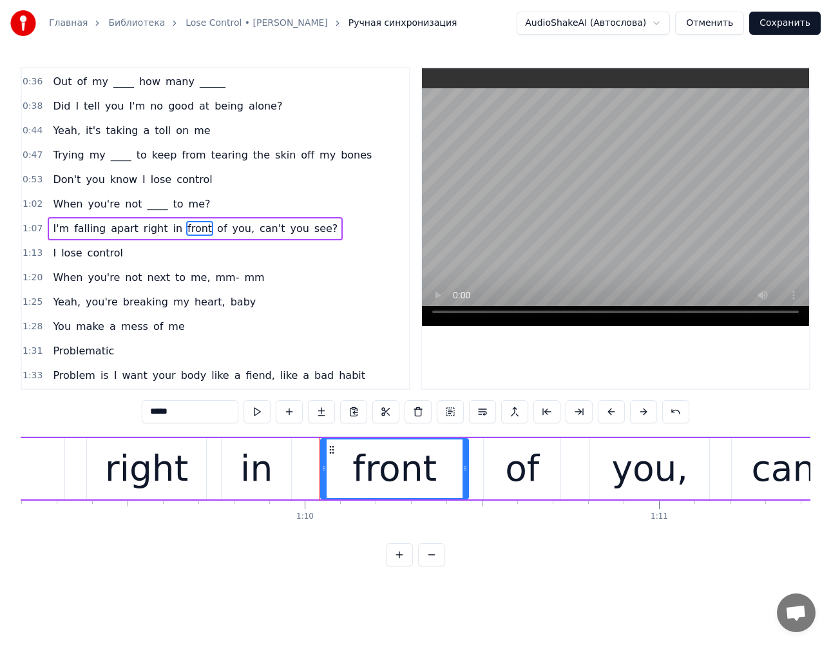
click at [216, 235] on span "of" at bounding box center [222, 228] width 12 height 15
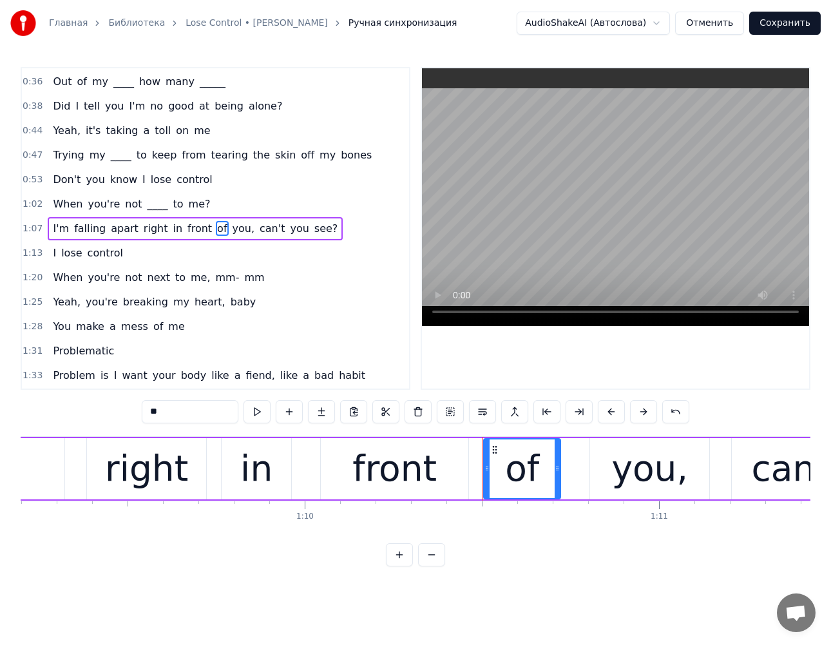
click at [258, 235] on span "can't" at bounding box center [272, 228] width 28 height 15
click at [289, 231] on span "you" at bounding box center [299, 228] width 21 height 15
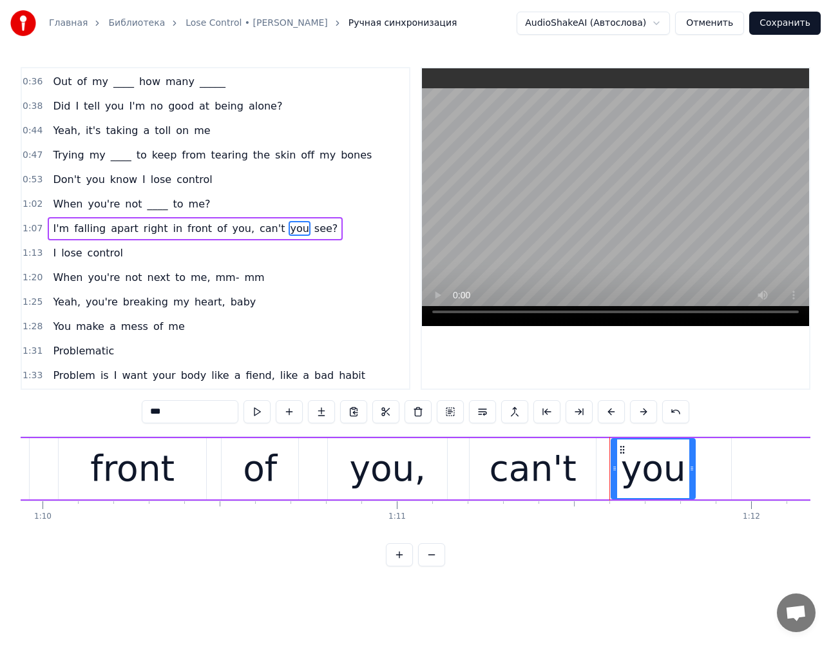
click at [313, 231] on span "see?" at bounding box center [326, 228] width 26 height 15
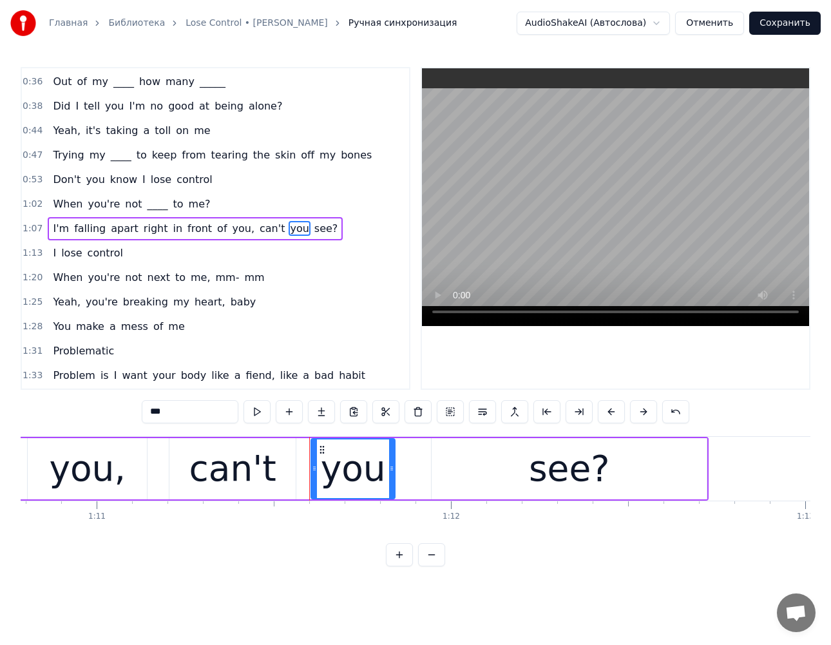
type input "****"
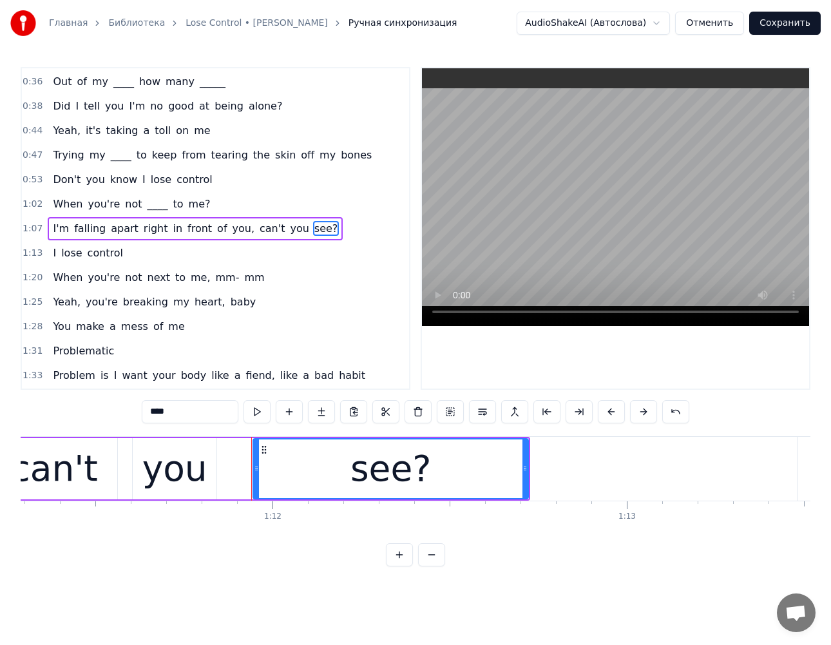
scroll to position [0, 25312]
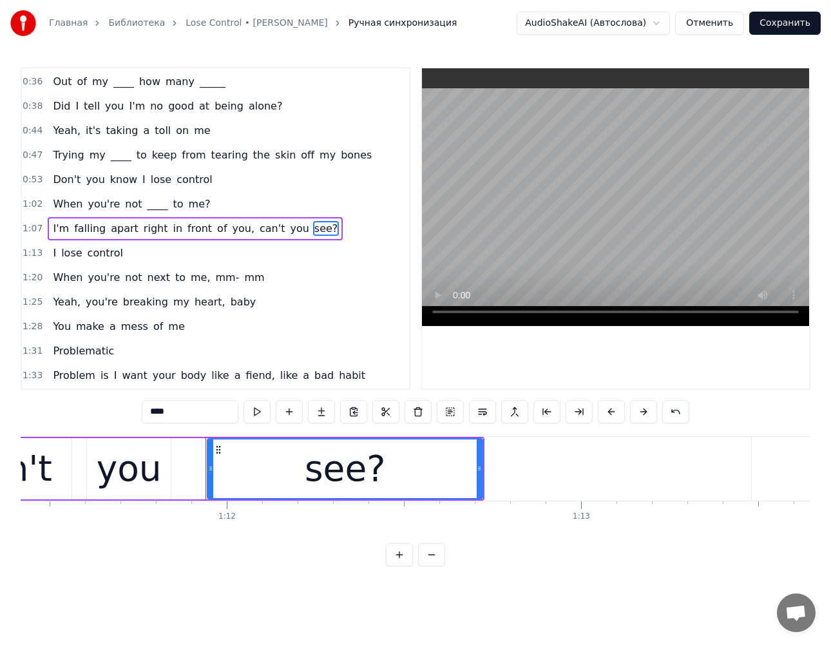
click at [59, 288] on div "When you're not next to me, mm- mm" at bounding box center [159, 277] width 222 height 23
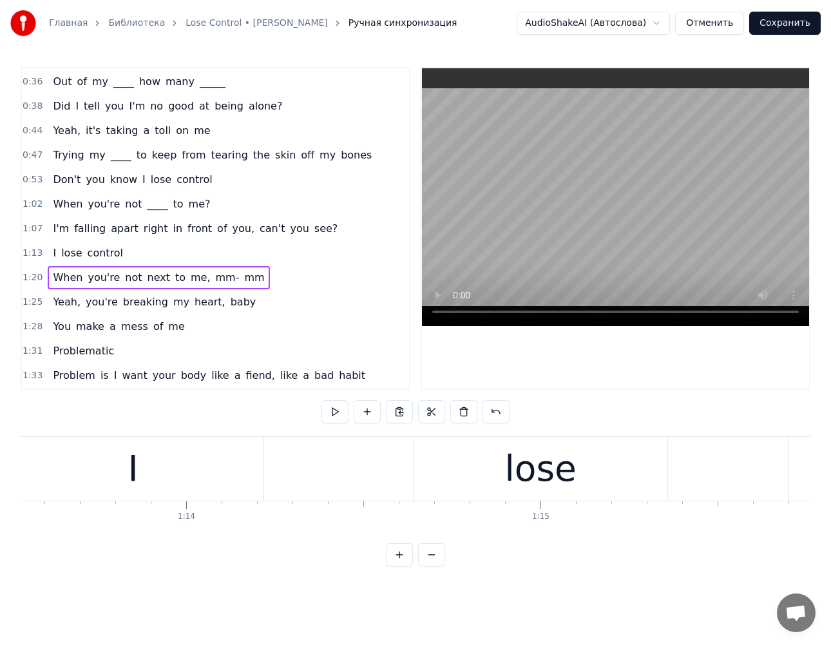
click at [67, 281] on span "When" at bounding box center [68, 277] width 32 height 15
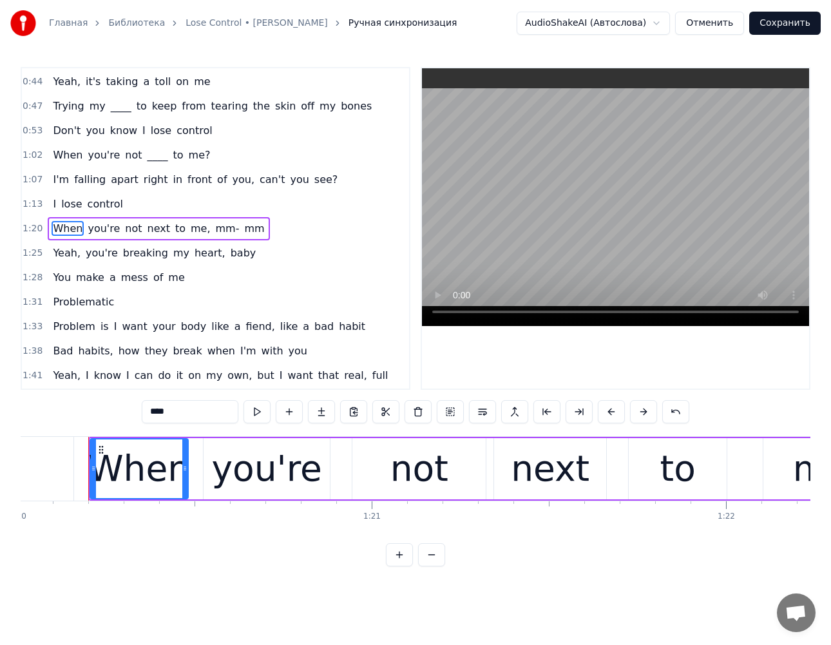
scroll to position [0, 28360]
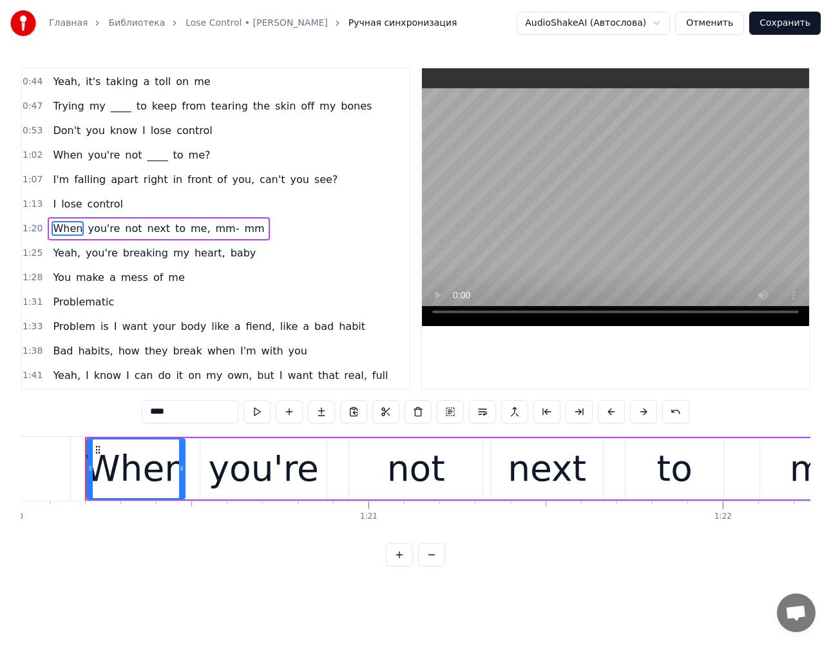
click at [95, 230] on span "you're" at bounding box center [103, 228] width 35 height 15
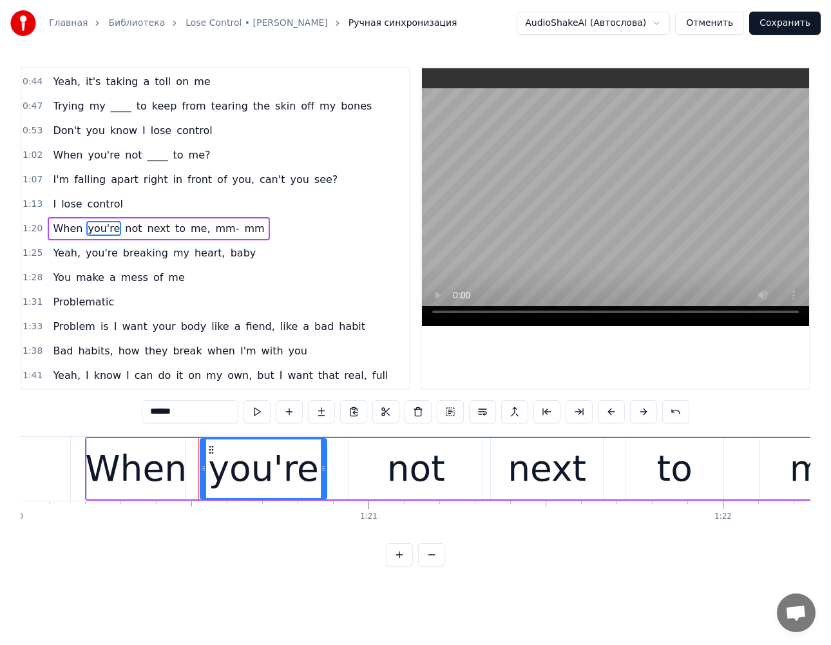
click at [126, 231] on span "not" at bounding box center [133, 228] width 19 height 15
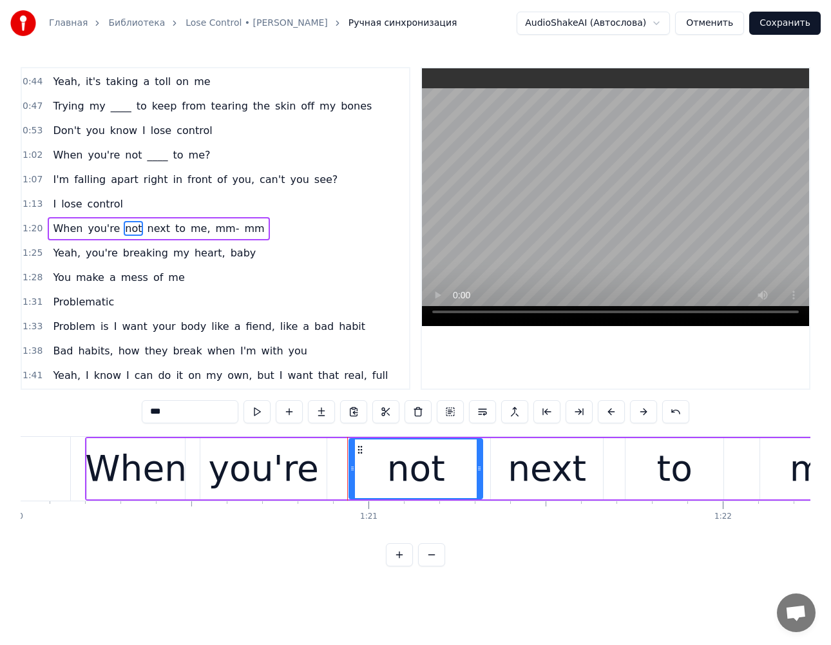
click at [154, 232] on span "next" at bounding box center [158, 228] width 25 height 15
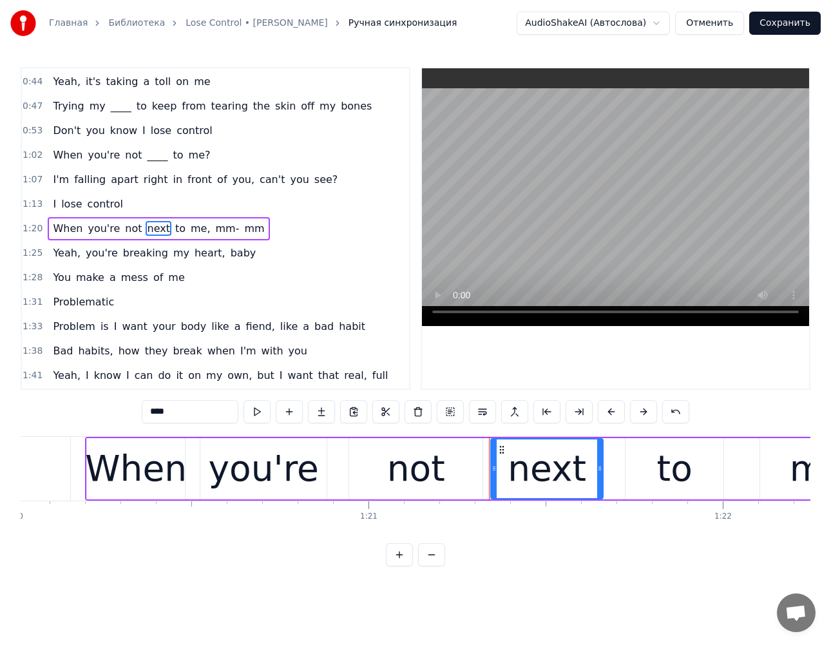
click at [174, 231] on span "to" at bounding box center [180, 228] width 13 height 15
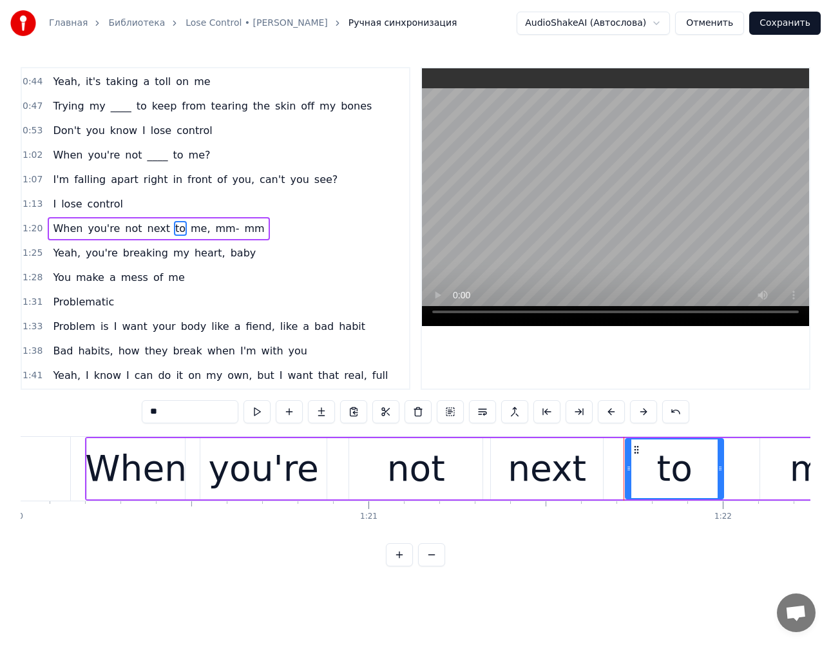
click at [189, 231] on span "me," at bounding box center [200, 228] width 23 height 15
type input "***"
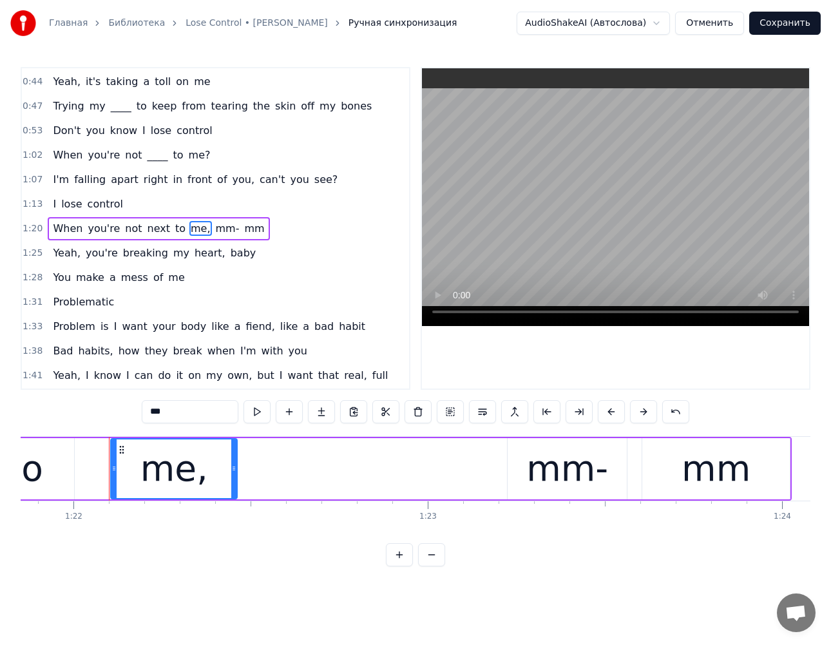
scroll to position [0, 29034]
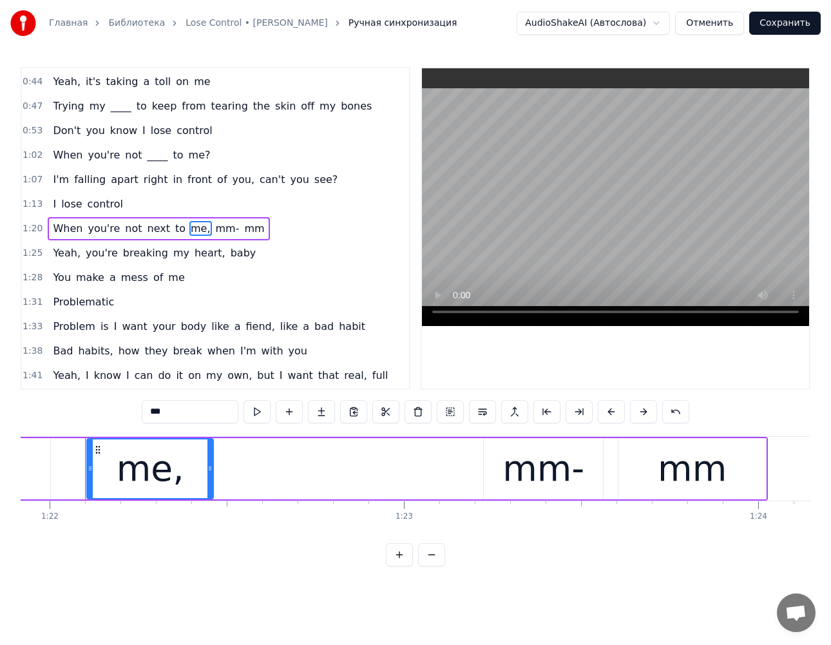
click at [221, 242] on div "Yeah, you're breaking my heart, baby" at bounding box center [154, 253] width 213 height 23
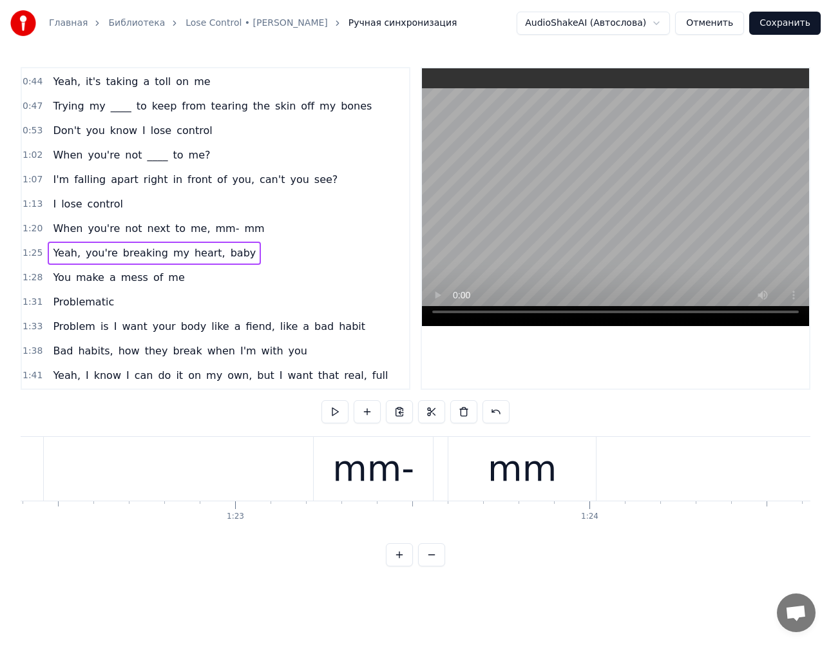
click at [243, 231] on span "mm" at bounding box center [254, 228] width 23 height 15
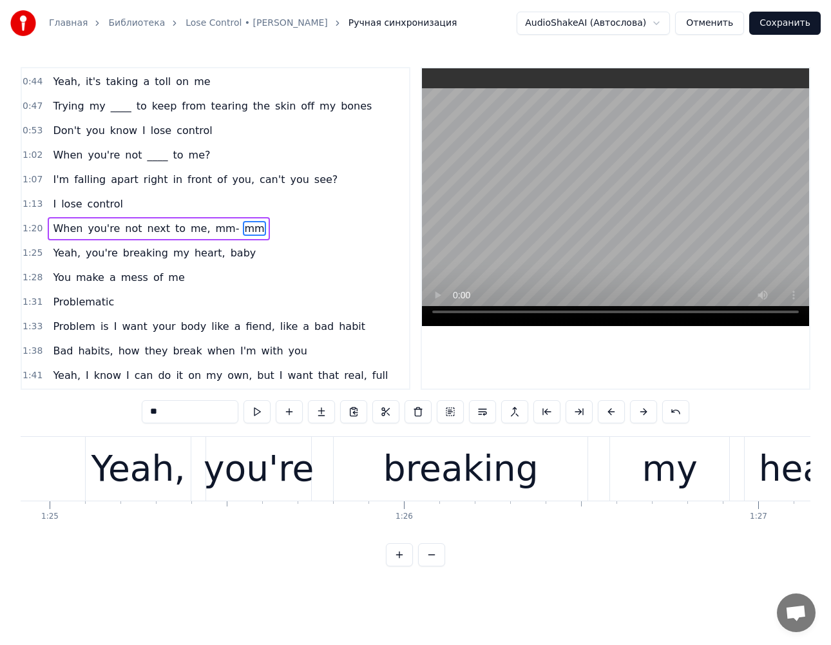
click at [215, 233] on span "mm-" at bounding box center [228, 228] width 26 height 15
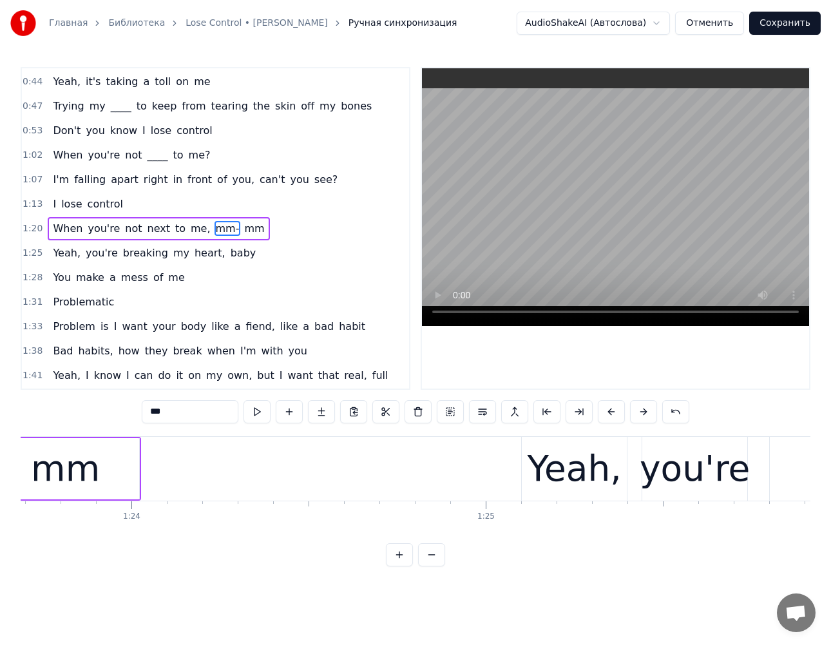
click at [155, 411] on input "***" at bounding box center [190, 411] width 97 height 23
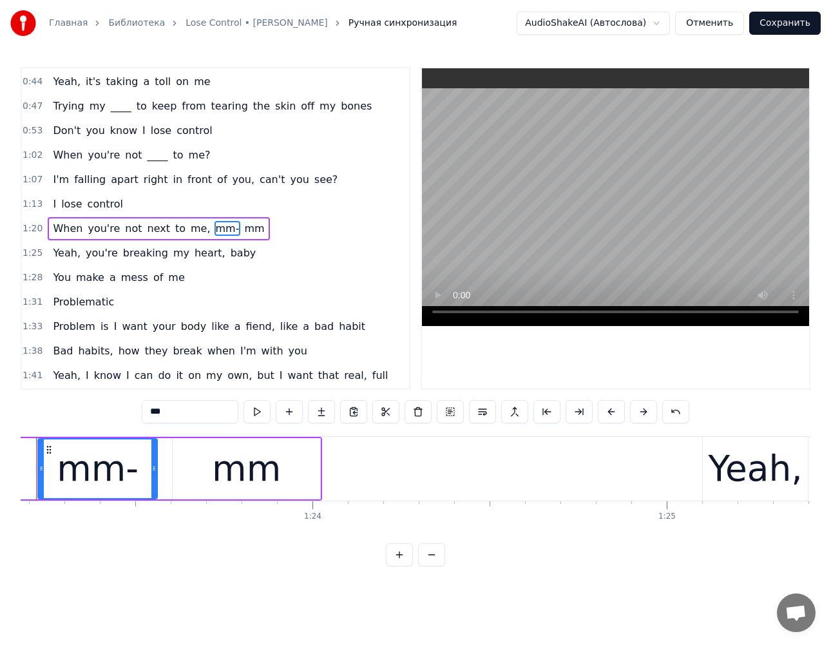
scroll to position [0, 29431]
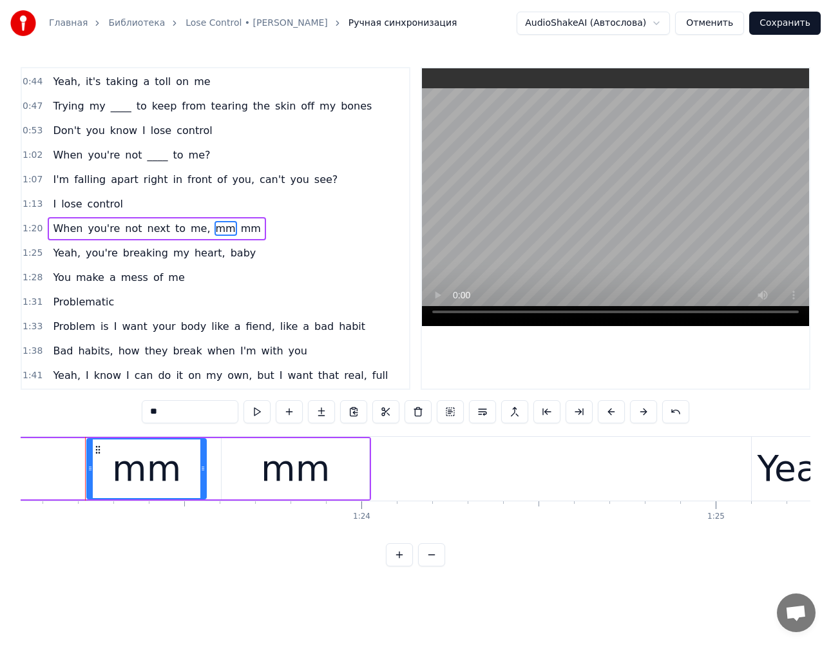
type input "*"
click at [246, 227] on span "mm" at bounding box center [257, 228] width 23 height 15
type input "**"
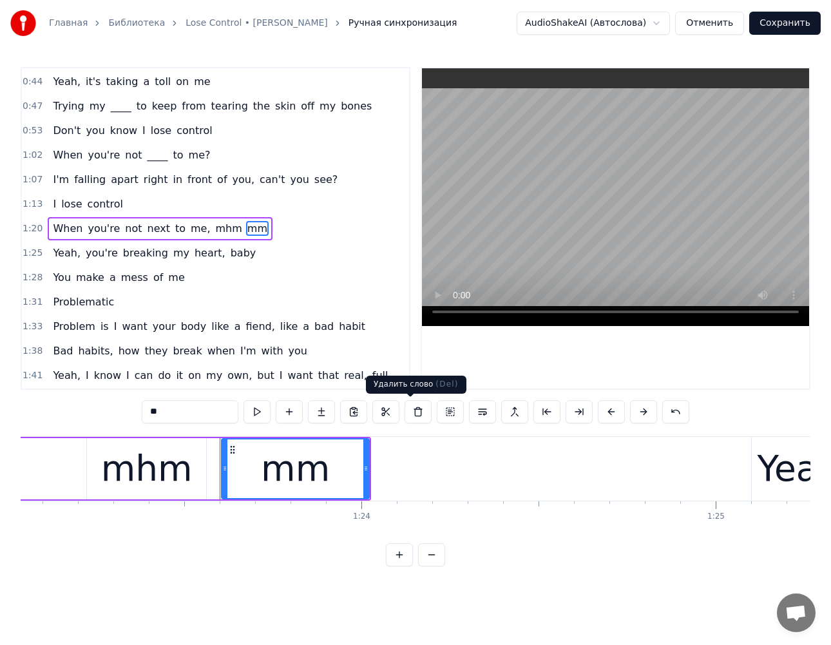
click at [412, 417] on button at bounding box center [418, 411] width 27 height 23
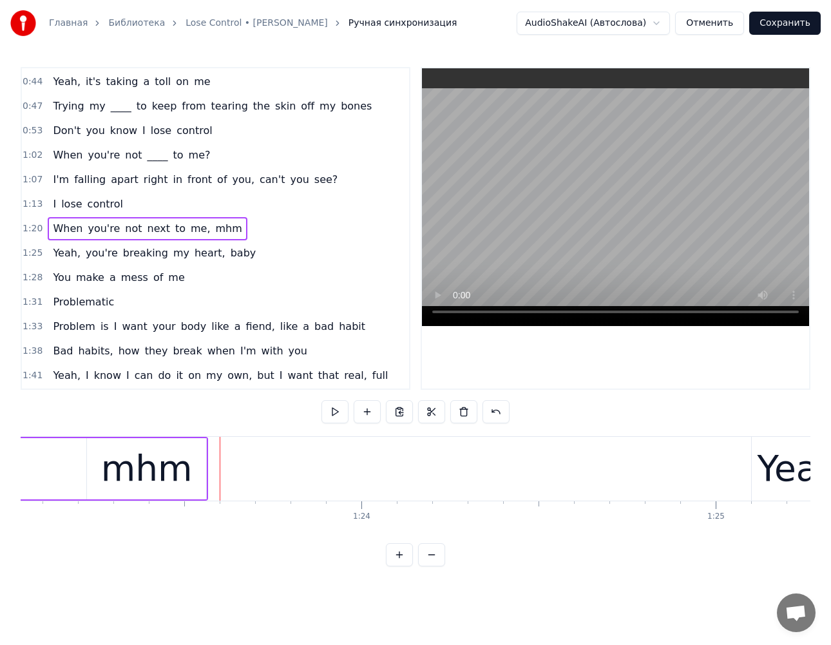
click at [206, 468] on div "mhm" at bounding box center [146, 468] width 119 height 61
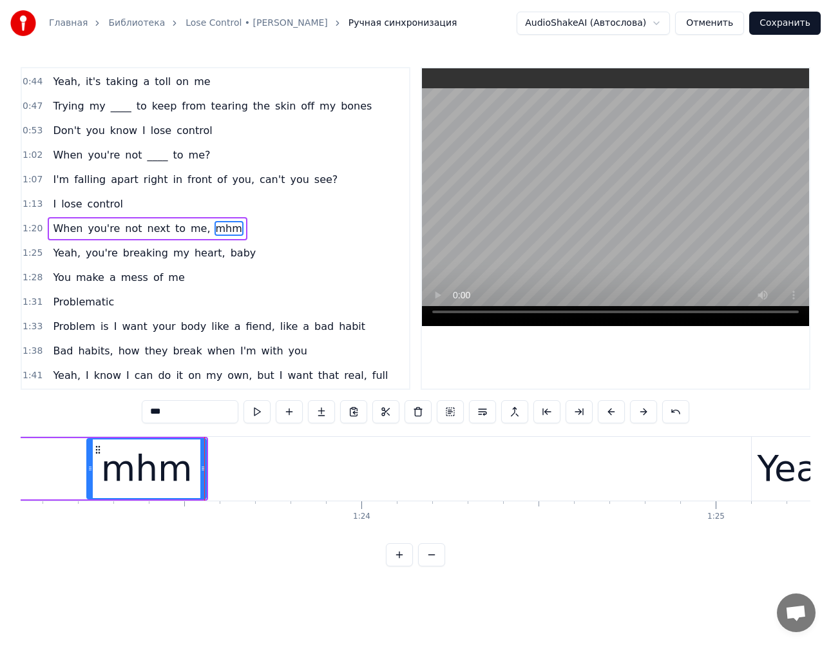
click at [207, 470] on div "mhm" at bounding box center [146, 468] width 121 height 61
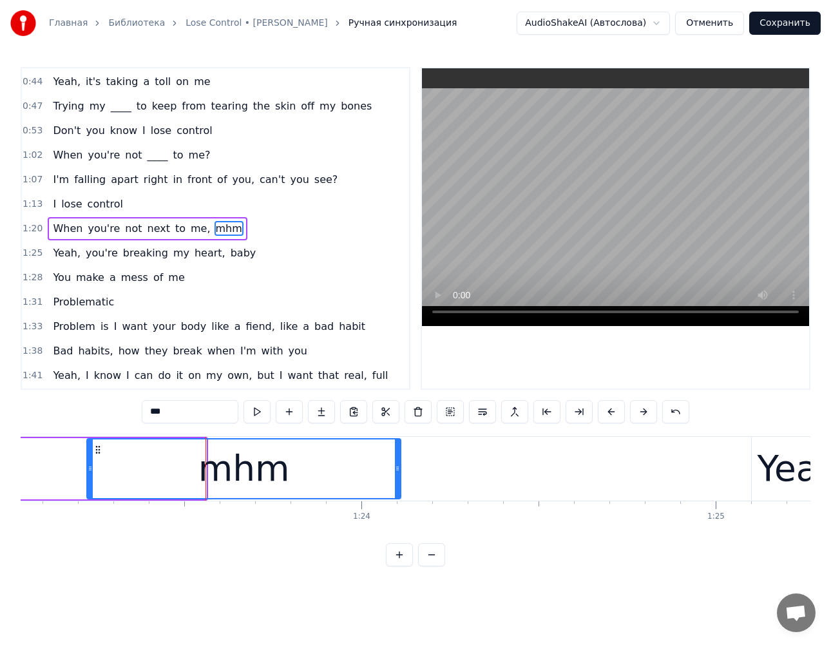
drag, startPoint x: 205, startPoint y: 470, endPoint x: 341, endPoint y: 480, distance: 136.4
click at [400, 480] on div at bounding box center [397, 468] width 5 height 59
click at [65, 260] on span "Yeah," at bounding box center [67, 253] width 30 height 15
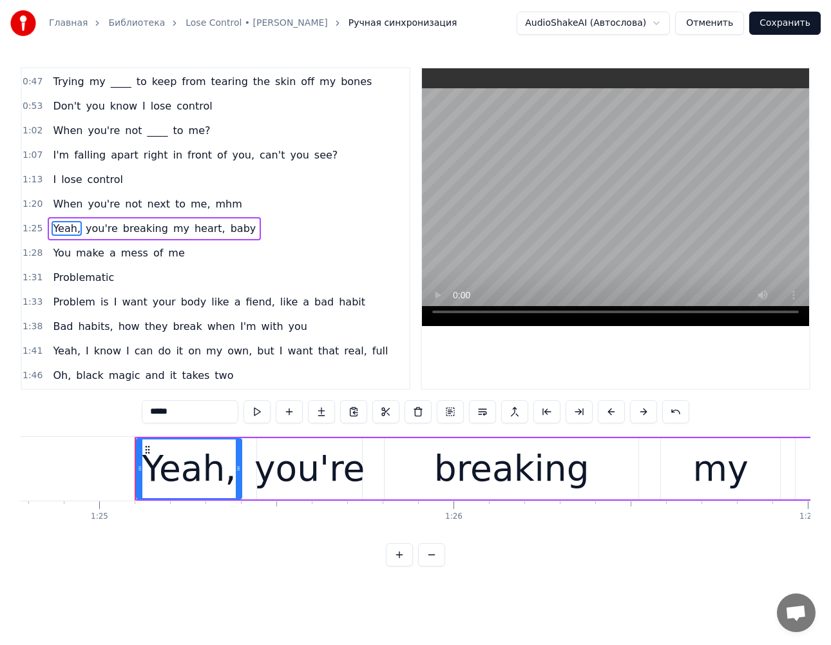
scroll to position [0, 30097]
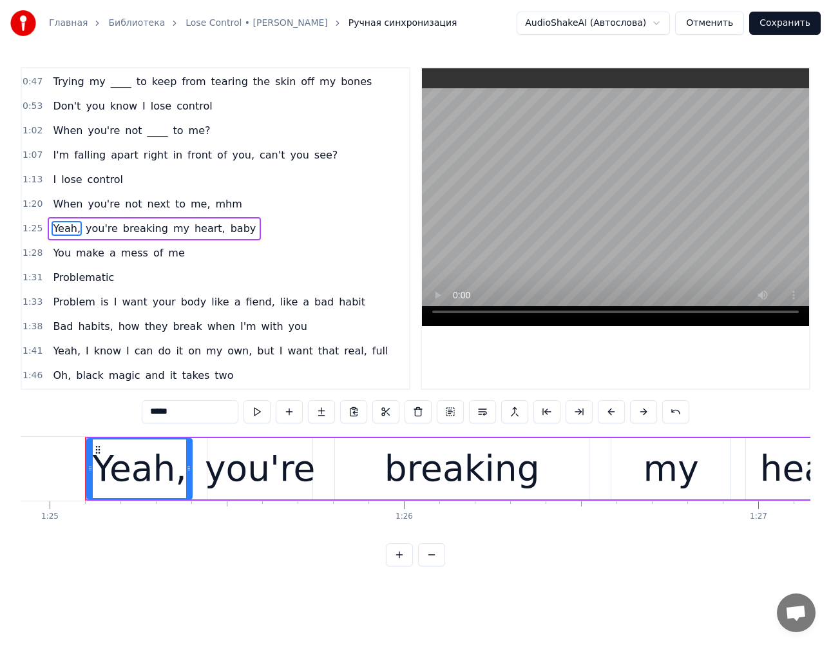
click at [137, 227] on span "breaking" at bounding box center [146, 228] width 48 height 15
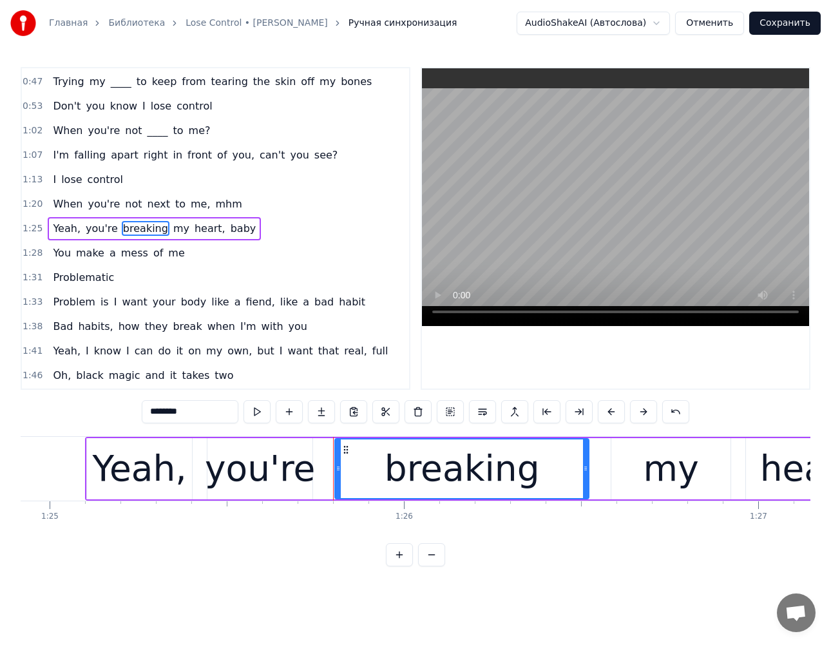
click at [229, 233] on span "baby" at bounding box center [243, 228] width 28 height 15
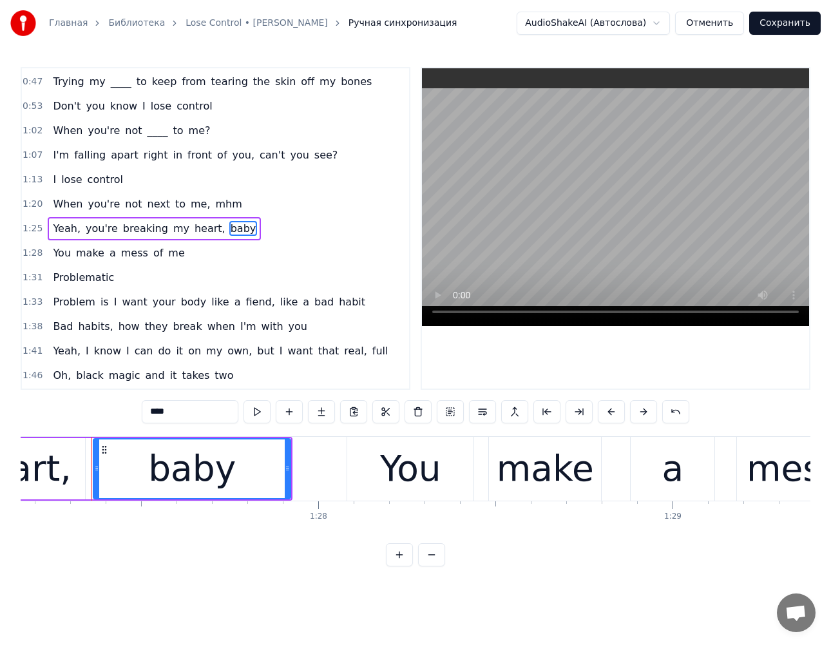
scroll to position [0, 30898]
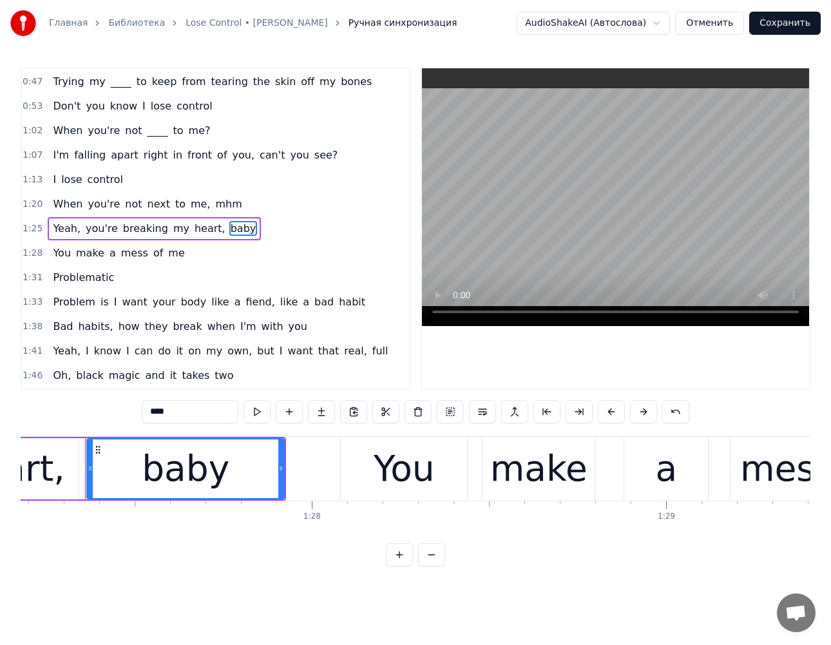
click at [127, 257] on span "mess" at bounding box center [135, 253] width 30 height 15
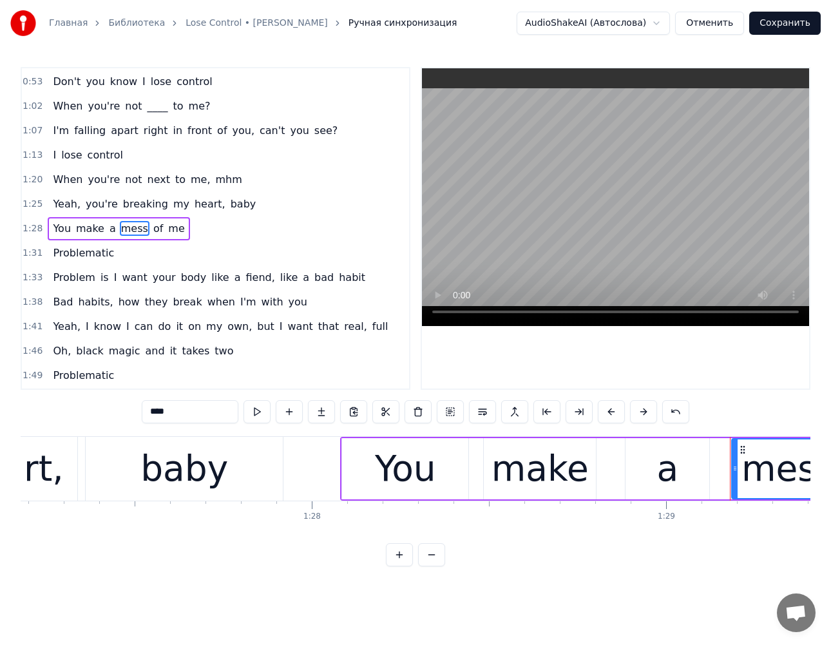
click at [167, 233] on span "me" at bounding box center [176, 228] width 19 height 15
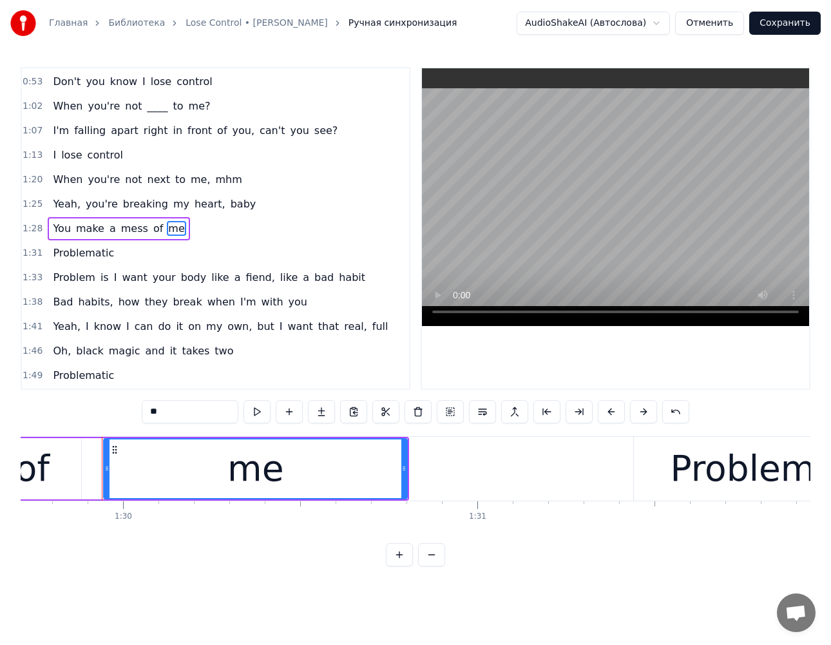
scroll to position [0, 31813]
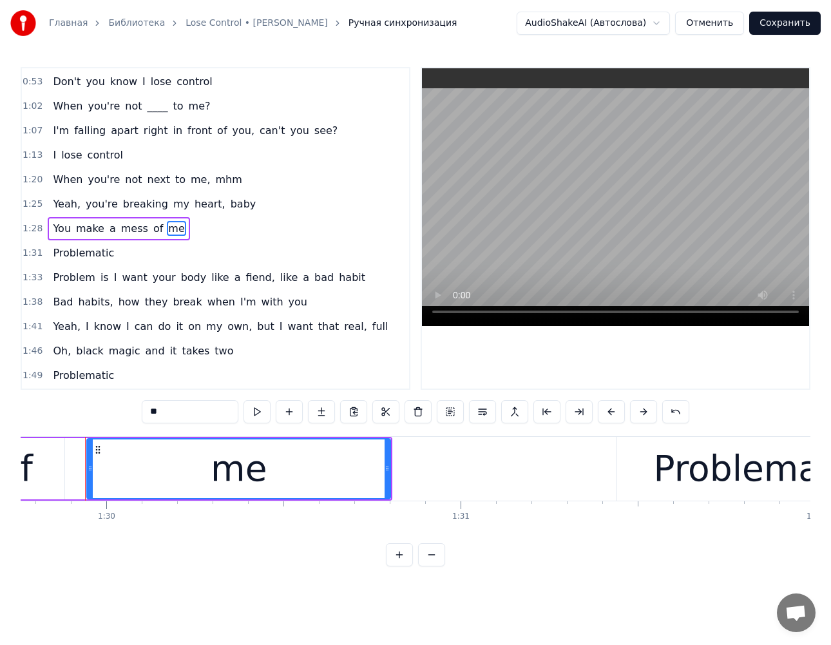
click at [186, 136] on span "front" at bounding box center [199, 130] width 27 height 15
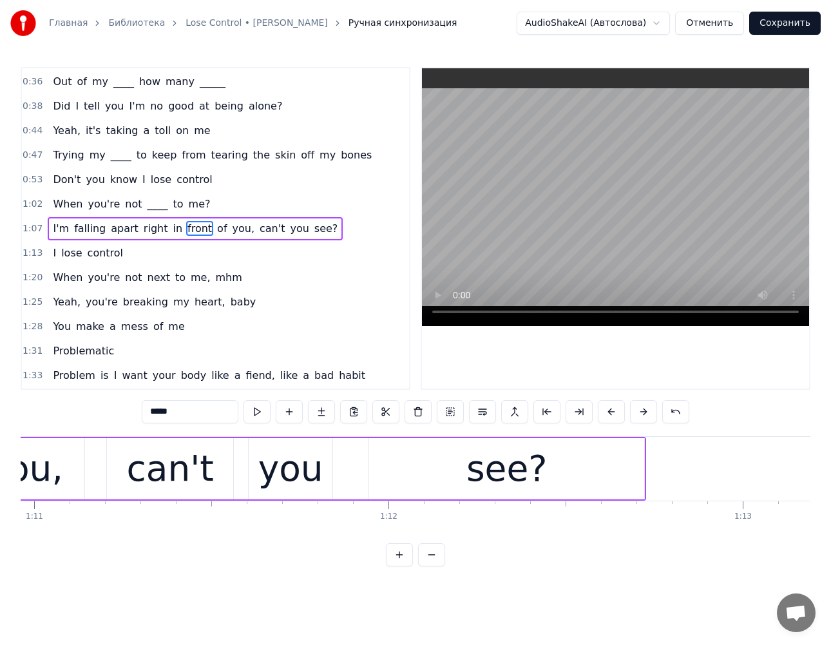
scroll to position [0, 24760]
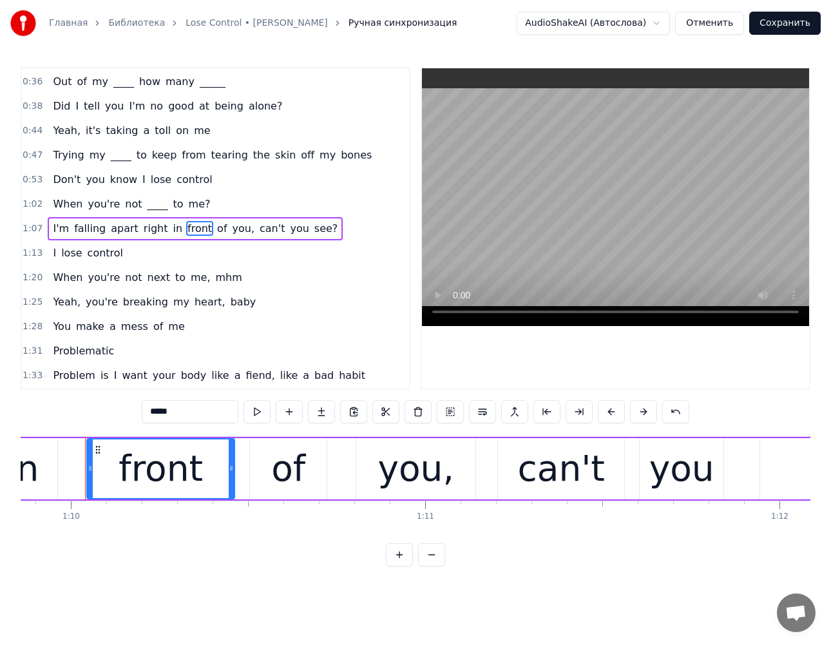
drag, startPoint x: 168, startPoint y: 409, endPoint x: 59, endPoint y: 407, distance: 109.6
click at [59, 407] on div "0:19 Something's got a hold of me lately 0:22 No, I don't know myself _______ 0…" at bounding box center [416, 316] width 790 height 499
click at [86, 355] on span "Problematic" at bounding box center [84, 350] width 64 height 15
type input "**********"
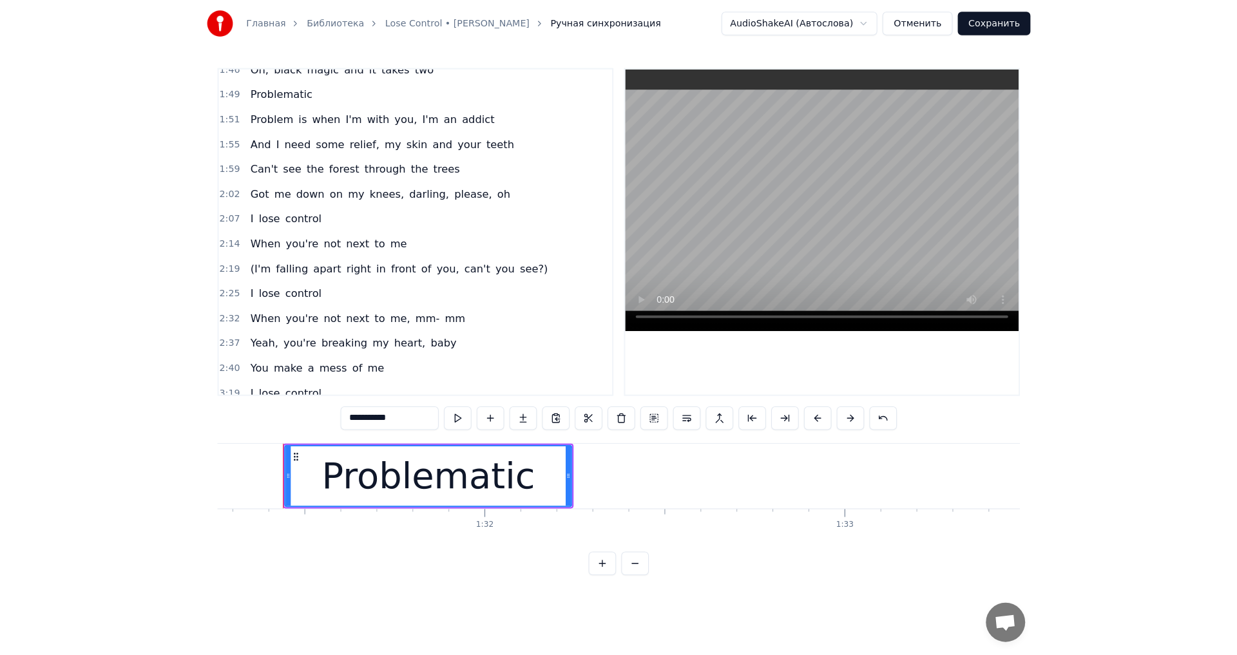
scroll to position [541, 0]
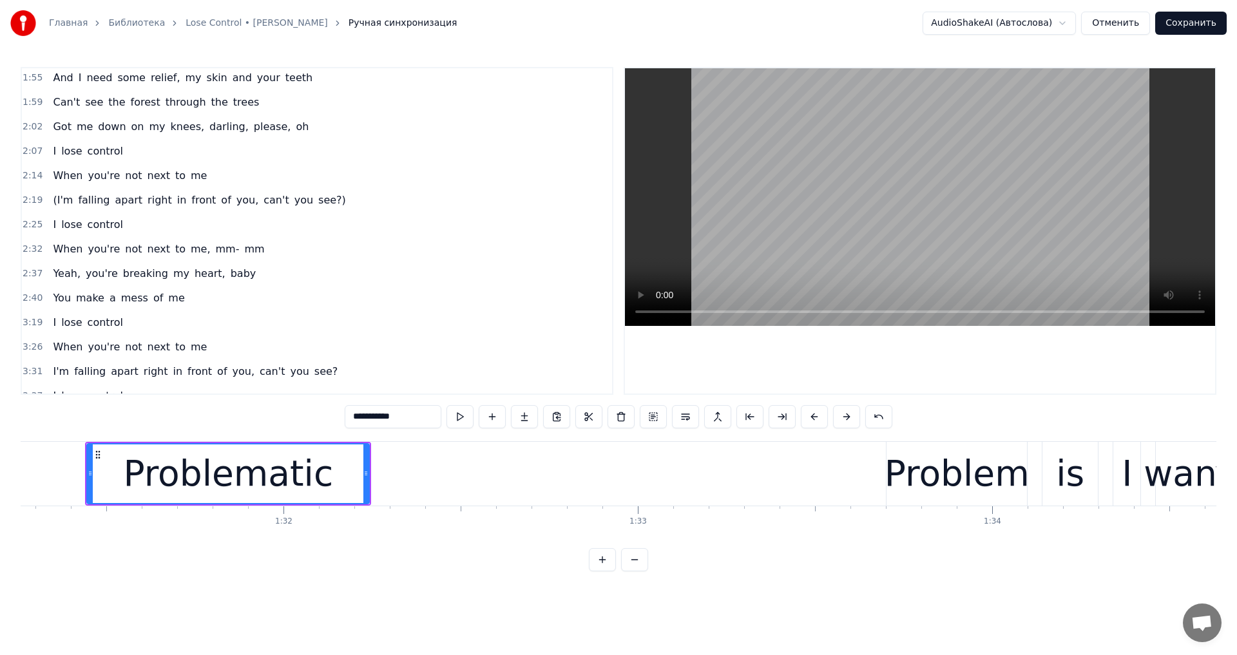
click at [981, 182] on video at bounding box center [920, 197] width 590 height 258
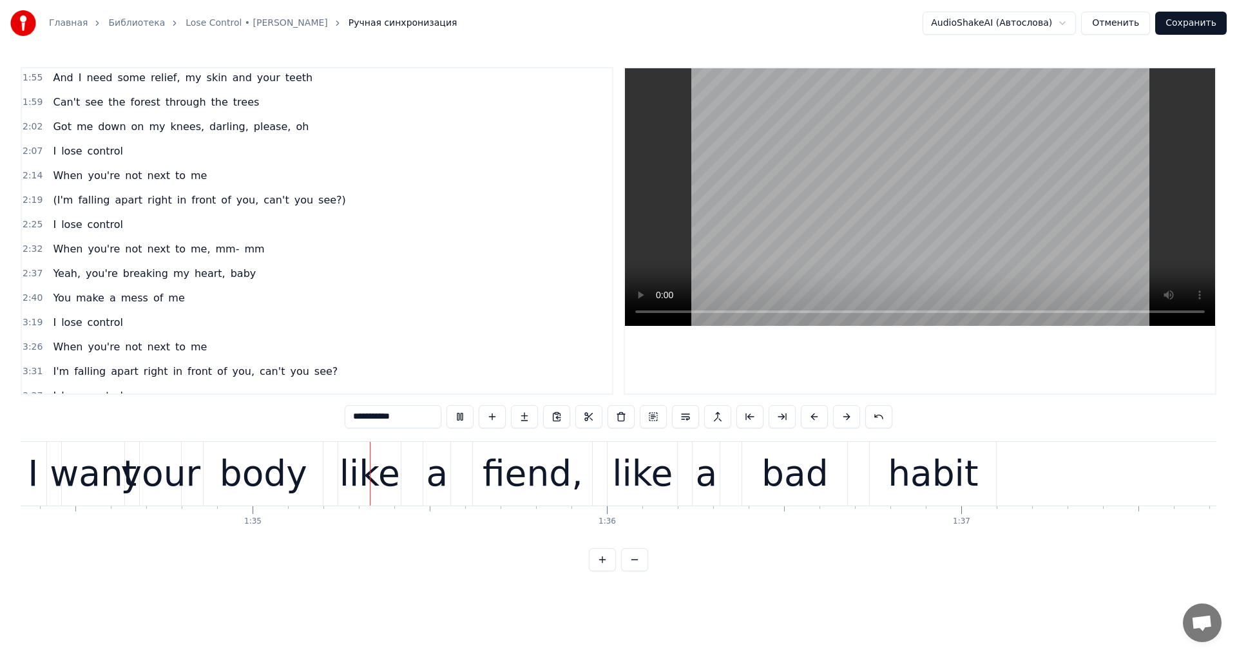
scroll to position [0, 33443]
click at [753, 159] on video at bounding box center [920, 197] width 590 height 258
click at [1181, 23] on button "Сохранить" at bounding box center [1191, 23] width 72 height 23
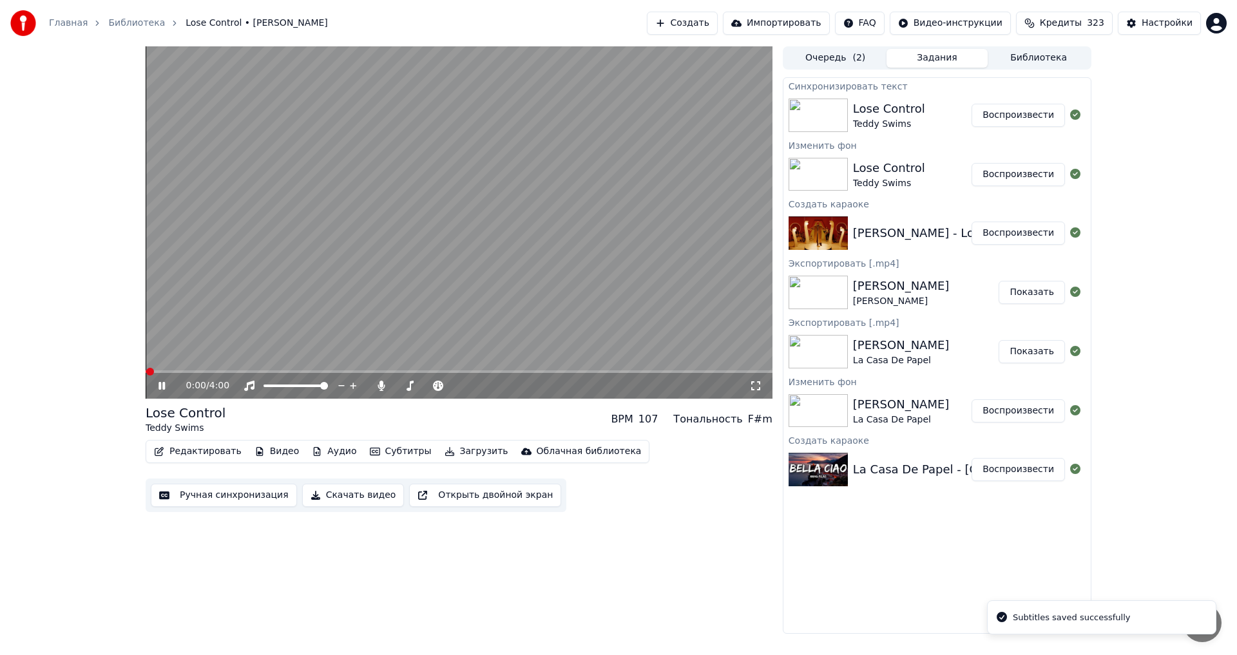
click at [185, 447] on button "Редактировать" at bounding box center [198, 452] width 98 height 18
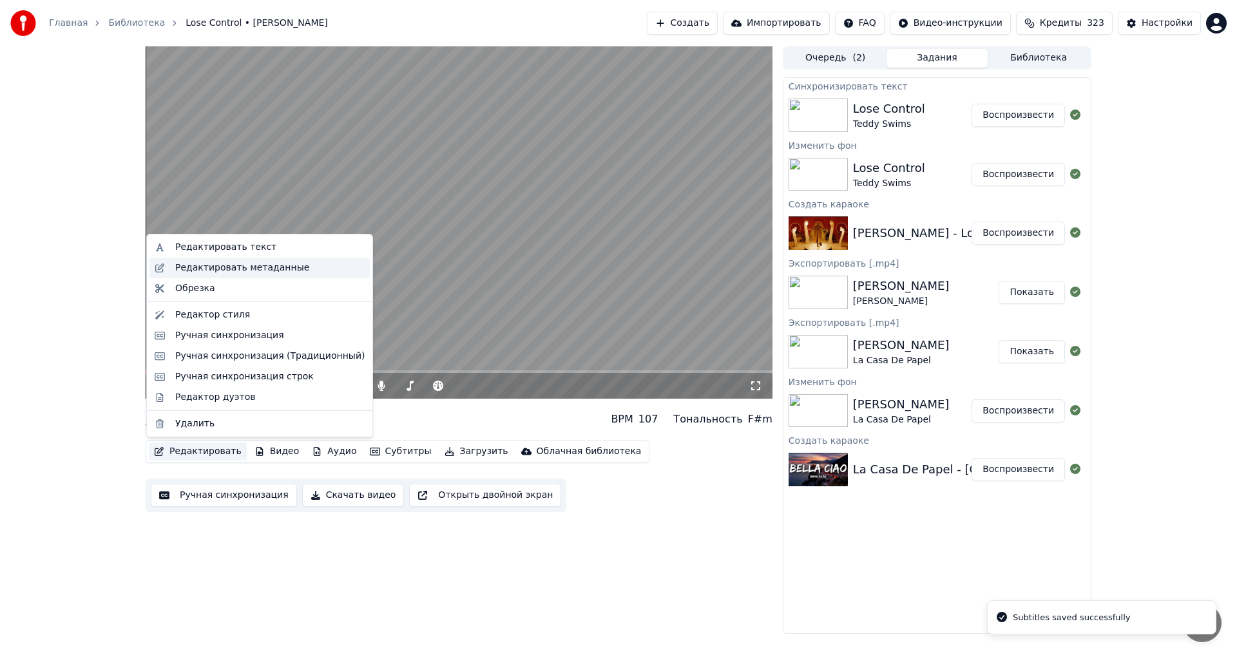
click at [222, 273] on div "Редактировать метаданные" at bounding box center [242, 268] width 134 height 13
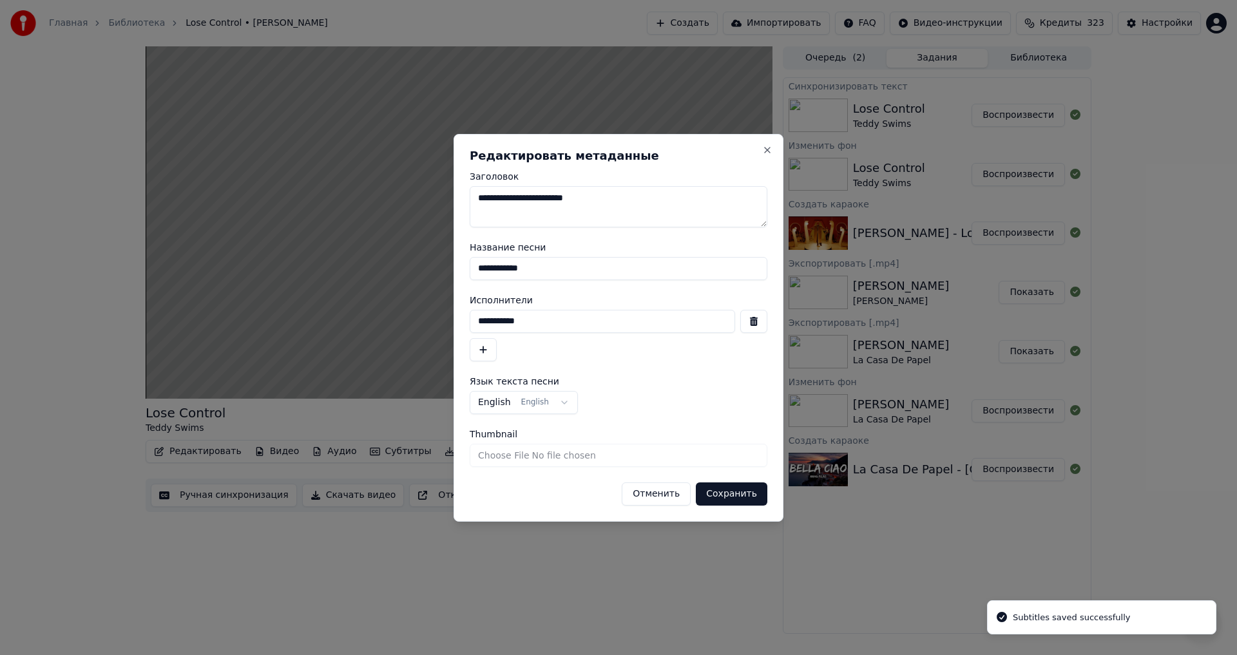
click at [675, 494] on button "Отменить" at bounding box center [656, 494] width 69 height 23
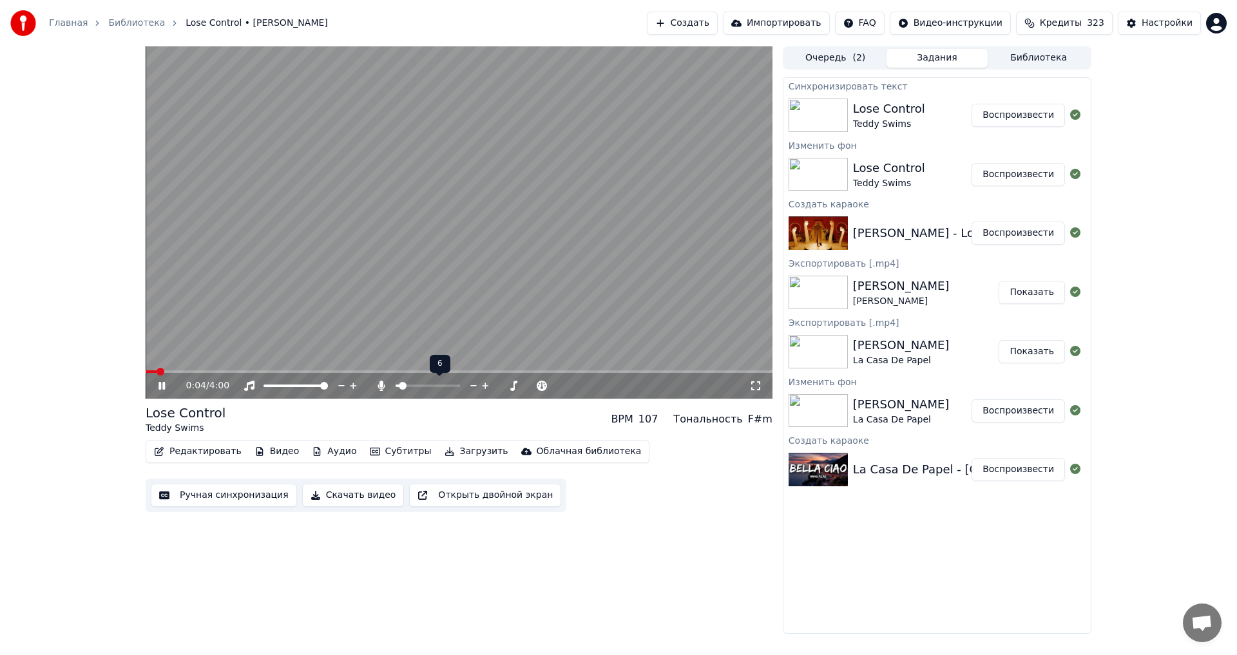
click at [400, 386] on span at bounding box center [398, 386] width 4 height 3
click at [467, 384] on div at bounding box center [440, 386] width 104 height 13
click at [472, 384] on icon at bounding box center [474, 386] width 12 height 13
click at [352, 367] on video at bounding box center [459, 222] width 627 height 352
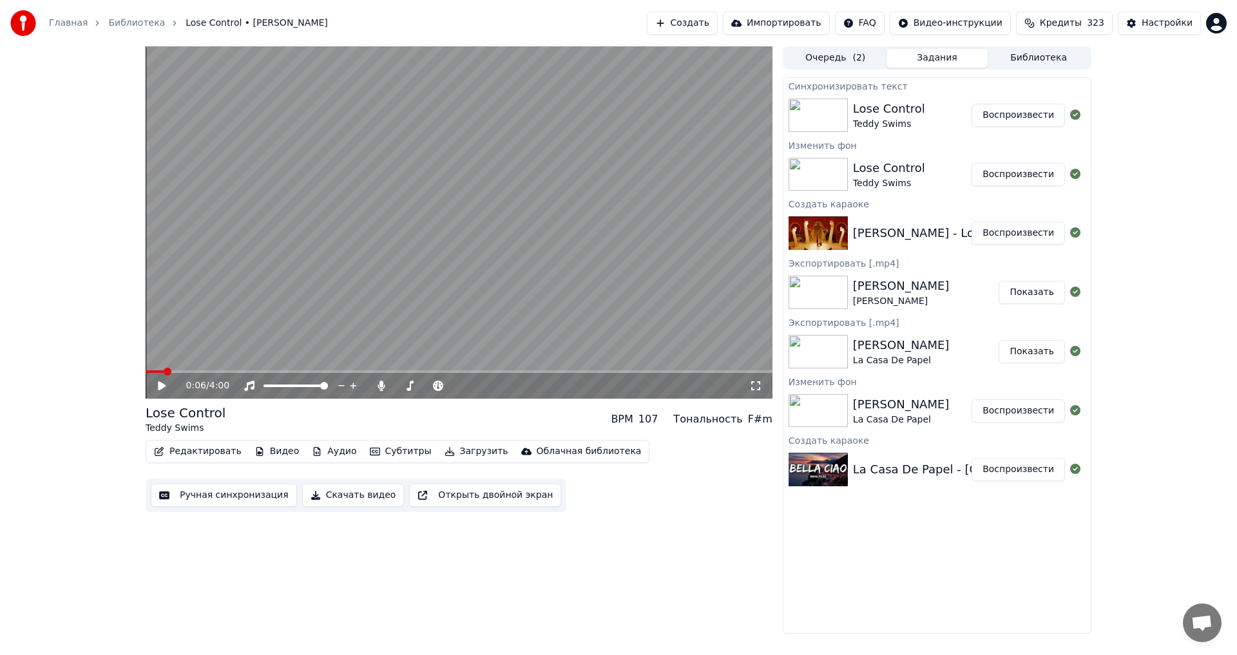
click at [349, 372] on span at bounding box center [459, 372] width 627 height 3
click at [362, 306] on video at bounding box center [459, 222] width 627 height 352
click at [470, 384] on icon at bounding box center [474, 386] width 12 height 13
click at [429, 244] on video at bounding box center [459, 222] width 627 height 352
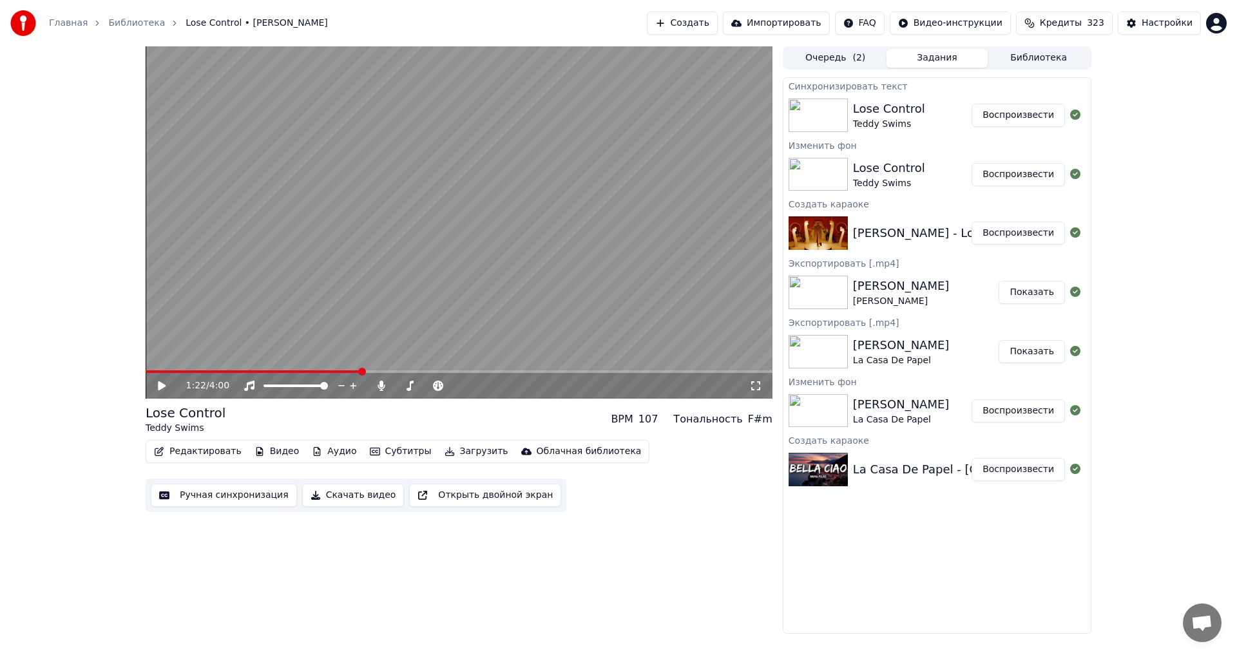
click at [439, 447] on button "Загрузить" at bounding box center [476, 452] width 74 height 18
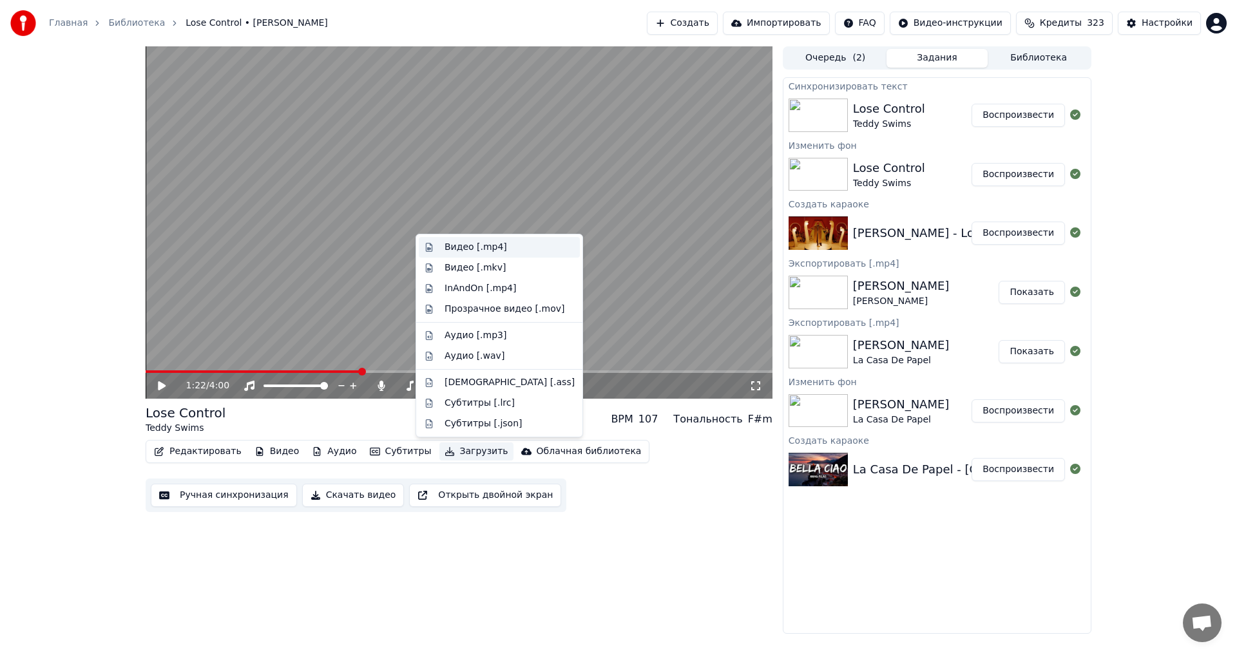
click at [481, 248] on div "Видео [.mp4]" at bounding box center [476, 247] width 63 height 13
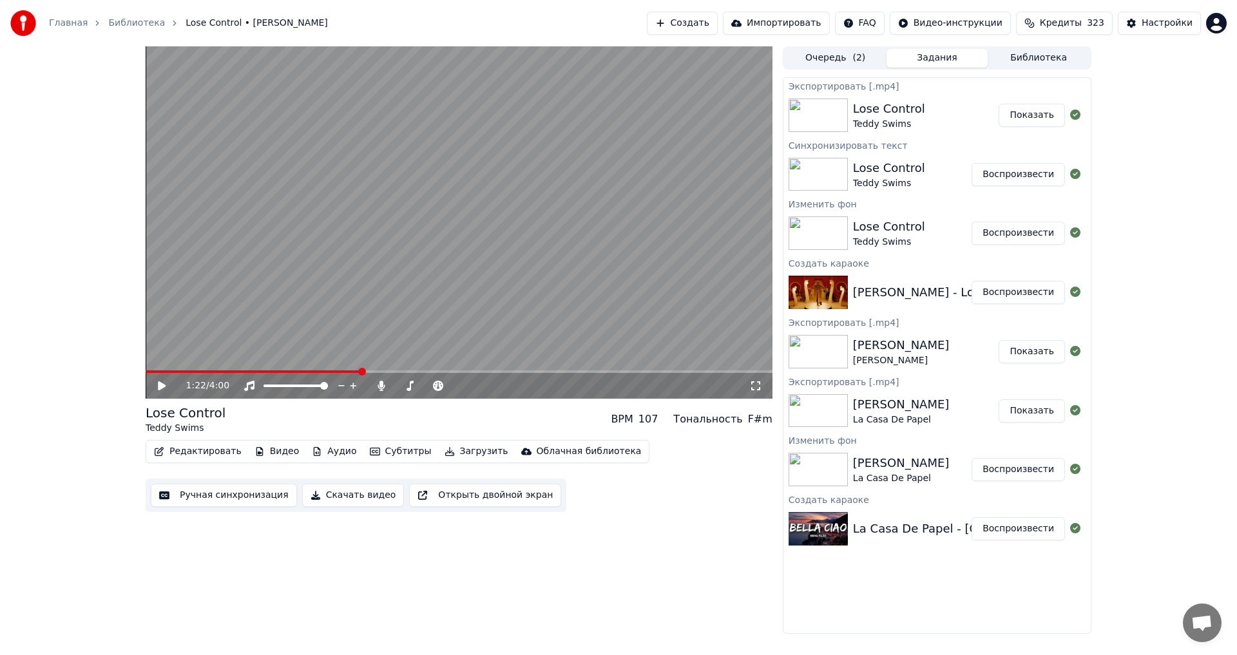
click at [1026, 118] on button "Показать" at bounding box center [1032, 115] width 66 height 23
